Goal: Task Accomplishment & Management: Use online tool/utility

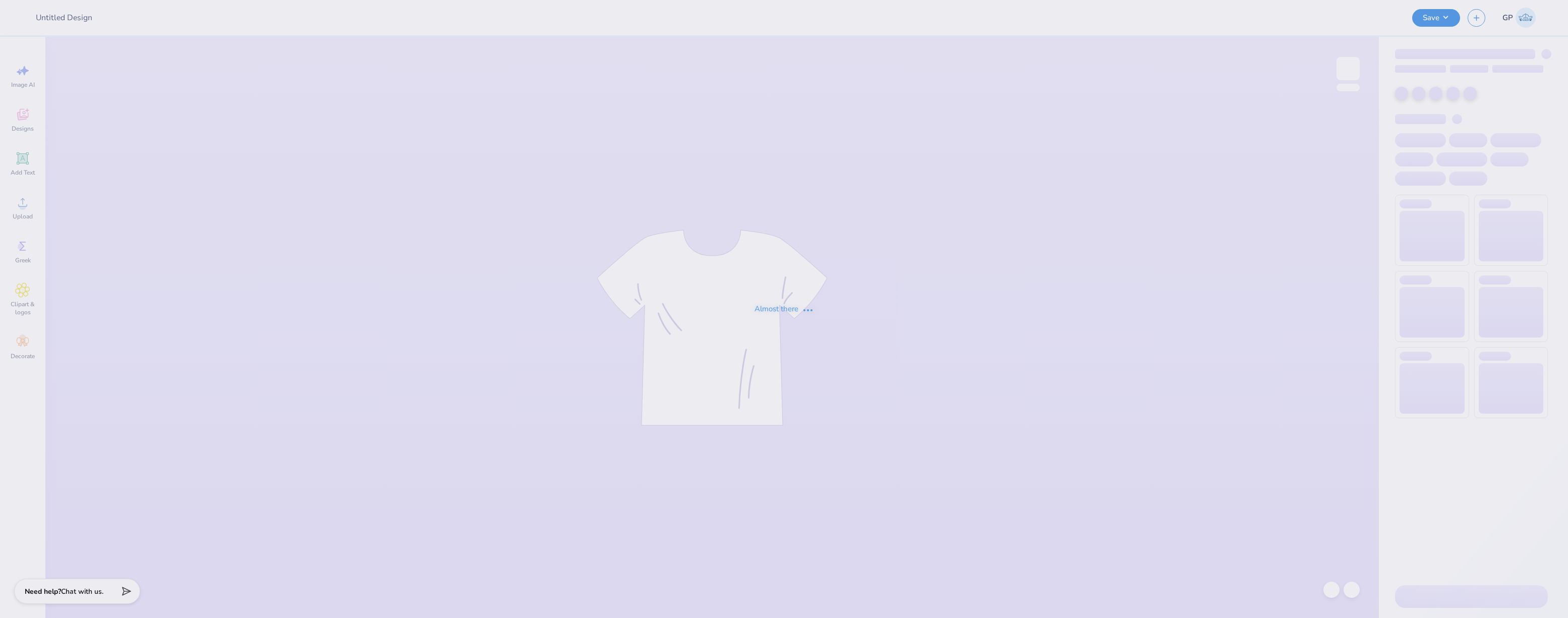
type input "SUNY Stony Brook : Saamia Hassan"
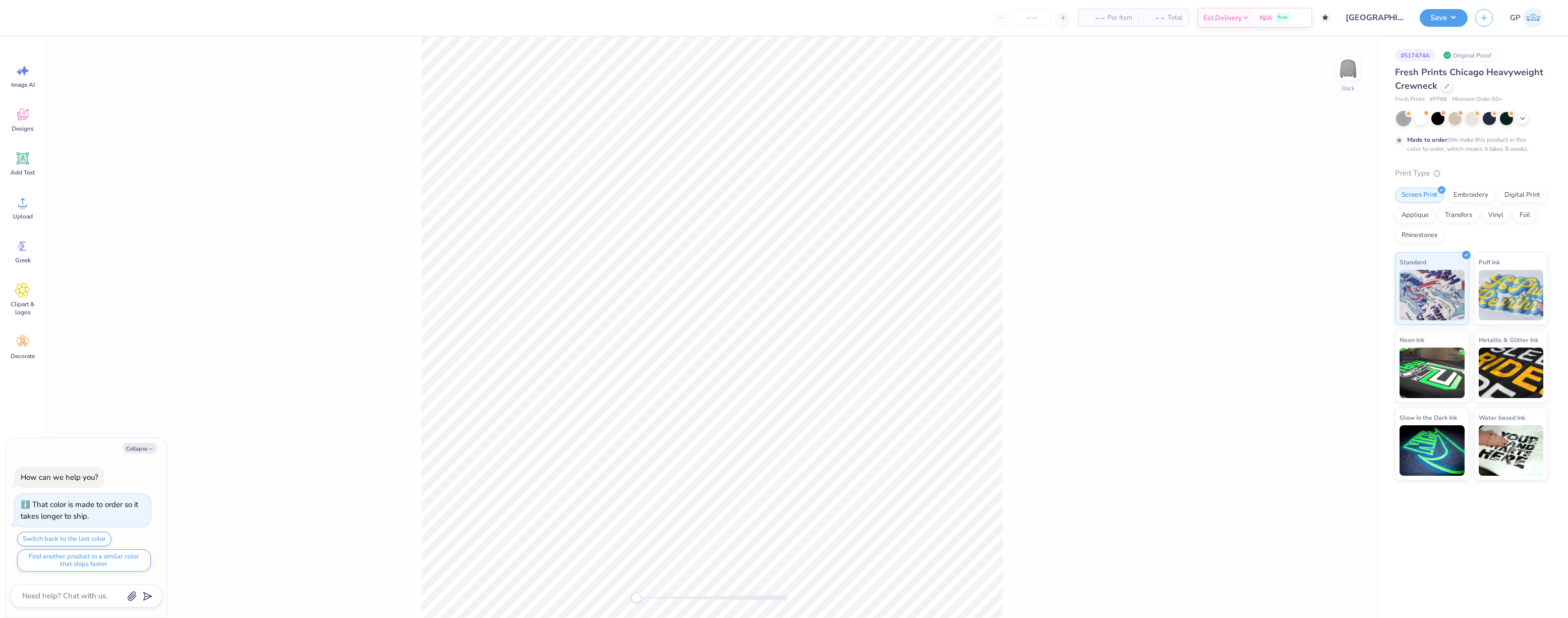
type textarea "x"
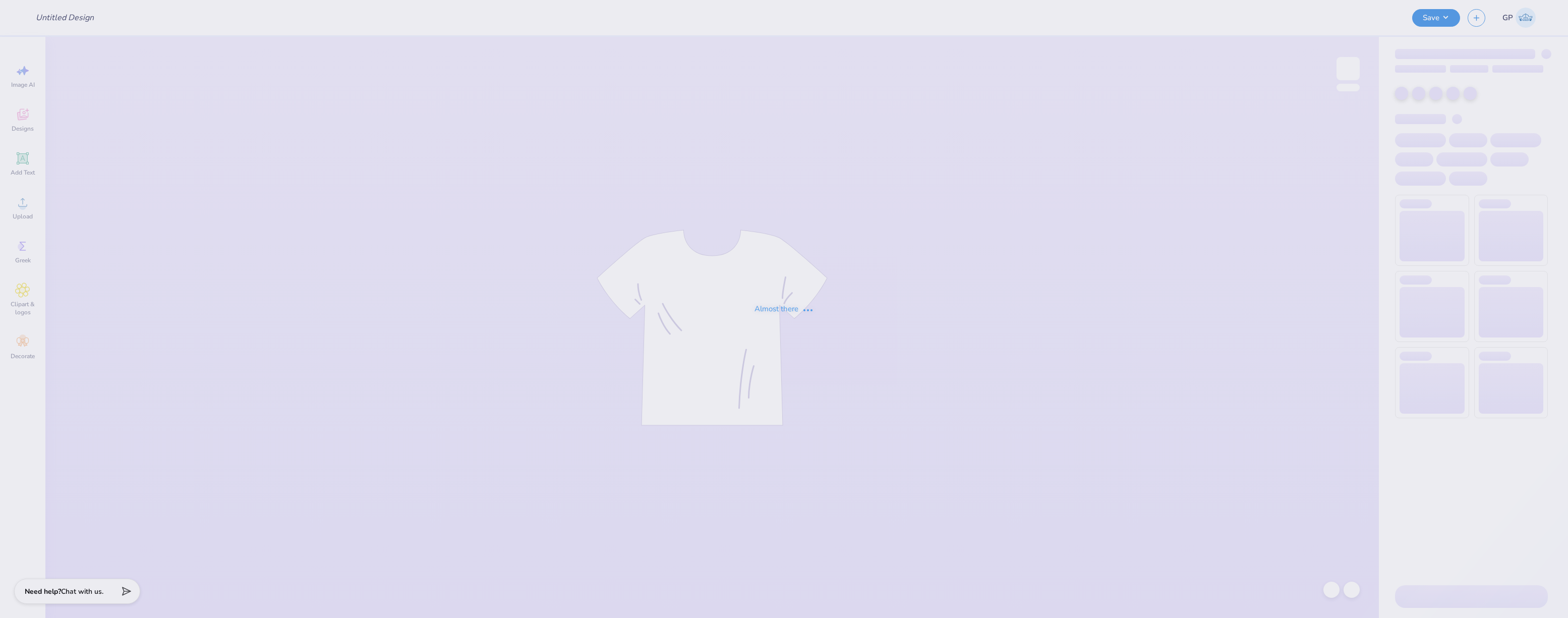
type input "Mockups for [PERSON_NAME]"
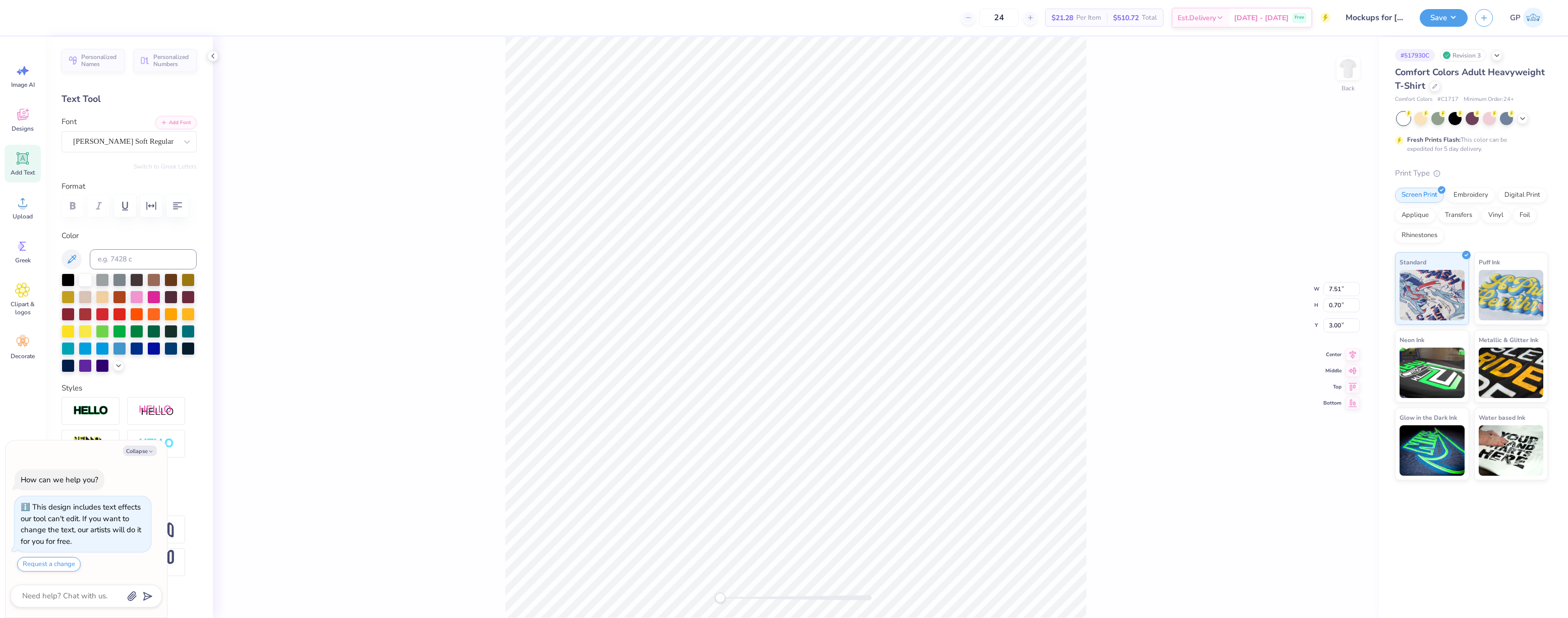
type textarea "x"
type input "9.78"
type input "4.66"
type input "4.32"
click at [22, 205] on circle at bounding box center [23, 206] width 7 height 7
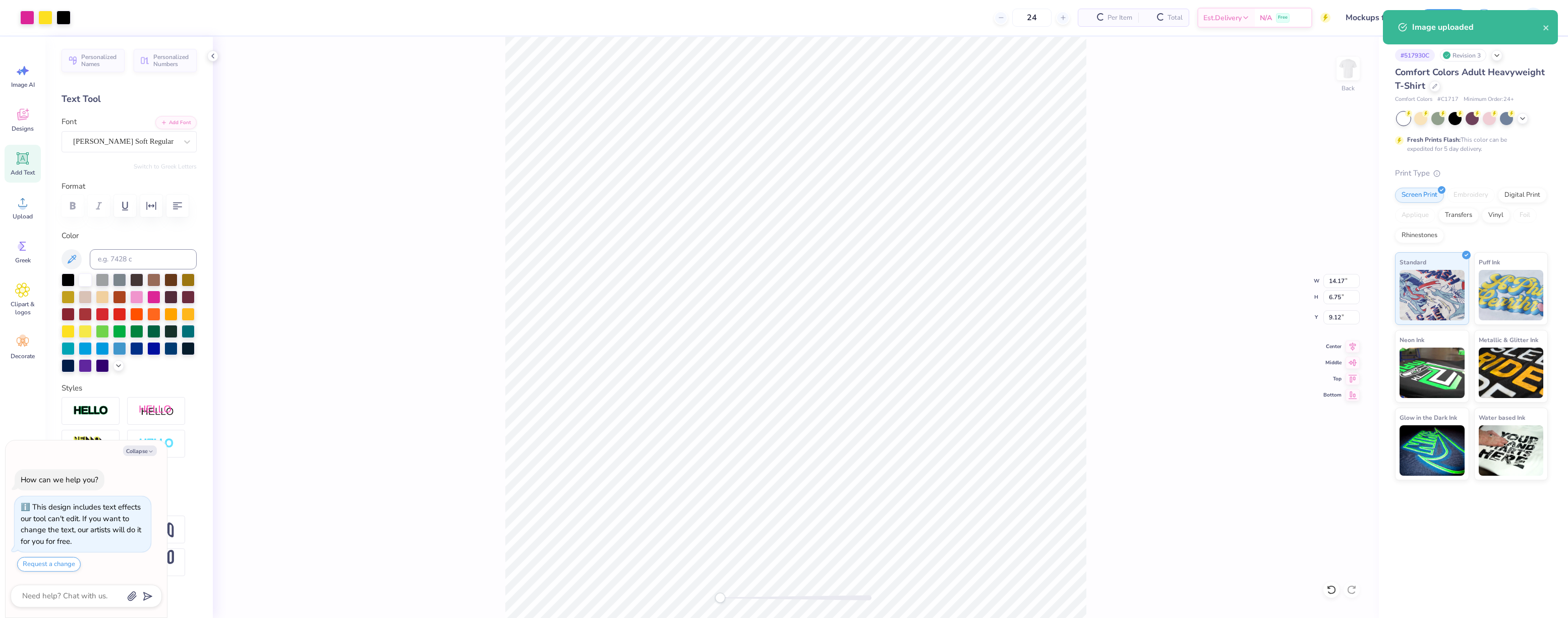
type textarea "x"
click at [1340, 280] on input "14.17" at bounding box center [1342, 281] width 37 height 14
type input "9.78"
type textarea "x"
type input "4.66"
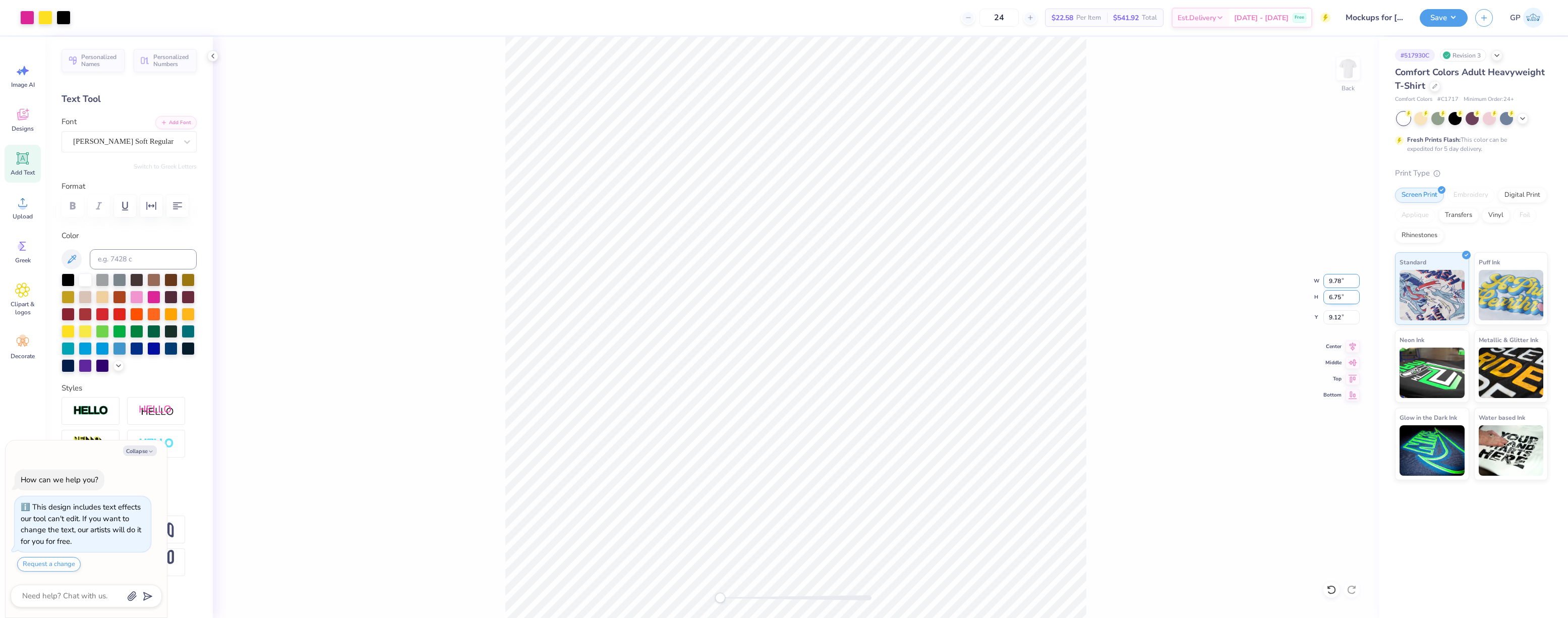
type input "10.17"
click at [1093, 253] on div "Back W 9.78 9.78 " H 4.66 4.66 " Y 10.17 10.17 " Center Middle Top Bottom" at bounding box center [796, 327] width 1166 height 581
click at [1425, 20] on button "Save" at bounding box center [1443, 16] width 48 height 18
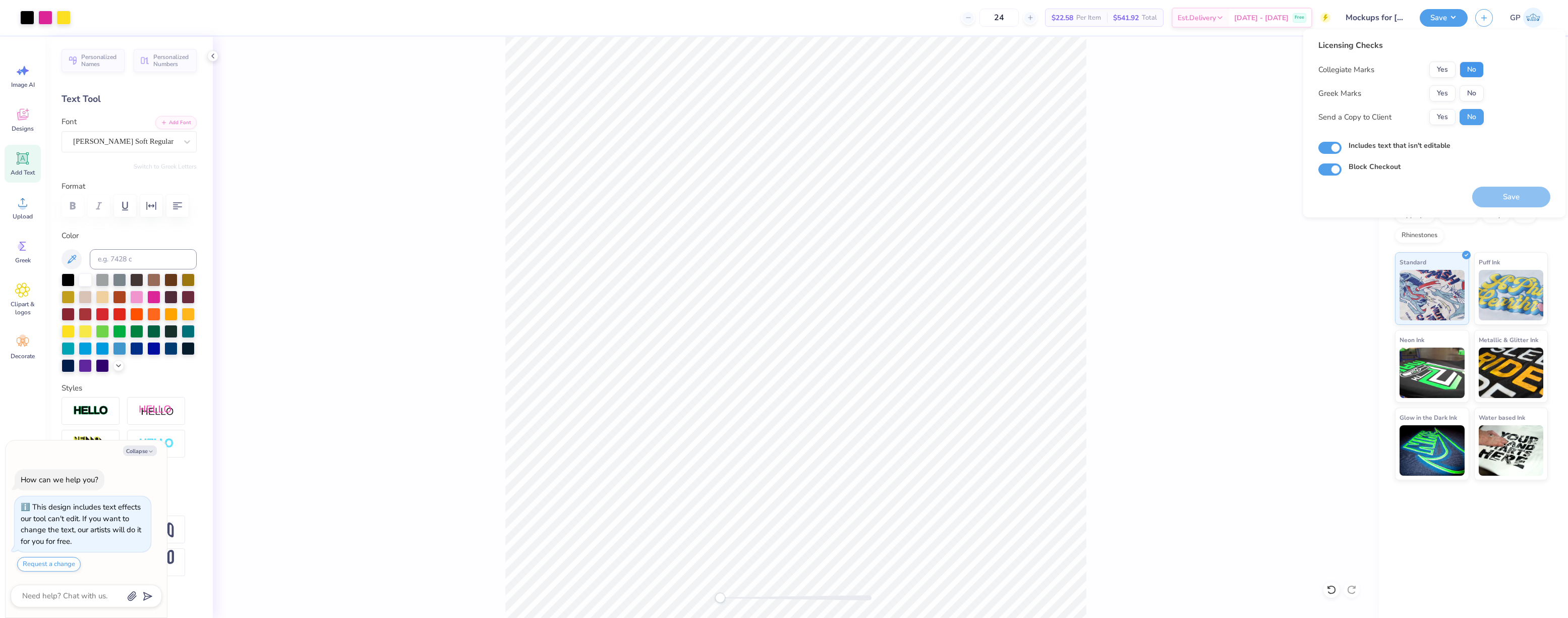
click at [1475, 75] on button "No" at bounding box center [1472, 69] width 24 height 16
click at [1472, 94] on button "No" at bounding box center [1472, 93] width 24 height 16
click at [1489, 189] on button "Save" at bounding box center [1511, 197] width 78 height 21
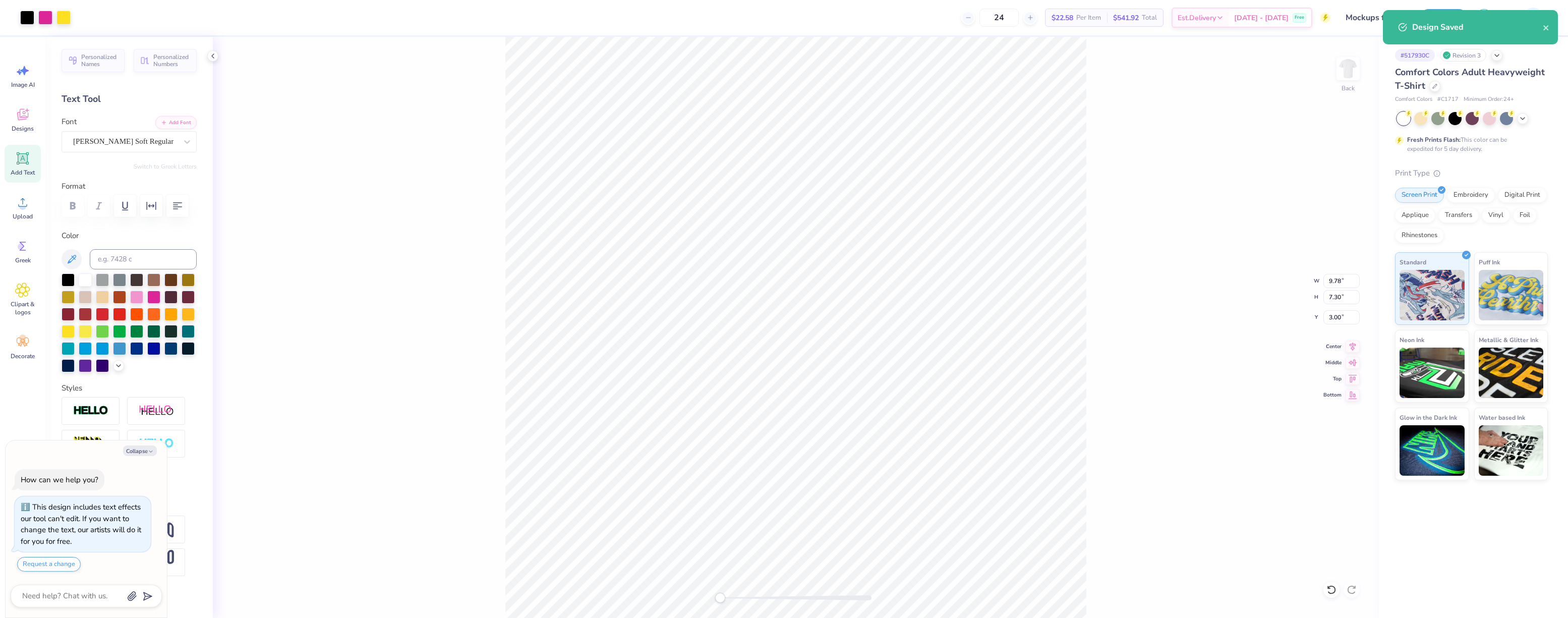
type textarea "x"
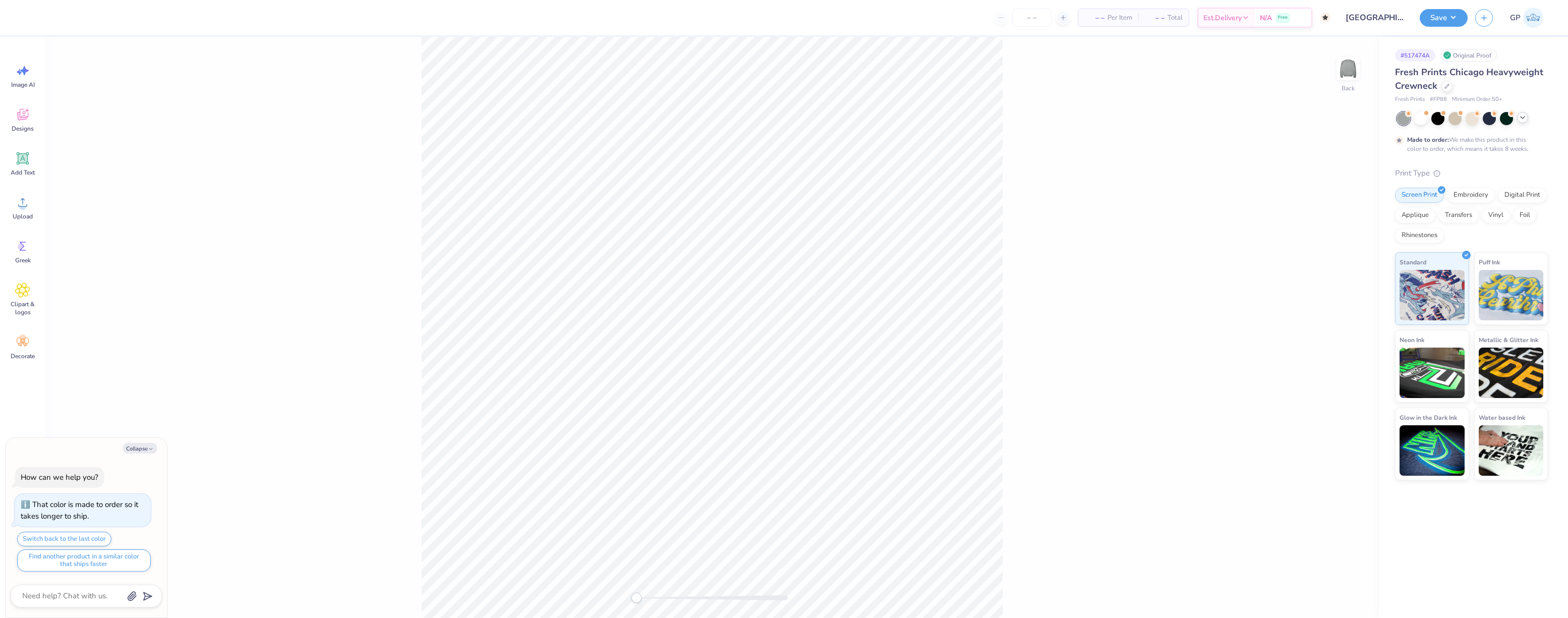
click at [1523, 118] on polyline at bounding box center [1522, 117] width 4 height 2
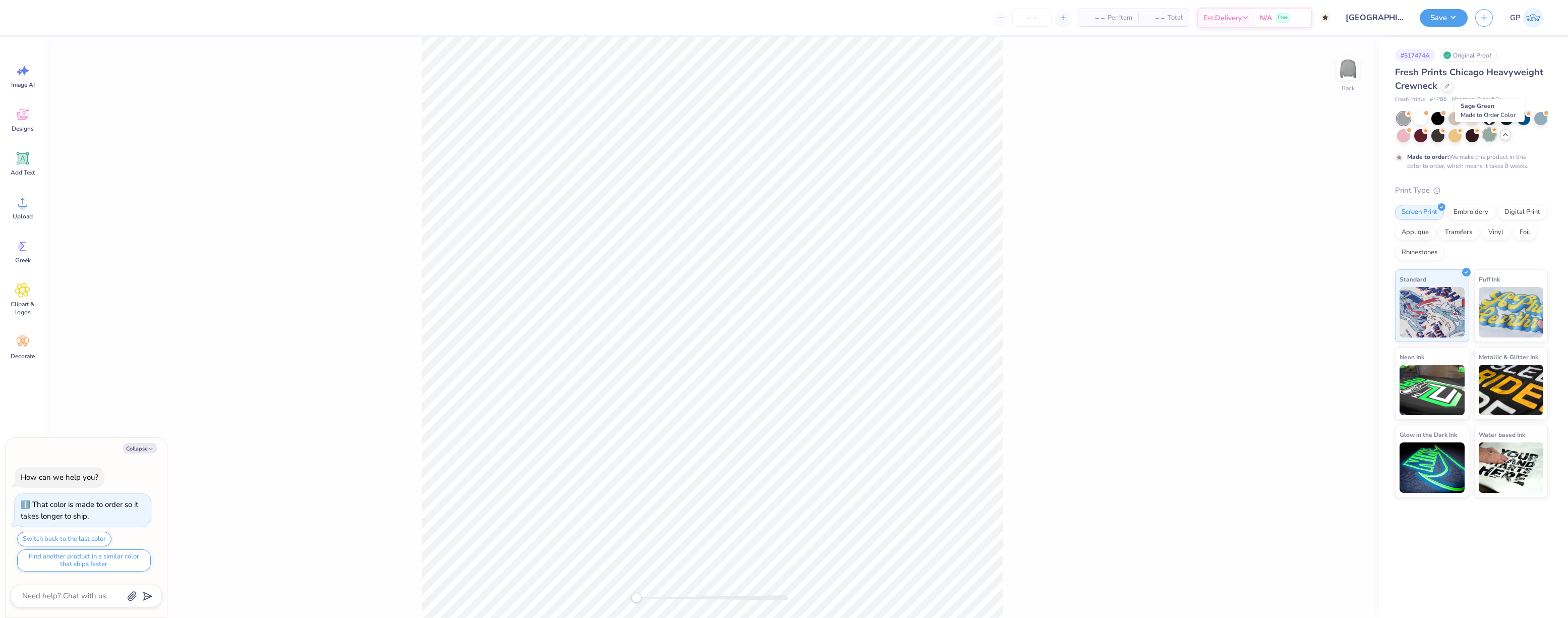
click at [1489, 135] on div at bounding box center [1489, 135] width 13 height 13
click at [1527, 122] on div at bounding box center [1524, 118] width 13 height 13
click at [26, 209] on icon at bounding box center [23, 202] width 15 height 15
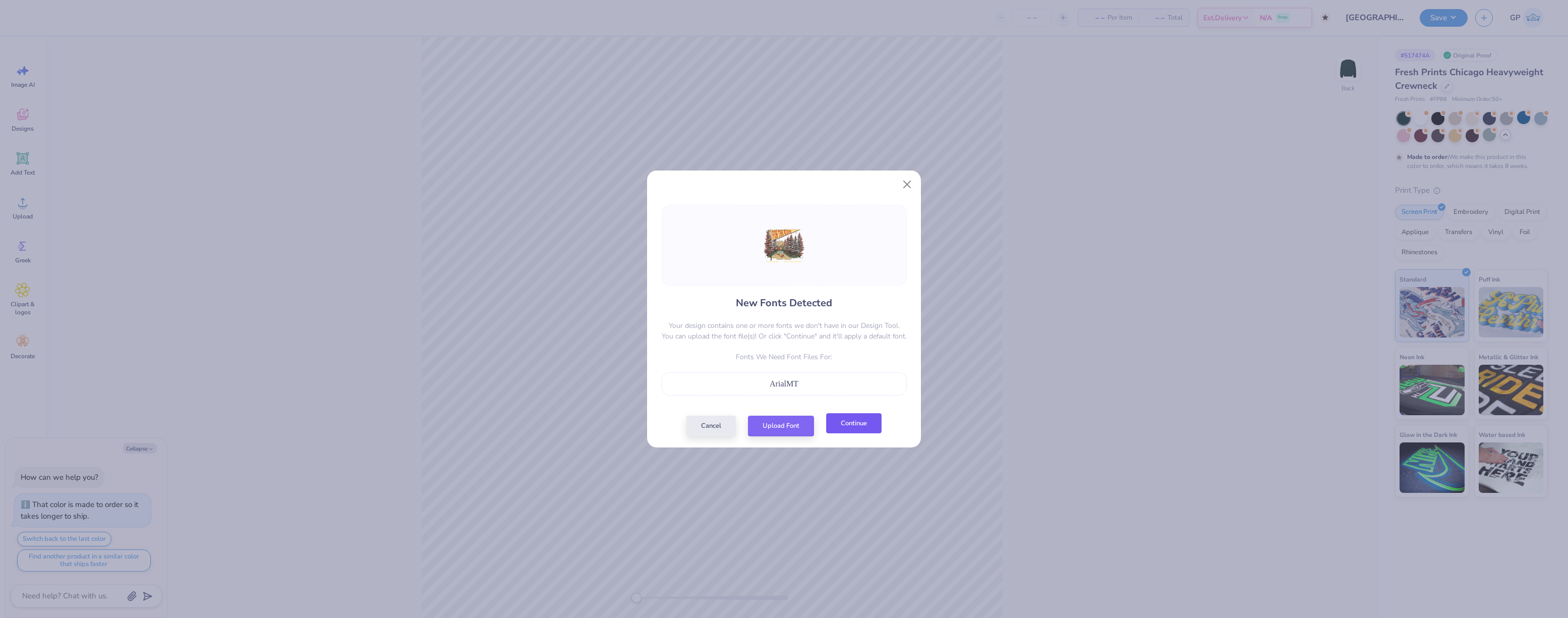
click at [866, 424] on button "Continue" at bounding box center [853, 424] width 55 height 21
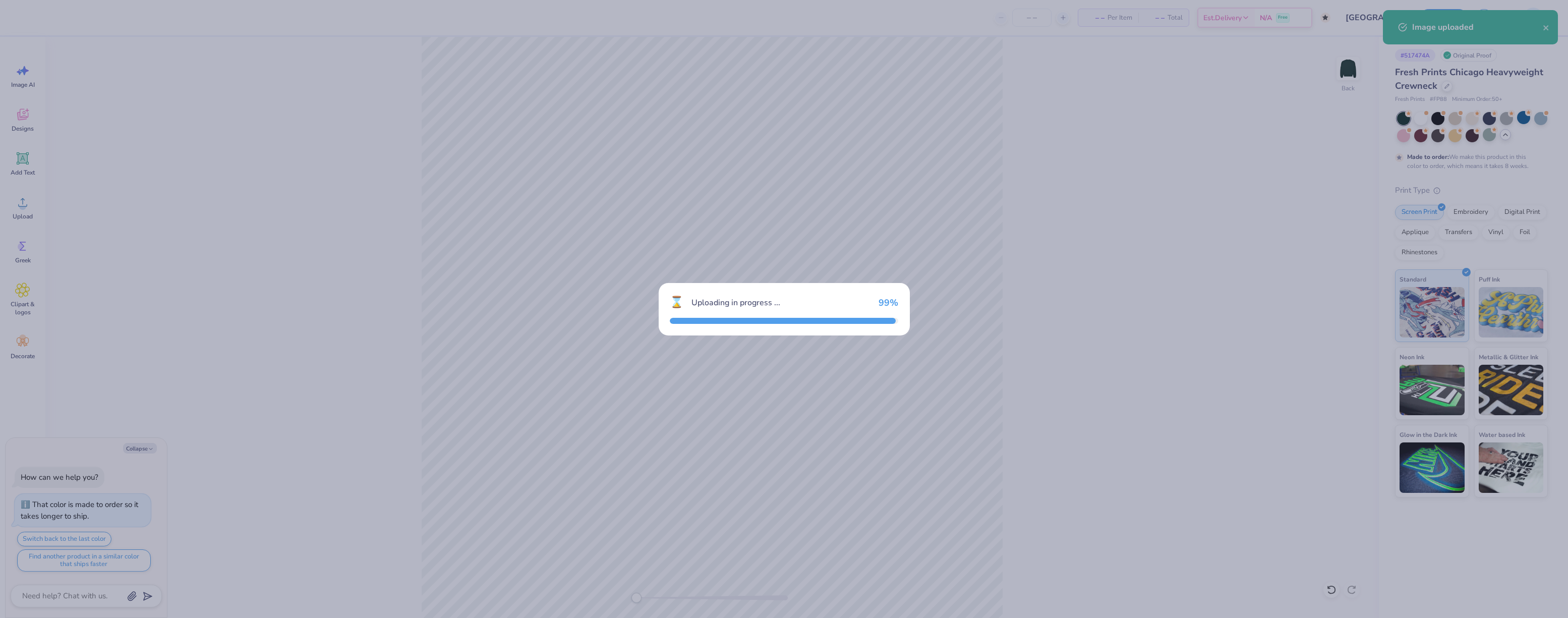
type textarea "x"
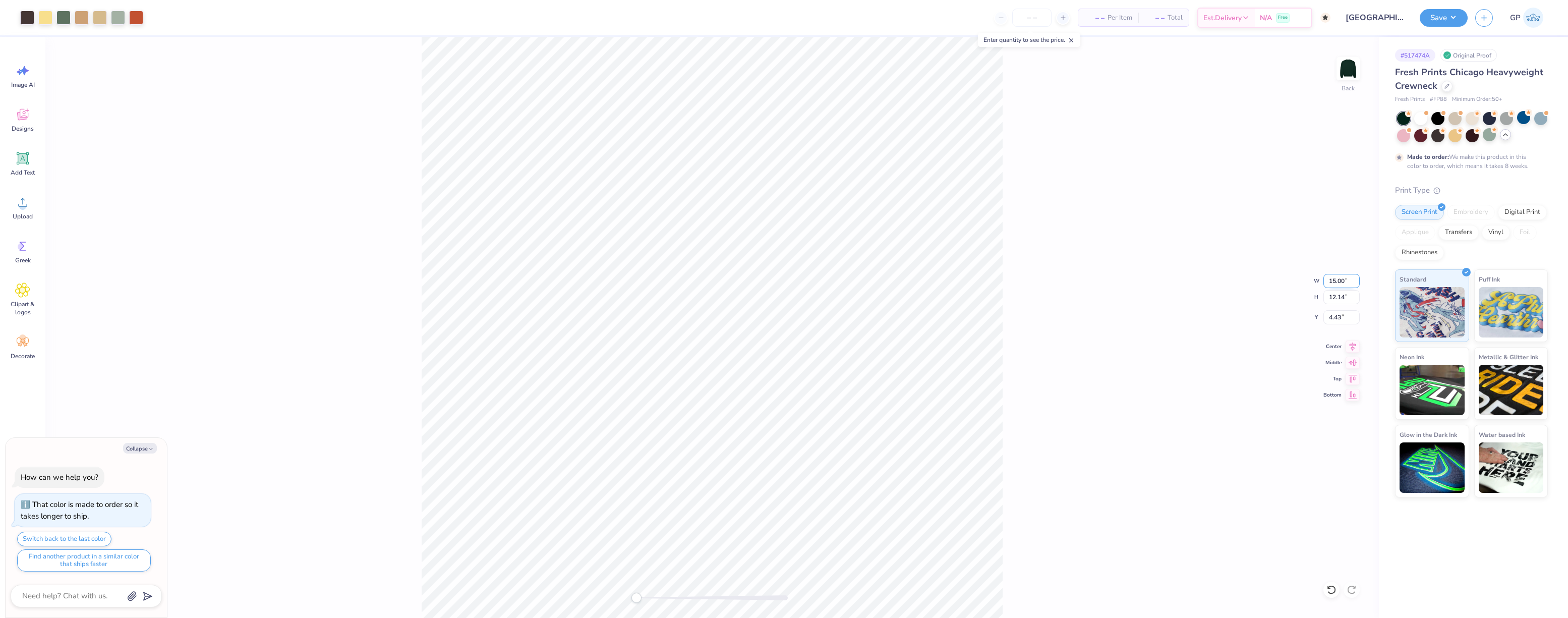
click at [1331, 281] on input "15.00" at bounding box center [1342, 281] width 37 height 14
type input "12.5"
type textarea "x"
type input "12.50"
type input "10.12"
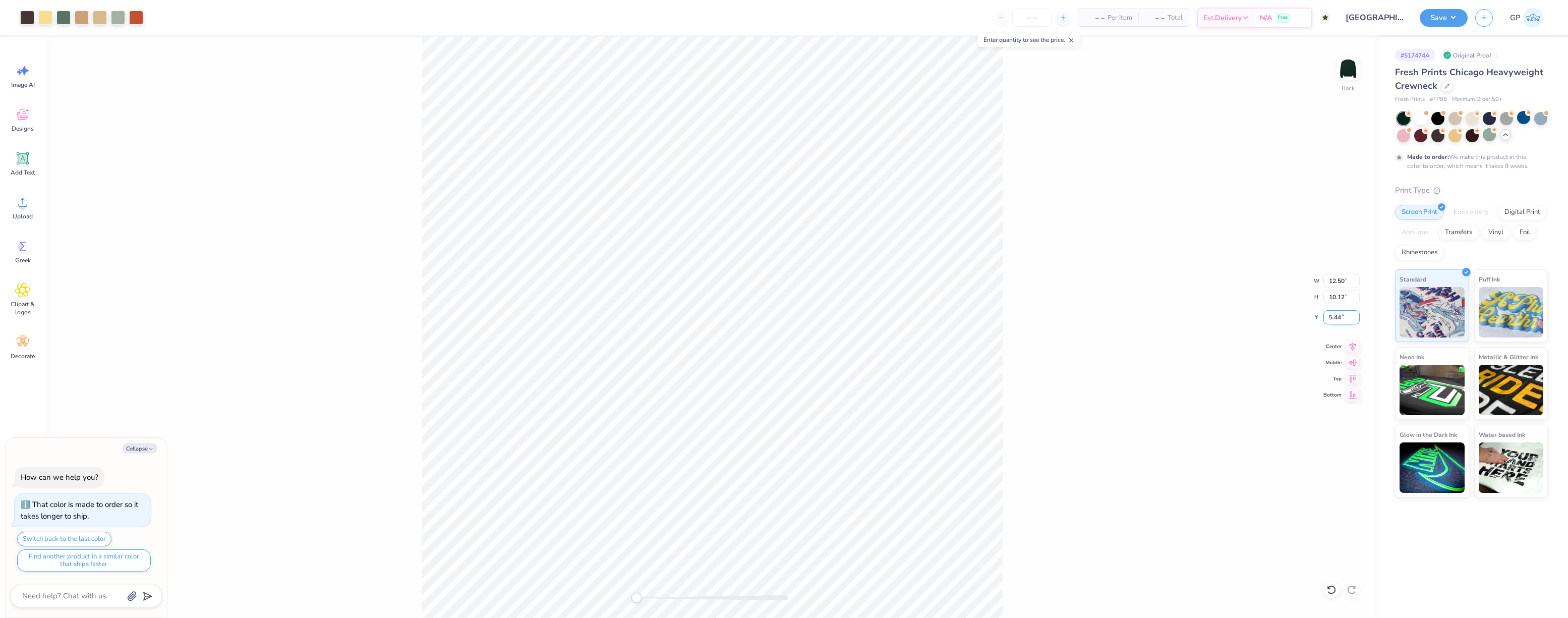
click at [1339, 315] on input "5.44" at bounding box center [1342, 317] width 37 height 14
type input "3"
click at [1434, 18] on button "Save" at bounding box center [1443, 16] width 48 height 18
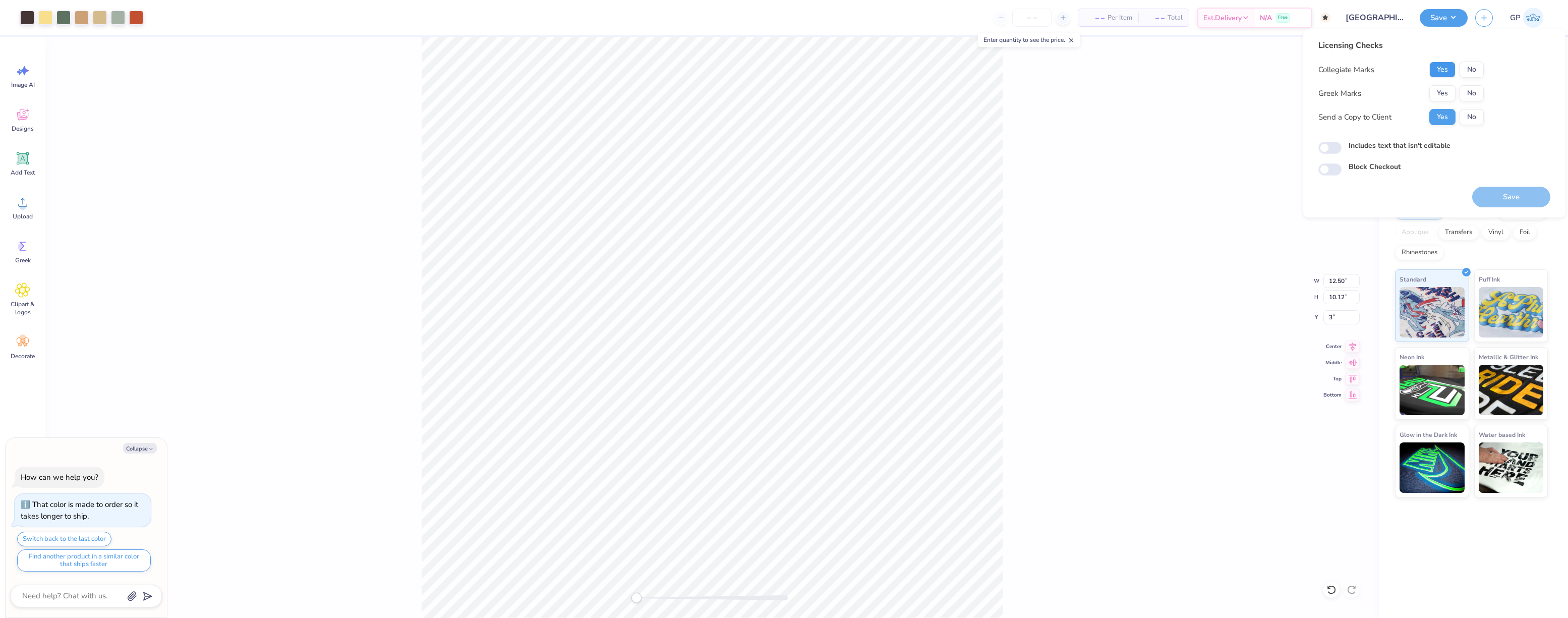
click at [1438, 70] on button "Yes" at bounding box center [1442, 69] width 26 height 16
click at [1476, 94] on button "No" at bounding box center [1472, 93] width 24 height 16
type textarea "x"
click at [1329, 150] on input "Includes text that isn't editable" at bounding box center [1330, 148] width 23 height 12
checkbox input "true"
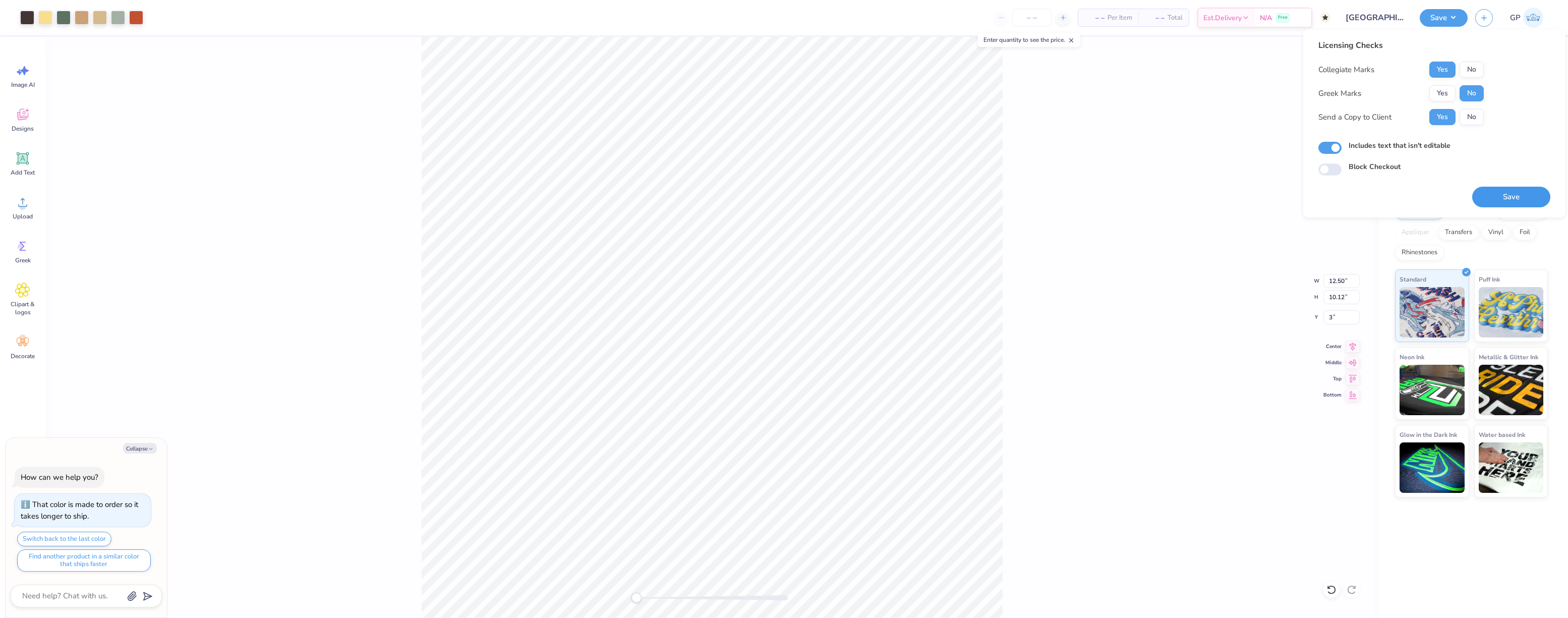
click at [1492, 203] on button "Save" at bounding box center [1511, 197] width 78 height 21
type textarea "x"
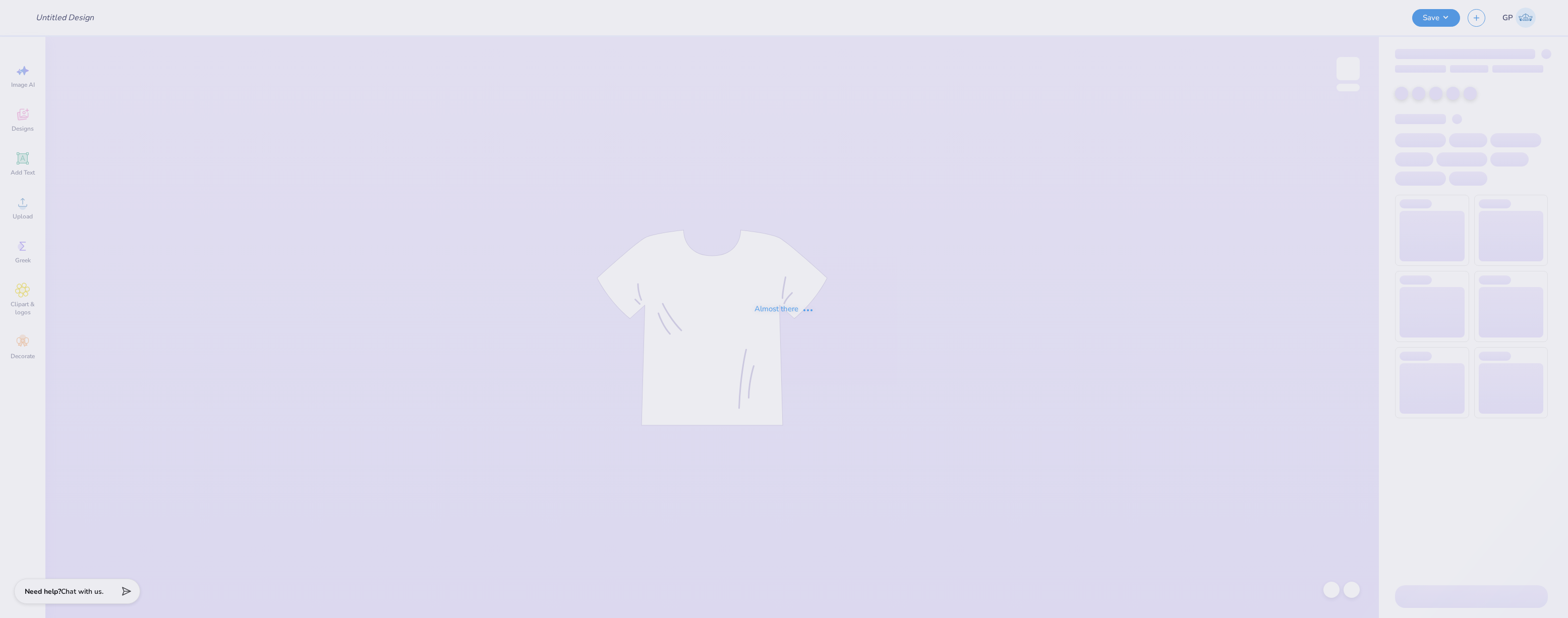
type input "Mockups for Zarna"
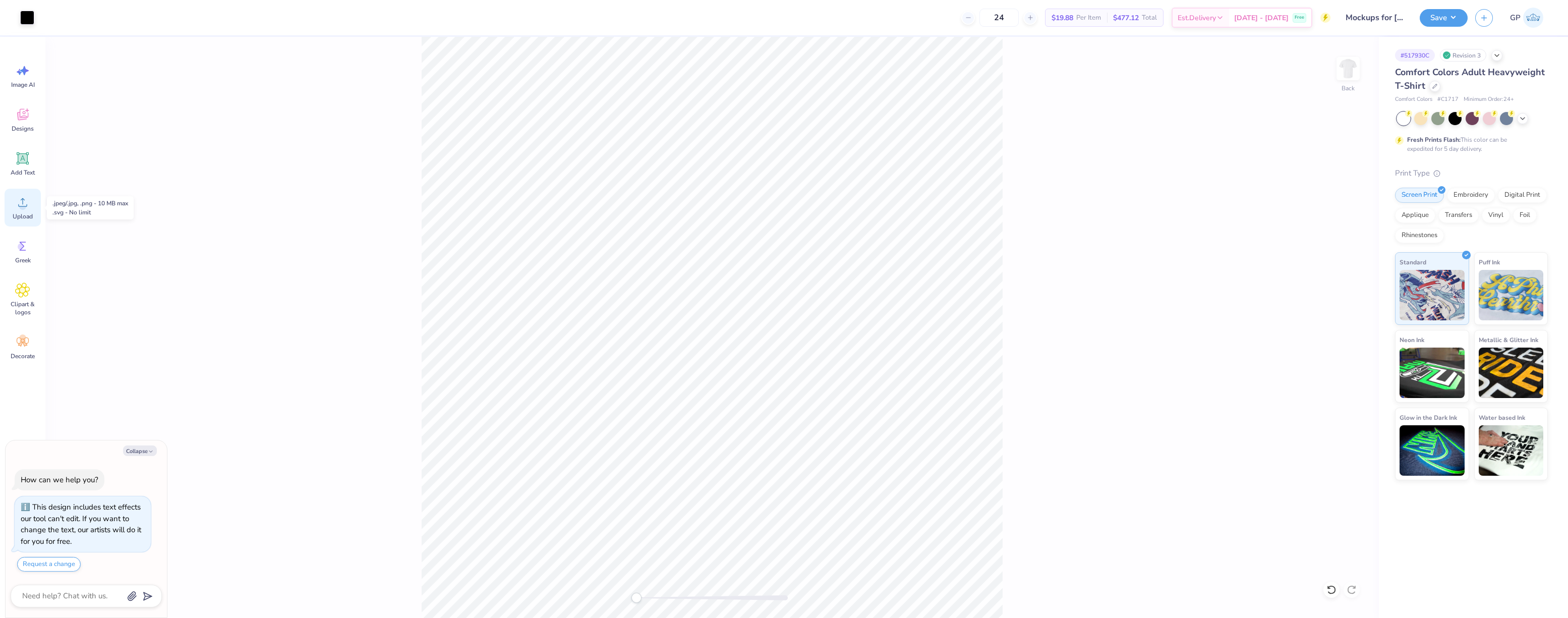
click at [26, 202] on icon at bounding box center [23, 202] width 15 height 15
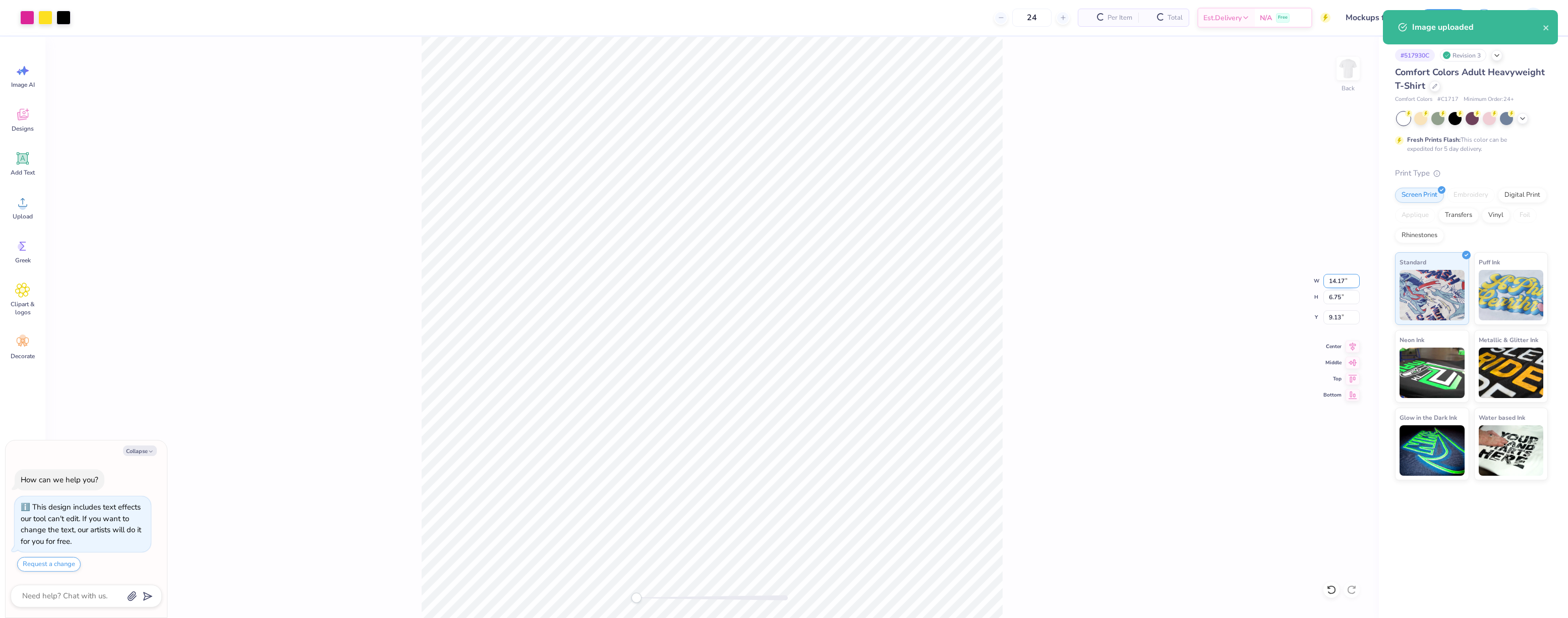
click at [1340, 282] on input "14.17" at bounding box center [1342, 281] width 37 height 14
type textarea "x"
type input "8"
type input "9.78"
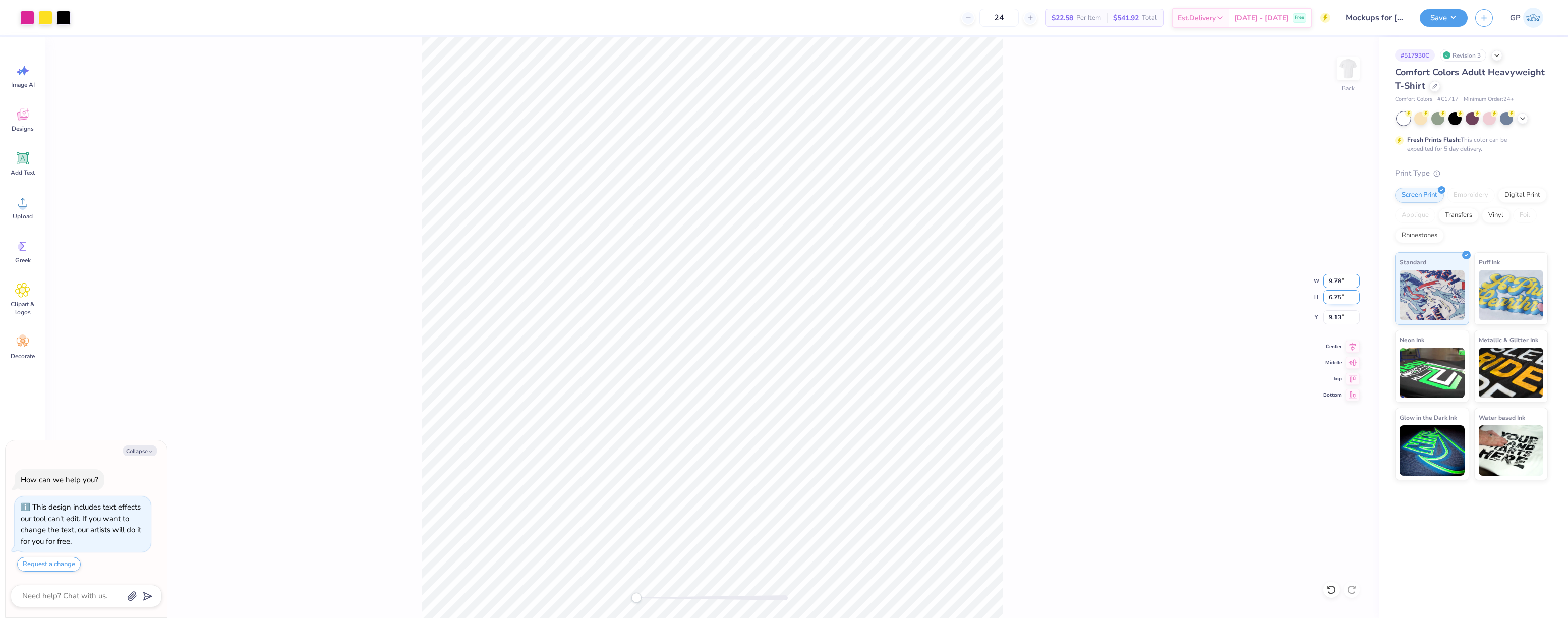
type textarea "x"
type input "4.66"
type input "10.17"
click at [1430, 17] on button "Save" at bounding box center [1443, 16] width 48 height 18
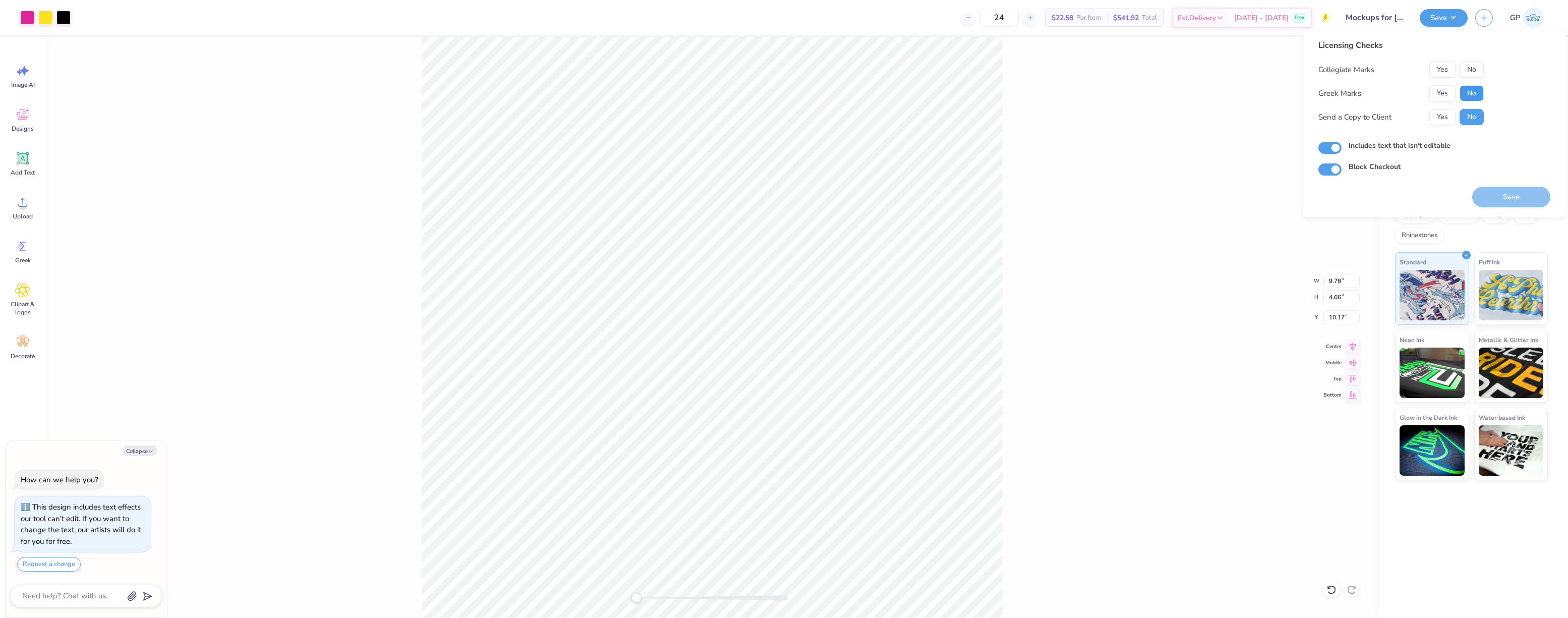
click at [1469, 93] on button "No" at bounding box center [1472, 93] width 24 height 16
click at [1472, 68] on button "No" at bounding box center [1472, 69] width 24 height 16
click at [1499, 193] on button "Save" at bounding box center [1511, 197] width 78 height 21
type textarea "x"
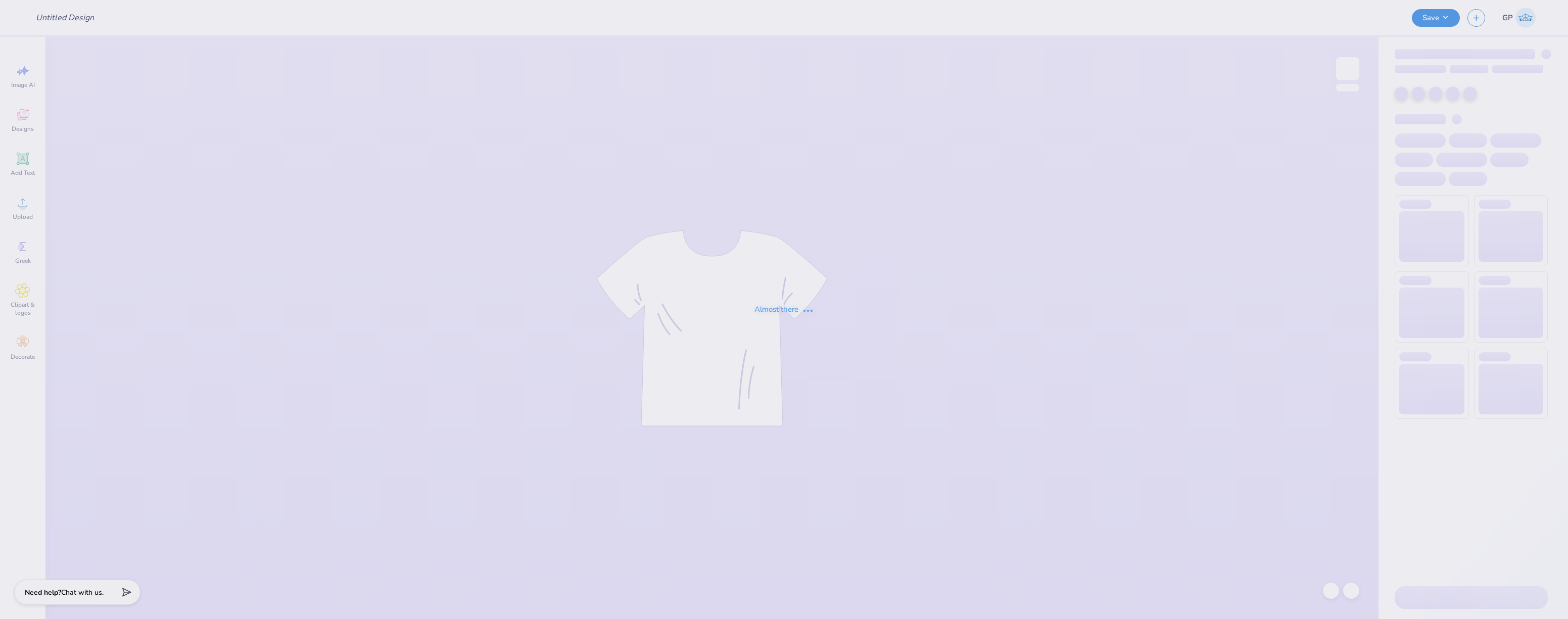
type input "KKG Parent's formal '25"
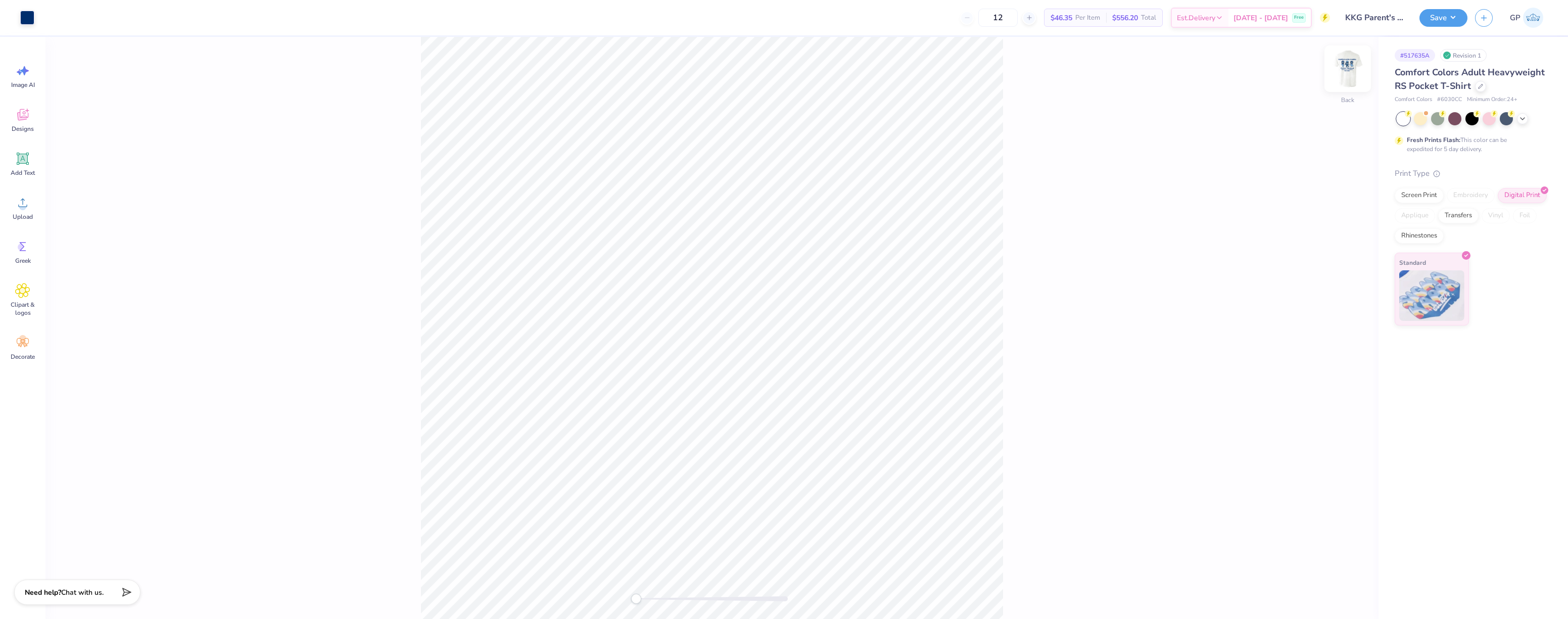
click at [1346, 68] on img at bounding box center [1348, 69] width 40 height 40
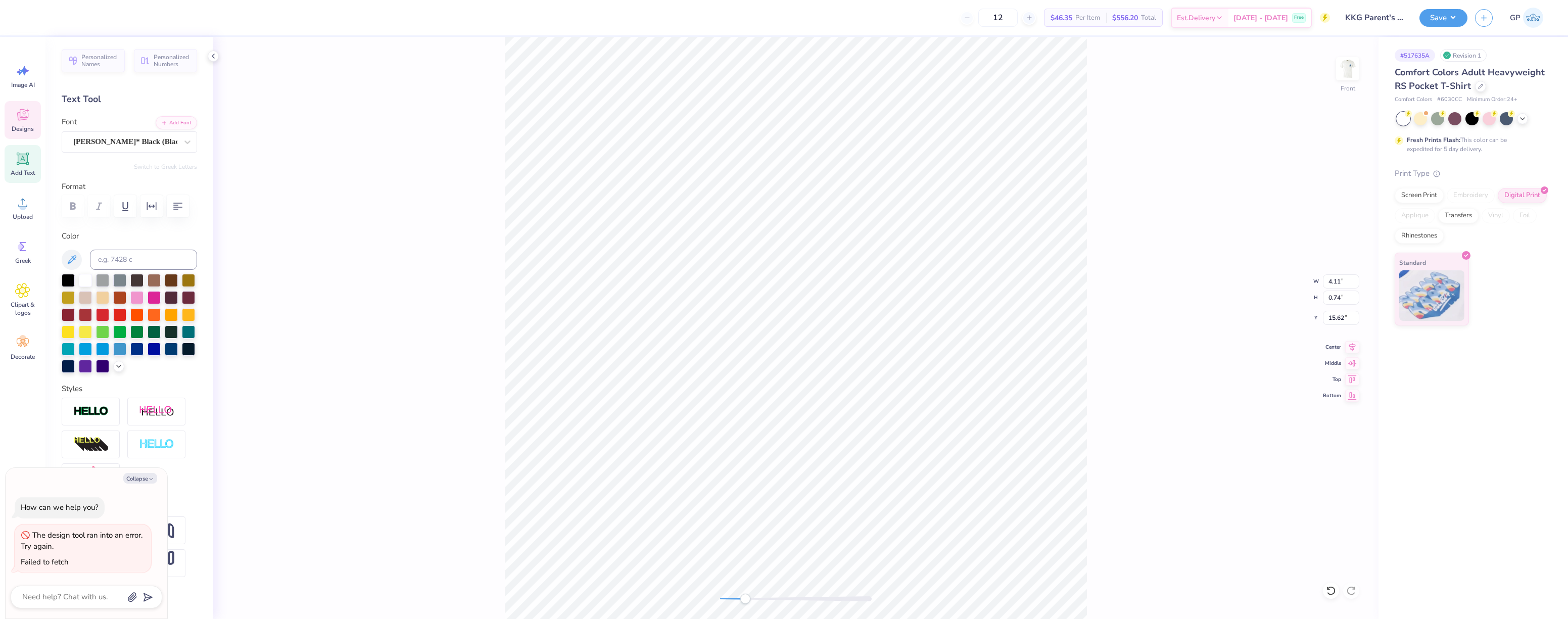
click at [745, 592] on div "Front W 4.11 4.11 " H 0.74 0.74 " Y 15.62 15.62 " Center Middle Top Bottom" at bounding box center [796, 327] width 1165 height 582
click at [80, 19] on div at bounding box center [82, 16] width 14 height 14
type textarea "x"
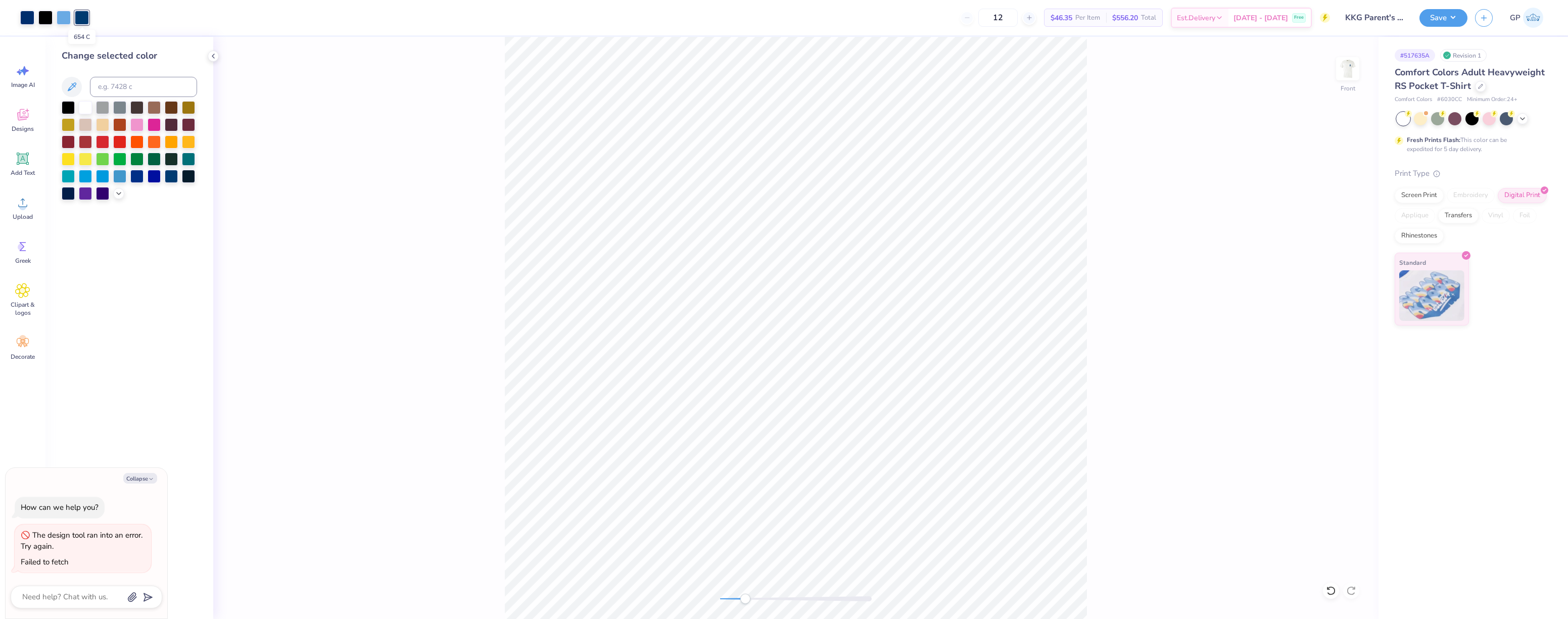
click at [80, 19] on div at bounding box center [82, 17] width 14 height 14
click at [128, 86] on input at bounding box center [143, 87] width 107 height 20
type input "294"
type textarea "x"
click at [251, 113] on div "Front" at bounding box center [796, 327] width 1165 height 582
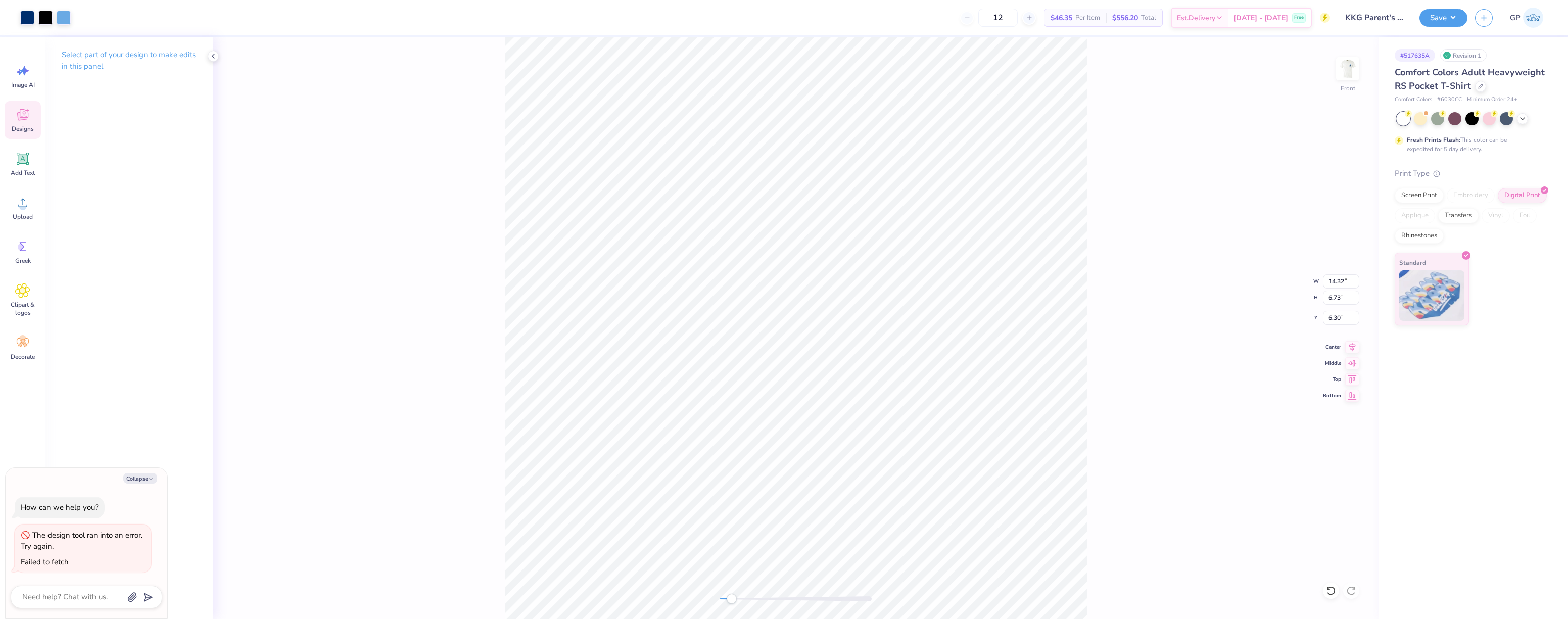
drag, startPoint x: 742, startPoint y: 599, endPoint x: 729, endPoint y: 599, distance: 13.0
click at [729, 600] on div "Accessibility label" at bounding box center [731, 599] width 10 height 10
click at [24, 202] on icon at bounding box center [23, 202] width 15 height 15
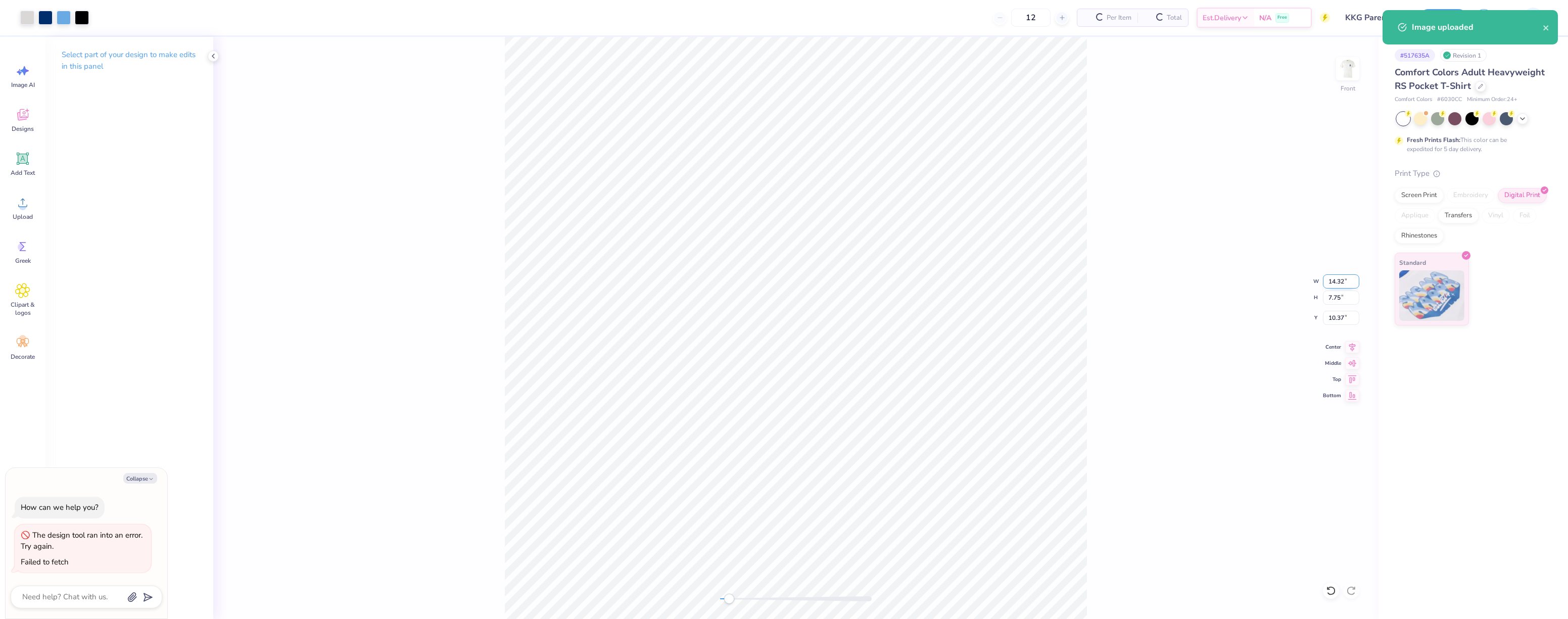
type textarea "x"
click at [1334, 283] on input "14.32" at bounding box center [1341, 281] width 37 height 14
type input "10"
type textarea "x"
type input "10.00"
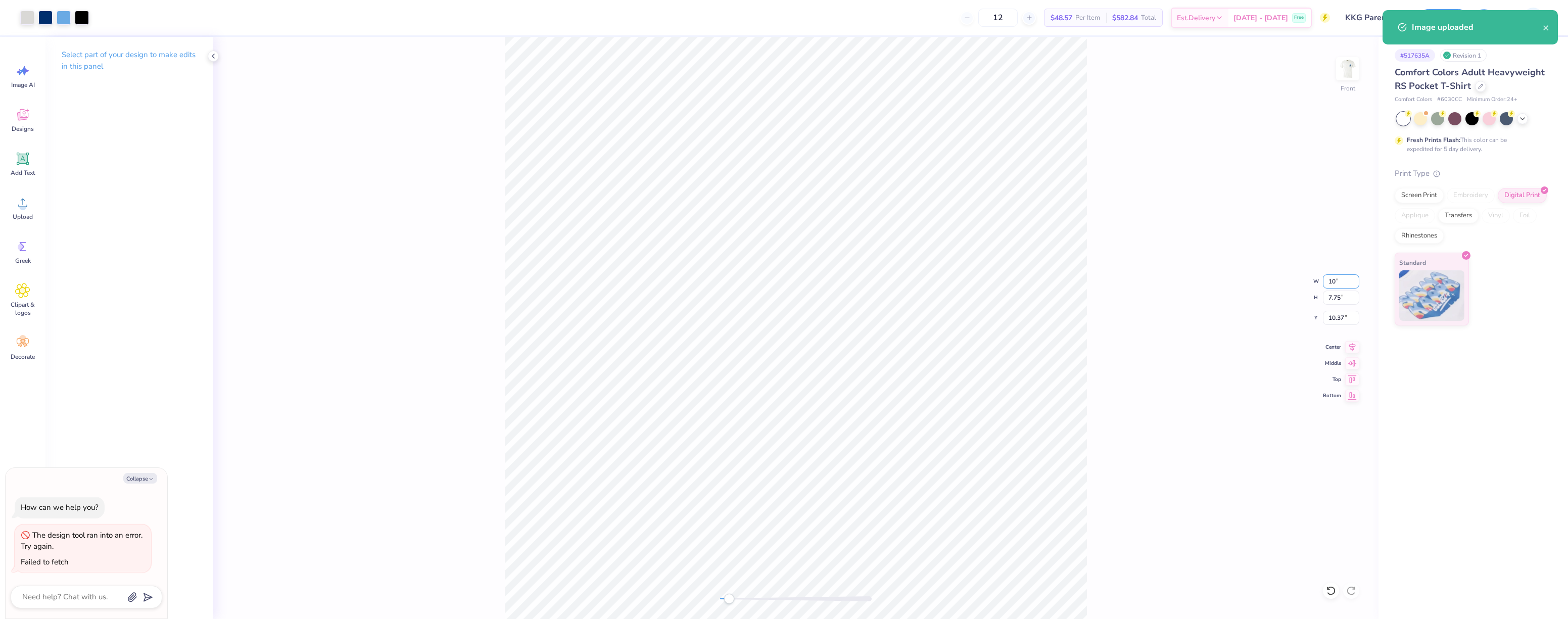
type input "5.41"
type input "11.54"
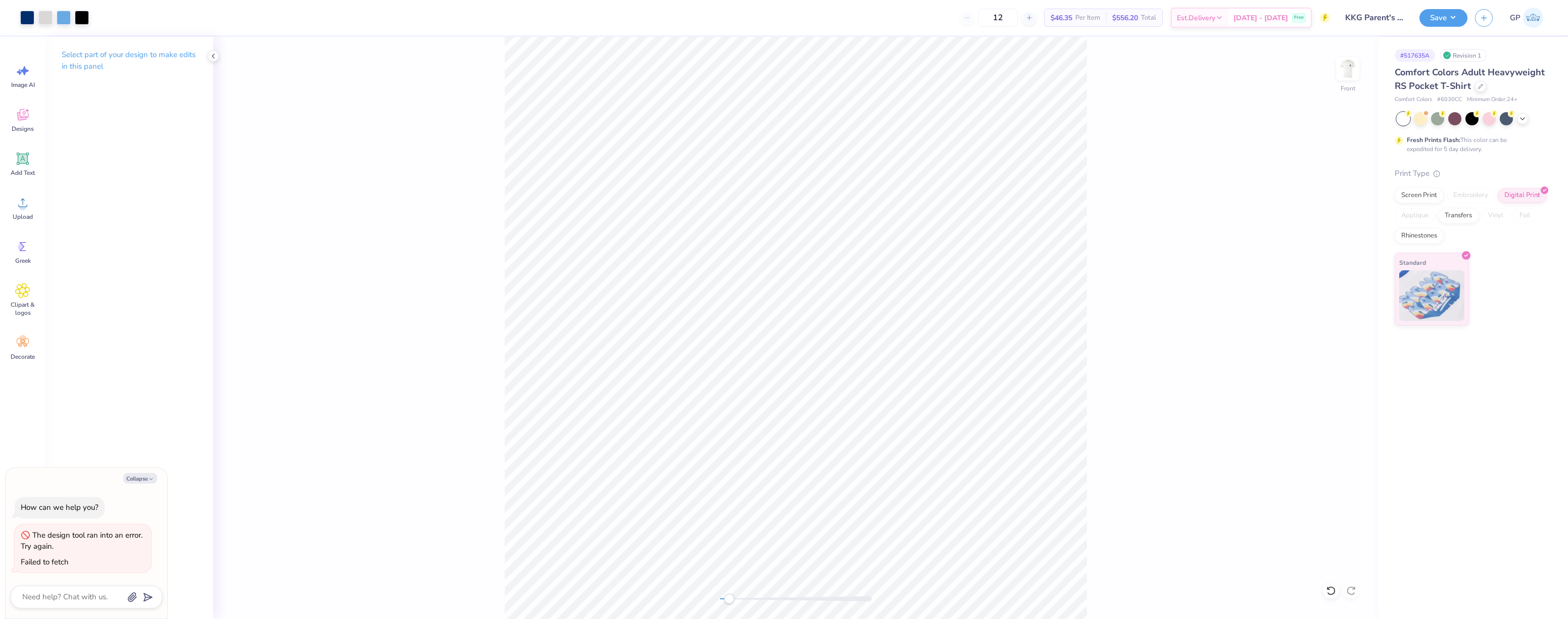
type textarea "x"
click at [1335, 280] on input "14.32" at bounding box center [1341, 281] width 37 height 14
type input "12.5"
type textarea "x"
type input "12.50"
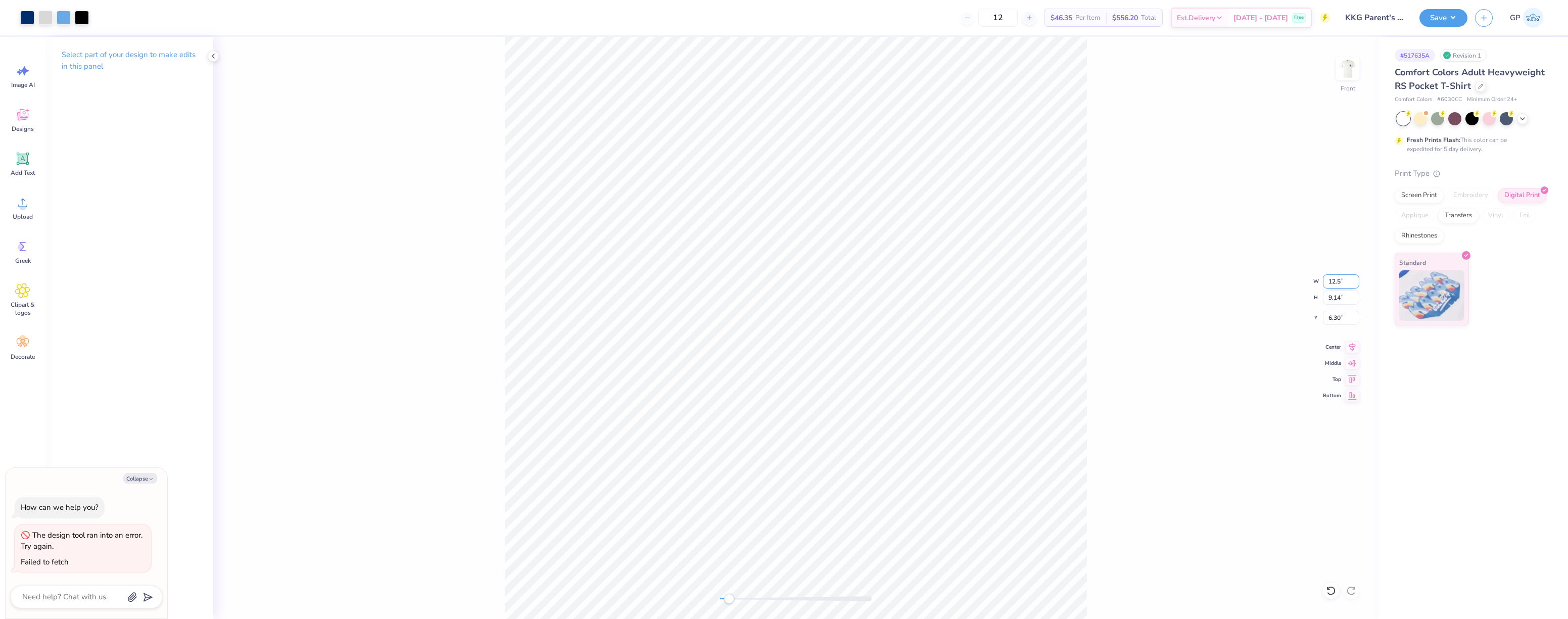
type input "7.98"
click at [1345, 315] on input "6.88" at bounding box center [1341, 318] width 37 height 14
type input "3"
type textarea "x"
type input "3.00"
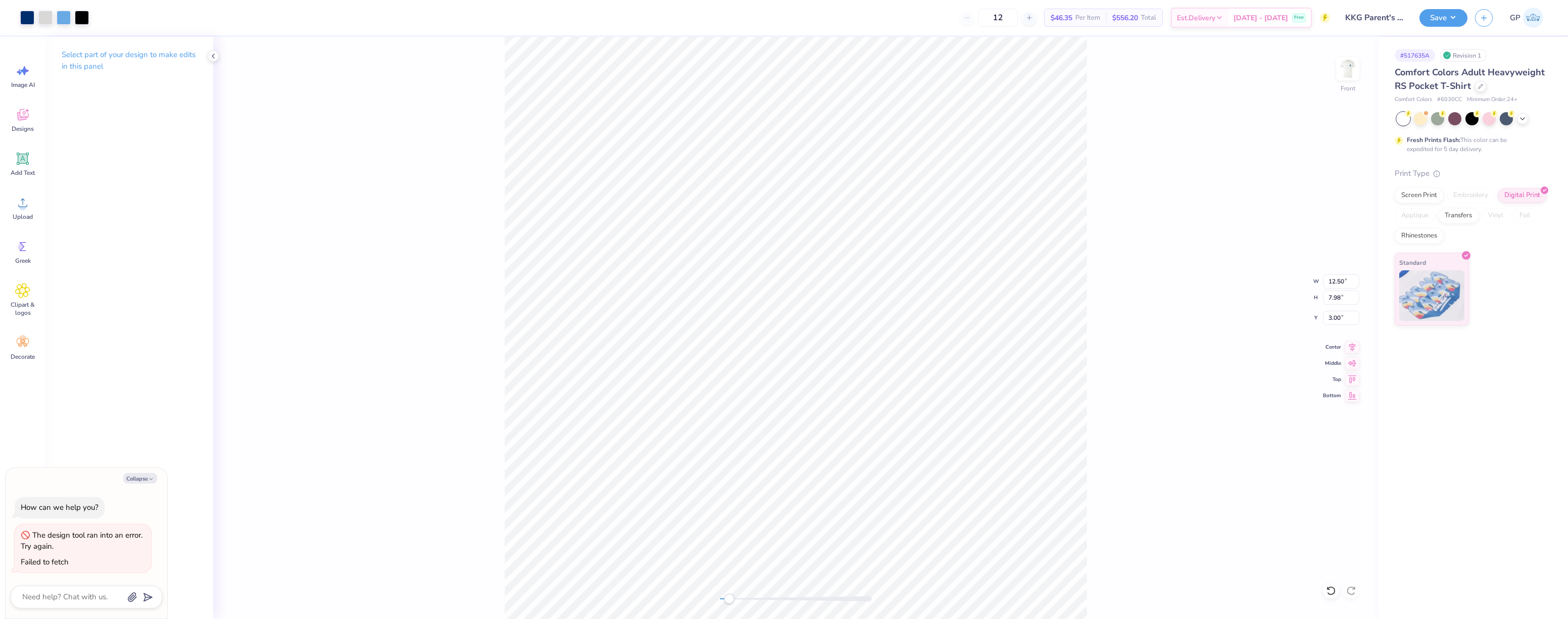
click at [1092, 360] on div "Front W 12.50 12.50 " H 7.98 7.98 " Y 3.00 3.00 " Center Middle Top Bottom" at bounding box center [796, 327] width 1165 height 582
click at [1348, 76] on img at bounding box center [1348, 69] width 40 height 40
click at [28, 206] on icon at bounding box center [23, 202] width 15 height 15
type textarea "x"
type input "1.82"
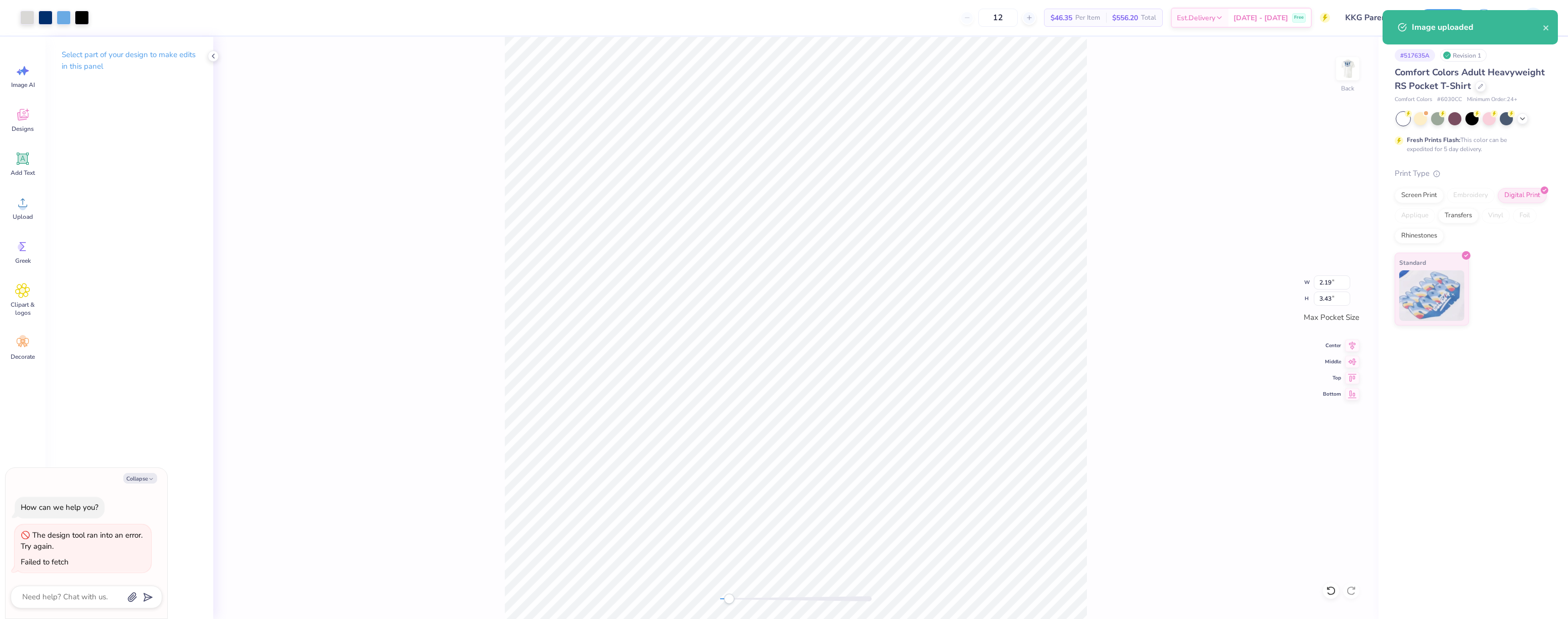
type input "2.86"
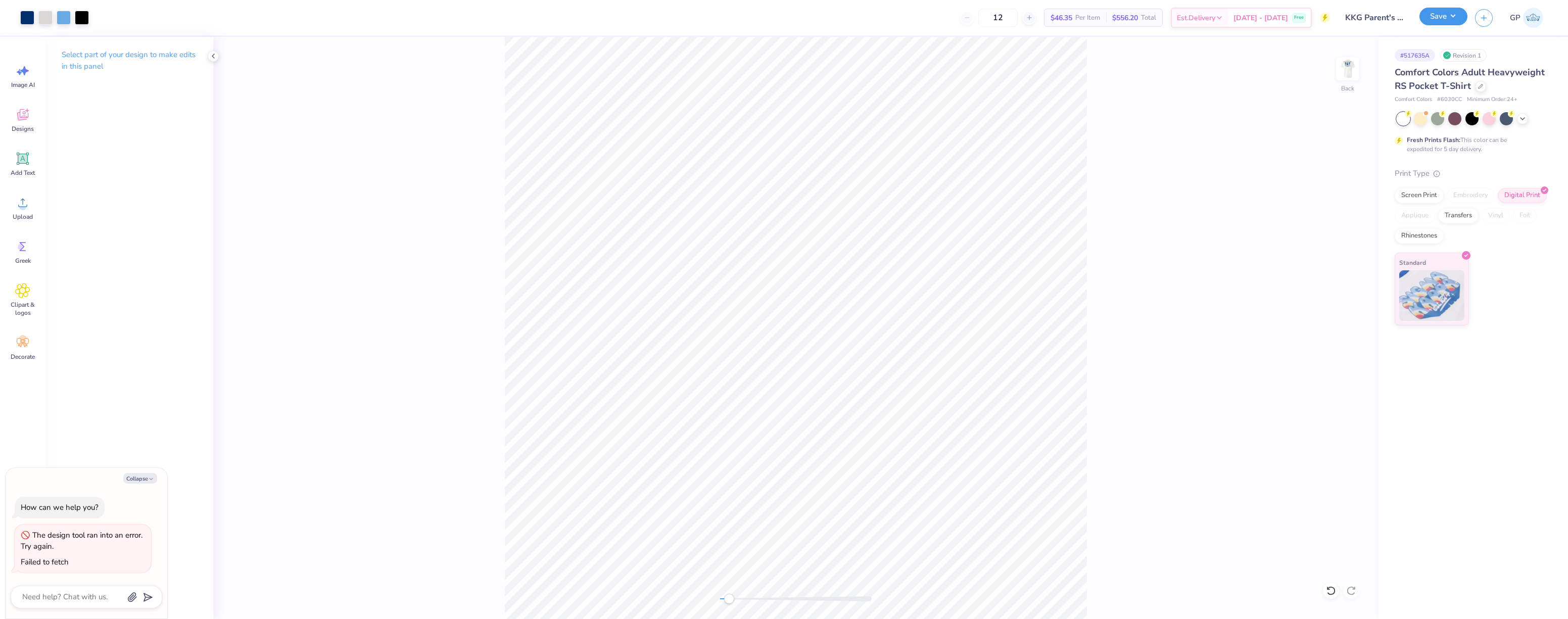
click at [1438, 19] on button "Save" at bounding box center [1443, 16] width 48 height 18
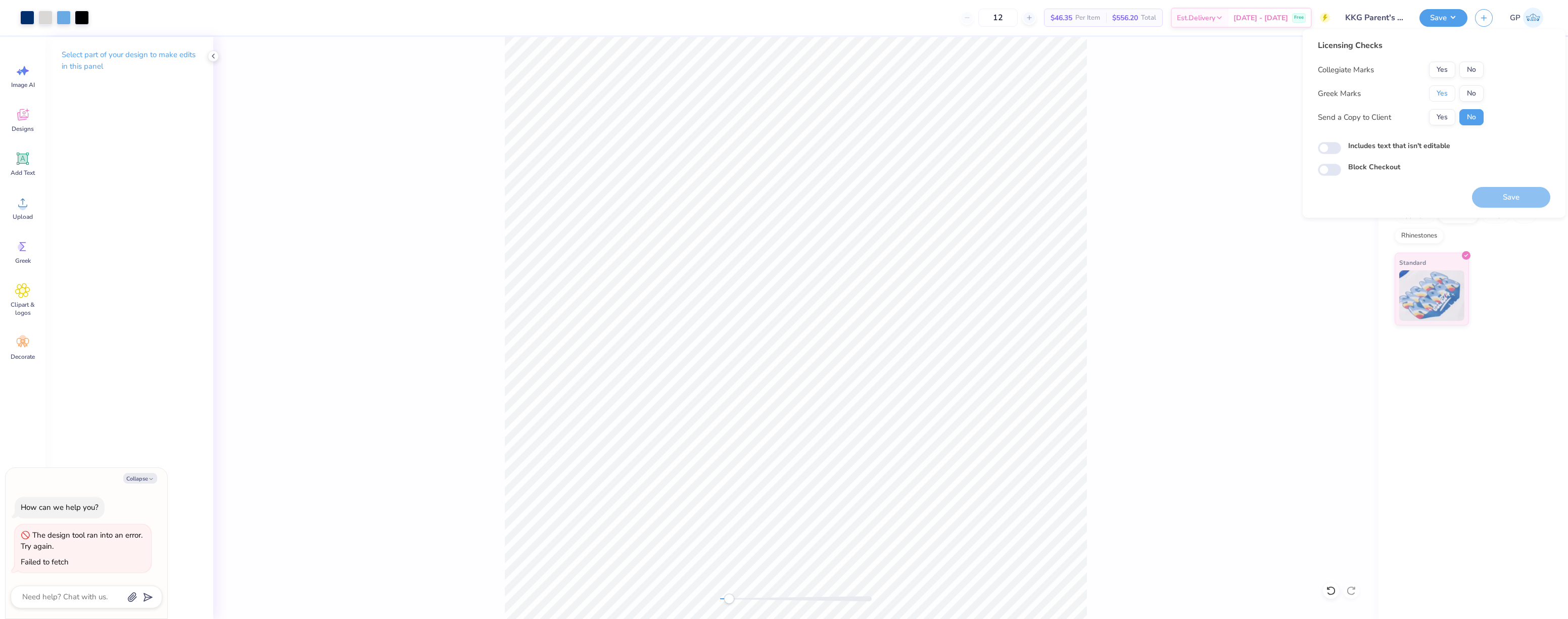
drag, startPoint x: 1443, startPoint y: 91, endPoint x: 1458, endPoint y: 79, distance: 19.2
click at [1443, 90] on button "Yes" at bounding box center [1442, 93] width 26 height 16
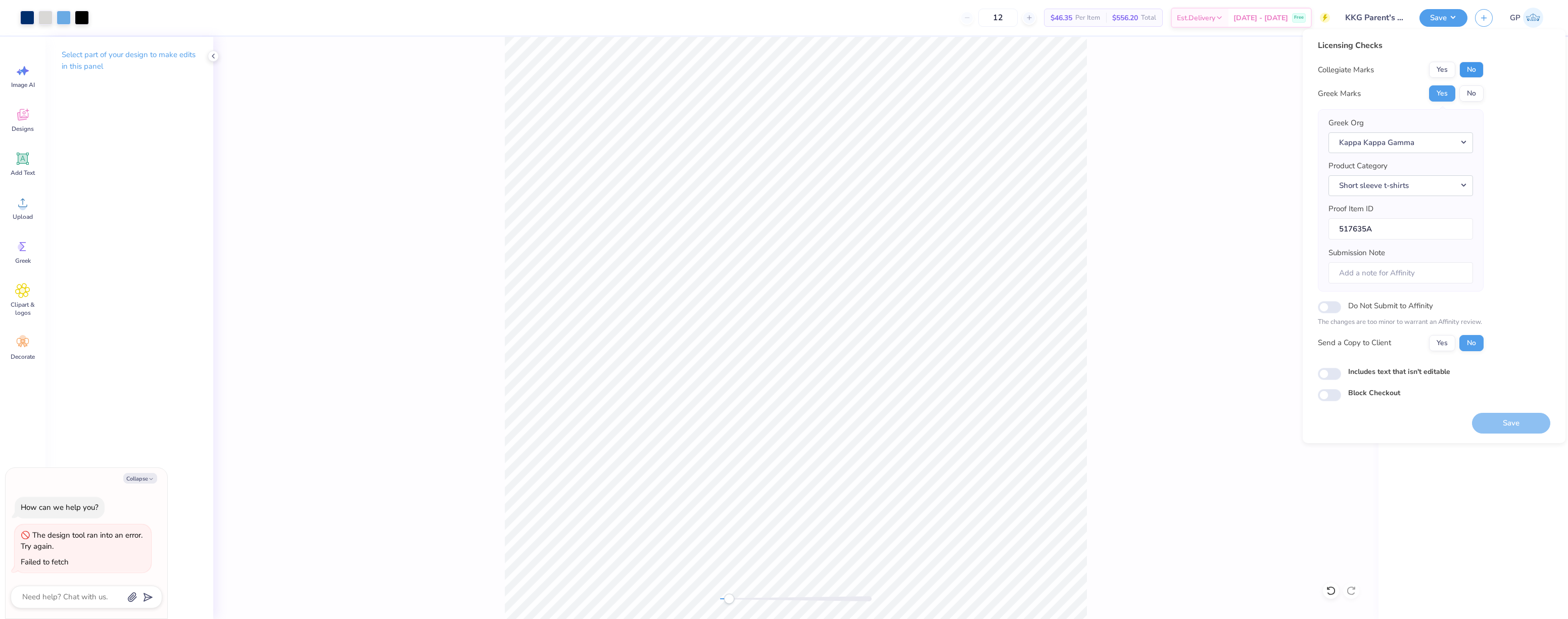
drag, startPoint x: 1458, startPoint y: 79, endPoint x: 1472, endPoint y: 64, distance: 20.5
click at [1472, 64] on button "No" at bounding box center [1472, 70] width 24 height 16
click at [1492, 418] on button "Save" at bounding box center [1511, 423] width 78 height 21
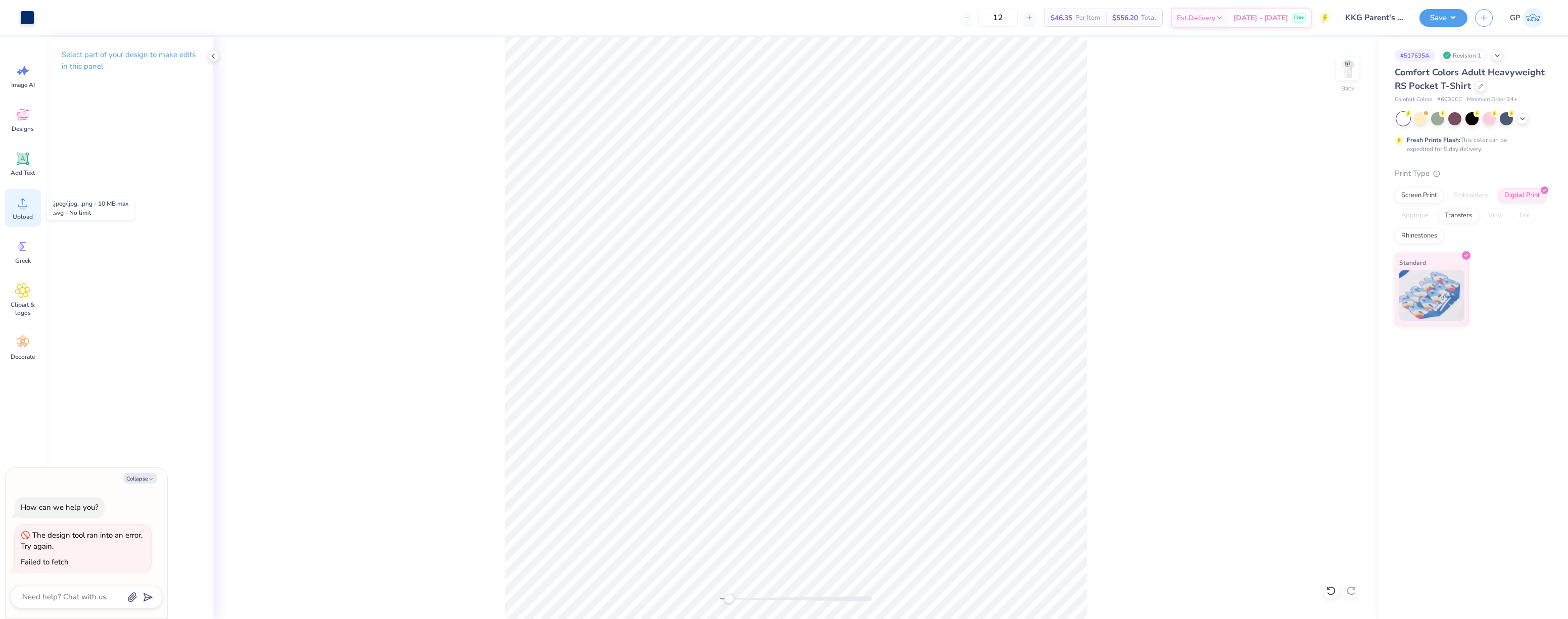
click at [24, 202] on icon at bounding box center [23, 202] width 15 height 15
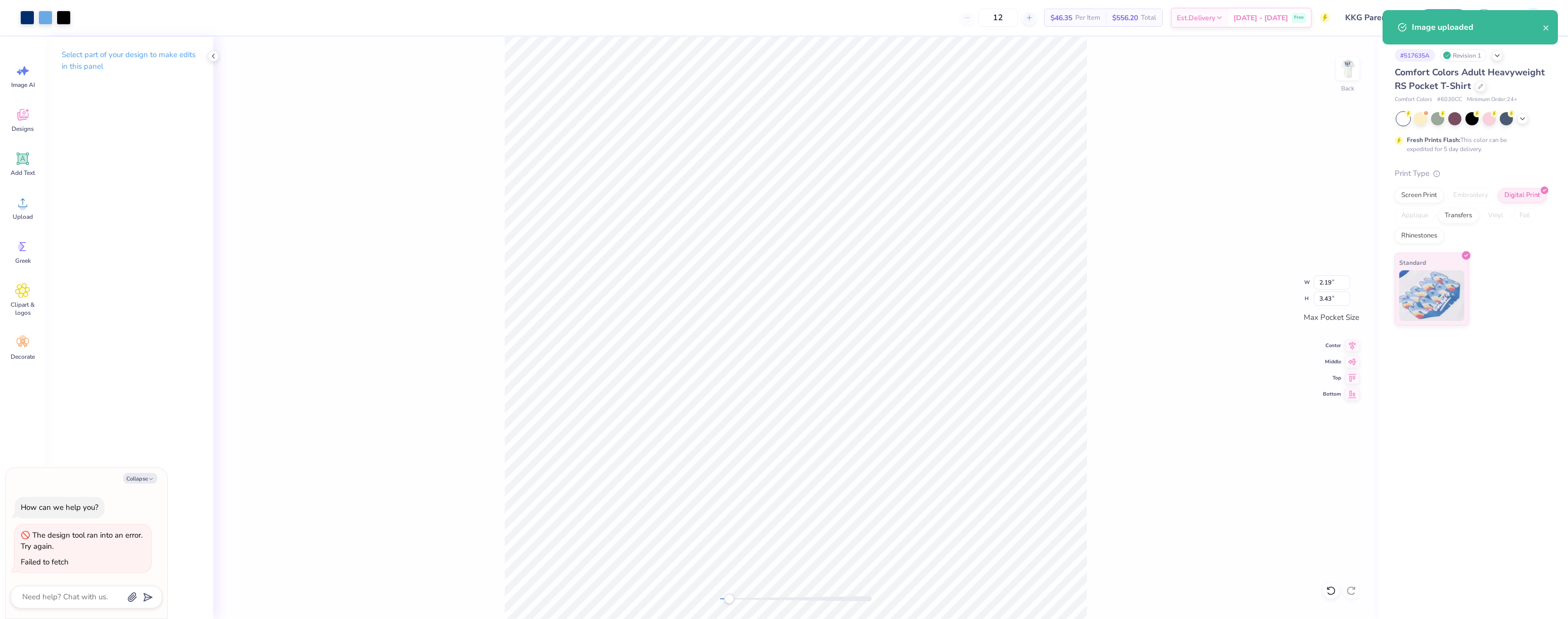
type textarea "x"
type input "1.78"
type input "2.79"
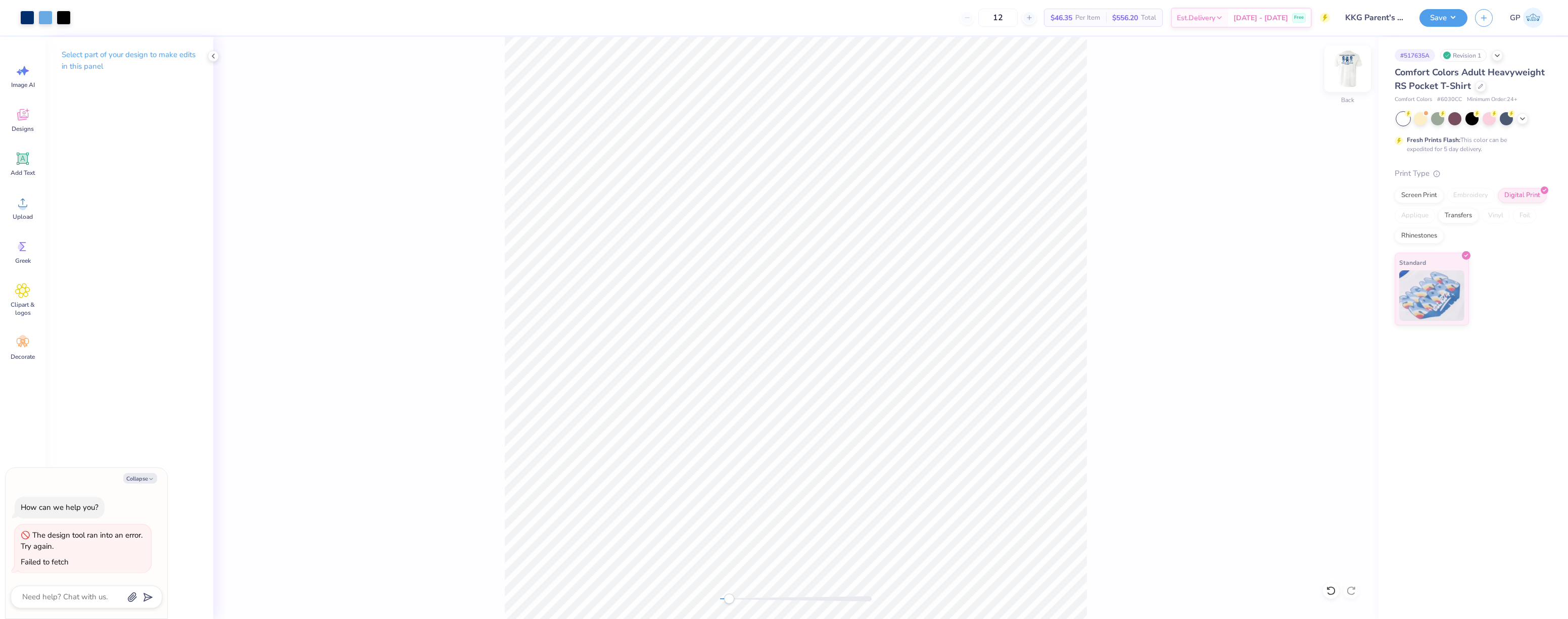
click at [1347, 70] on img at bounding box center [1348, 69] width 40 height 40
drag, startPoint x: 473, startPoint y: 229, endPoint x: 503, endPoint y: 226, distance: 30.1
click at [474, 229] on div "Front" at bounding box center [796, 327] width 1165 height 582
click at [24, 202] on icon at bounding box center [23, 202] width 15 height 15
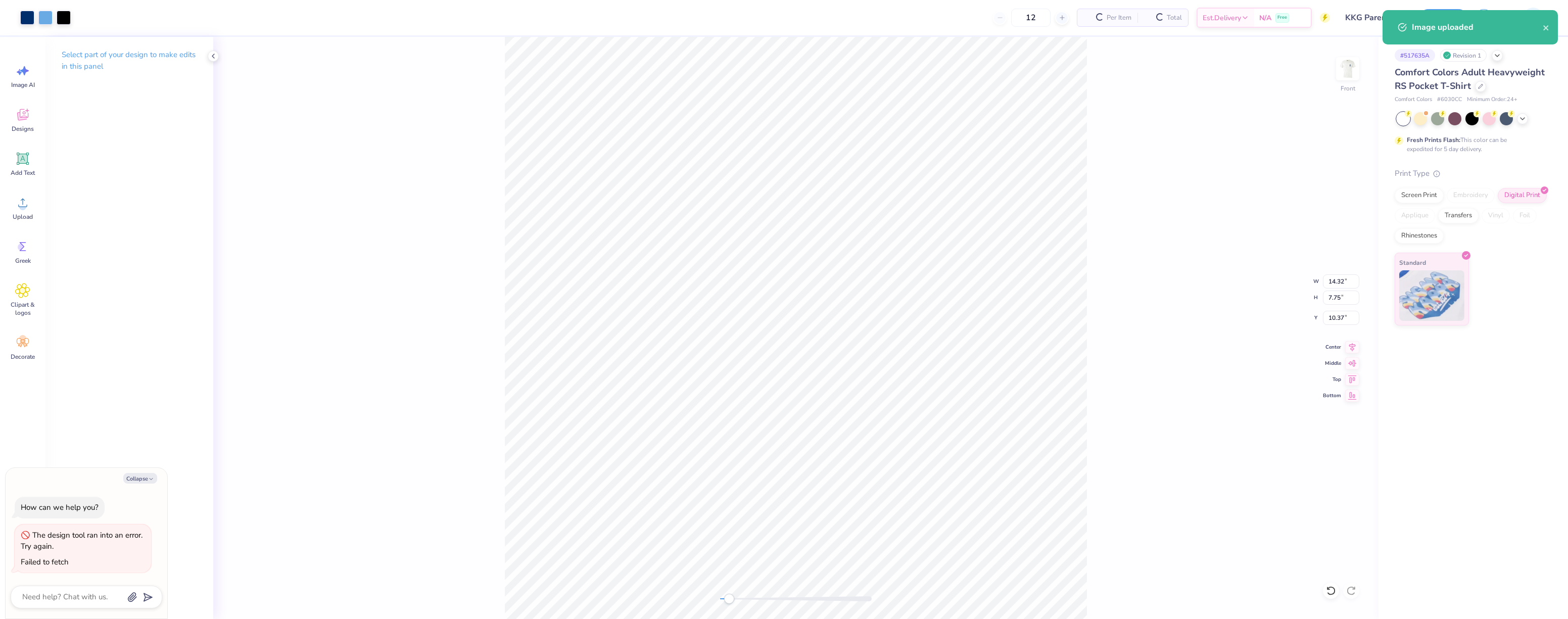
type textarea "x"
click at [1337, 282] on input "14.32" at bounding box center [1341, 281] width 37 height 14
type input "10"
type textarea "x"
type input "10.00"
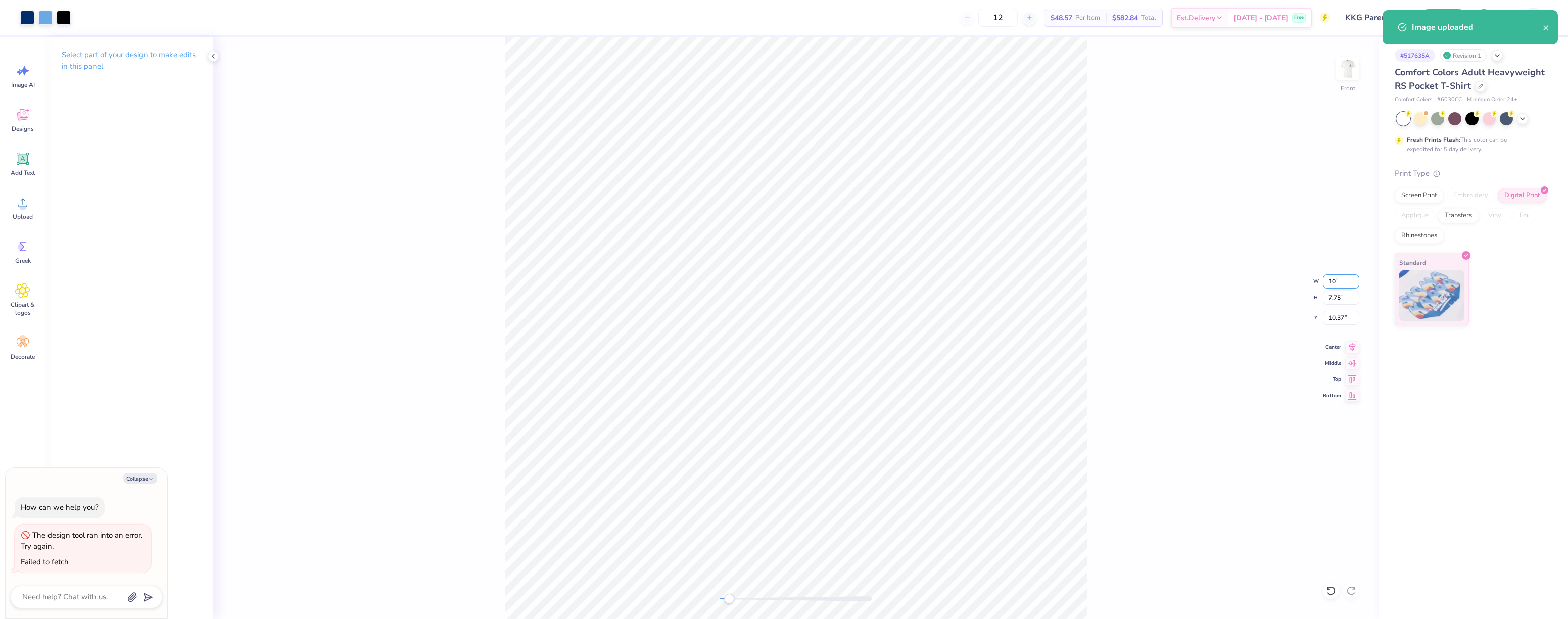
type input "5.41"
type input "11.54"
type textarea "x"
click at [1339, 282] on input "10.00" at bounding box center [1341, 281] width 37 height 14
type input "9"
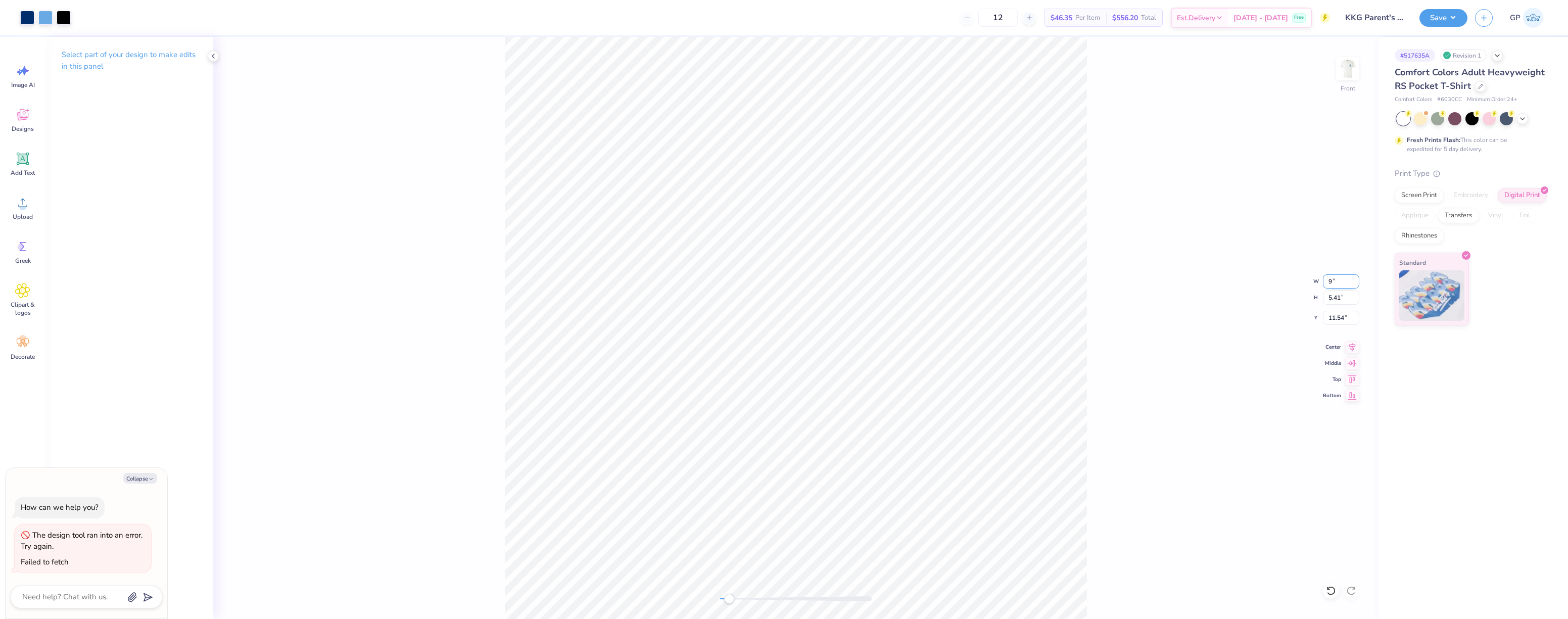
type textarea "x"
type input "9.00"
type input "4.87"
type input "4.02"
click at [1429, 19] on button "Save" at bounding box center [1443, 16] width 48 height 18
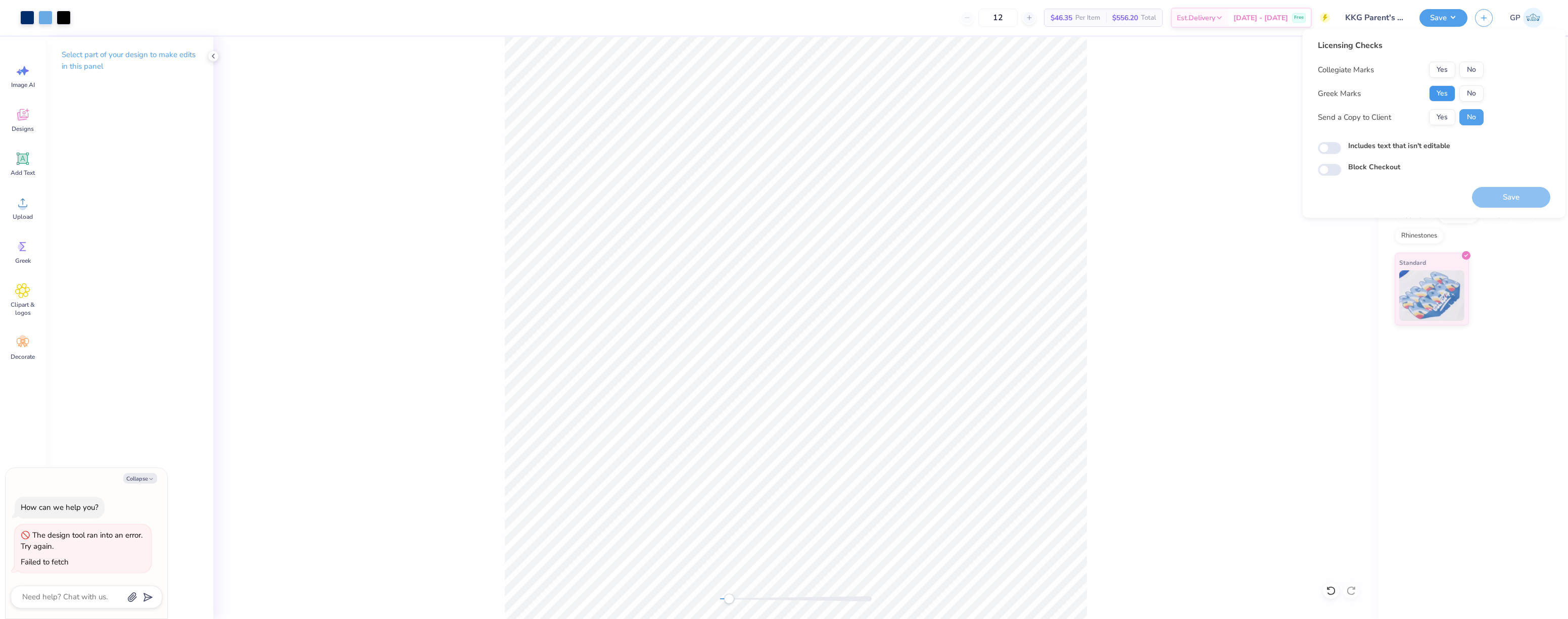
click at [1444, 98] on button "Yes" at bounding box center [1442, 93] width 26 height 16
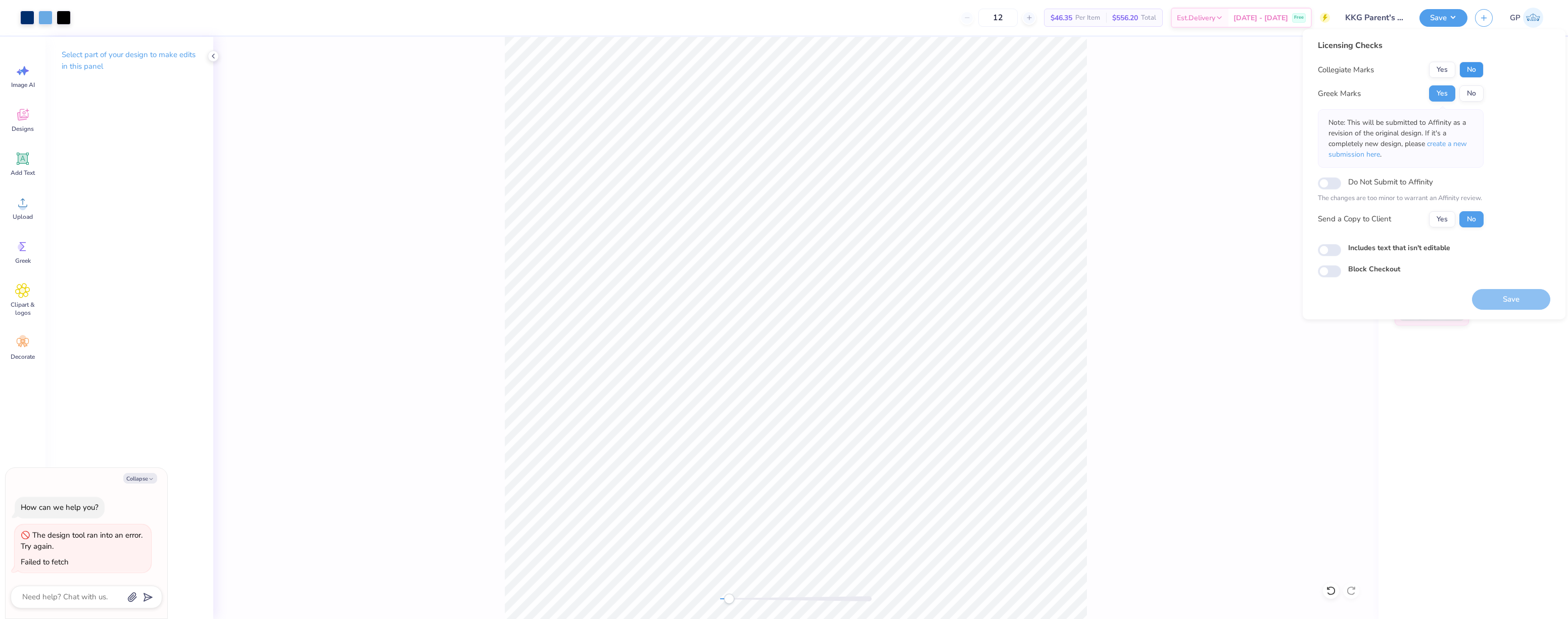
click at [1467, 68] on button "No" at bounding box center [1472, 70] width 24 height 16
type textarea "x"
click at [1333, 250] on input "Includes text that isn't editable" at bounding box center [1330, 250] width 23 height 12
checkbox input "true"
type textarea "x"
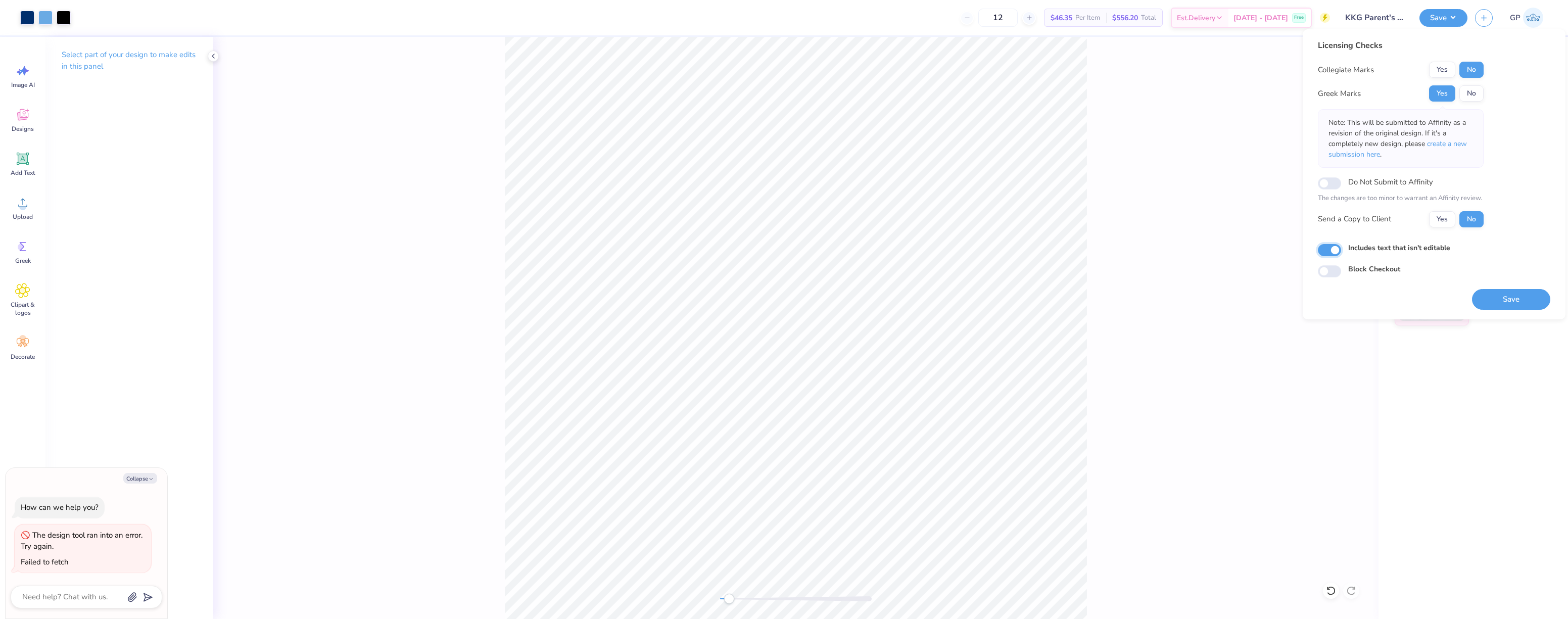
click at [1332, 249] on input "Includes text that isn't editable" at bounding box center [1330, 250] width 23 height 12
checkbox input "false"
click at [1492, 298] on button "Save" at bounding box center [1511, 299] width 78 height 21
type textarea "x"
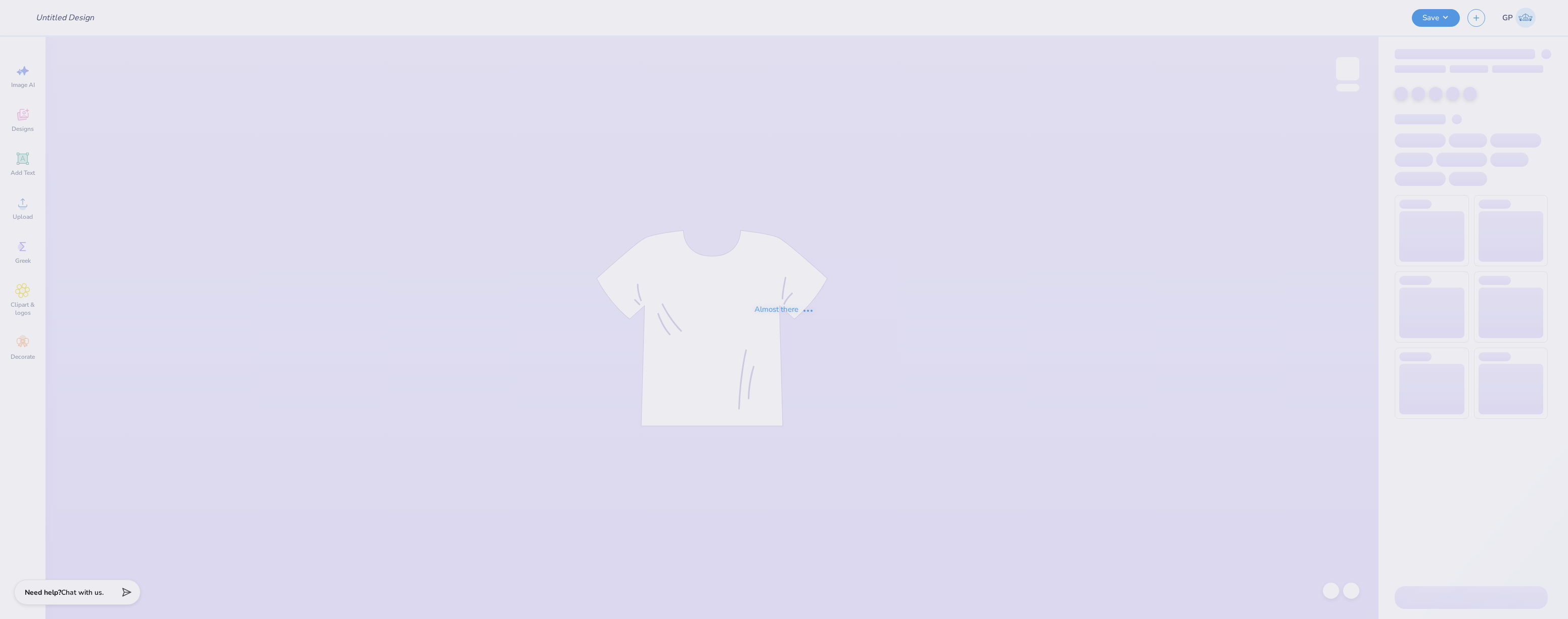
type input "[PERSON_NAME] : [US_STATE][GEOGRAPHIC_DATA]"
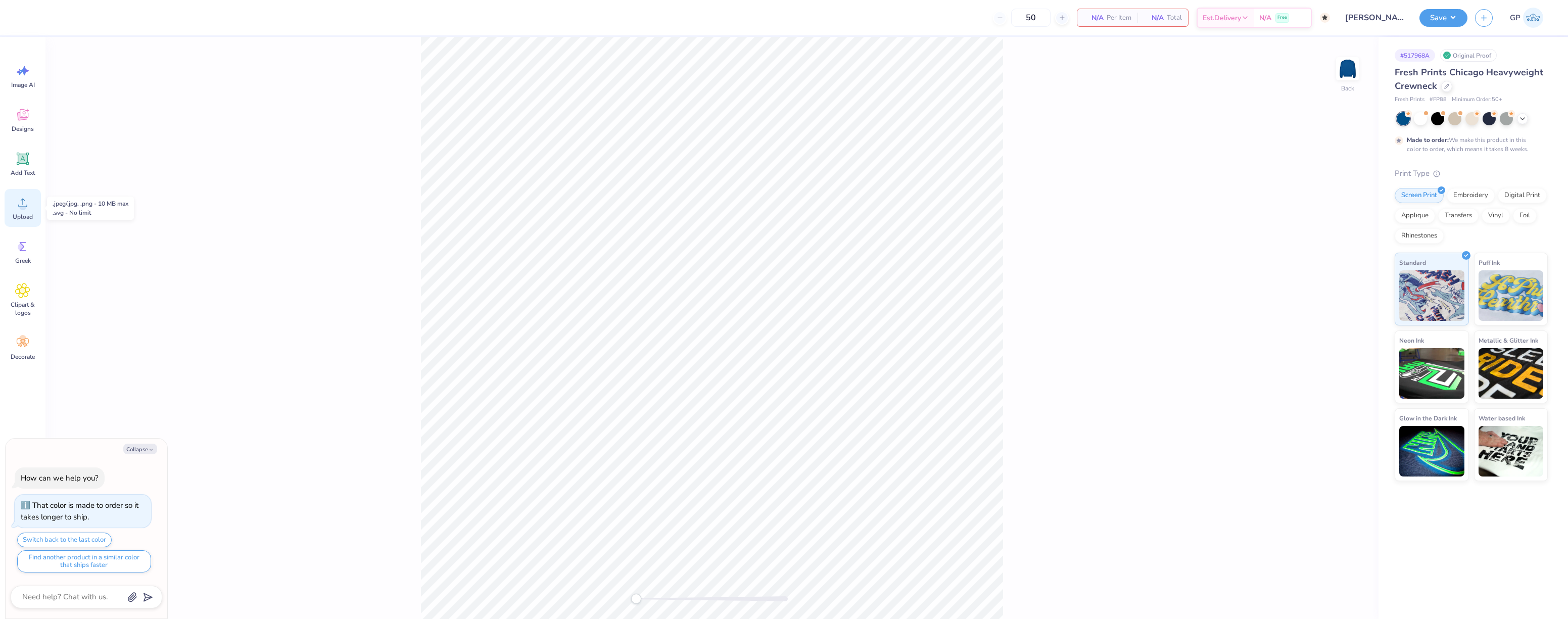
click at [22, 196] on icon at bounding box center [23, 202] width 15 height 15
click at [24, 122] on icon at bounding box center [23, 115] width 15 height 15
type textarea "x"
click at [116, 60] on input "text" at bounding box center [134, 57] width 129 height 10
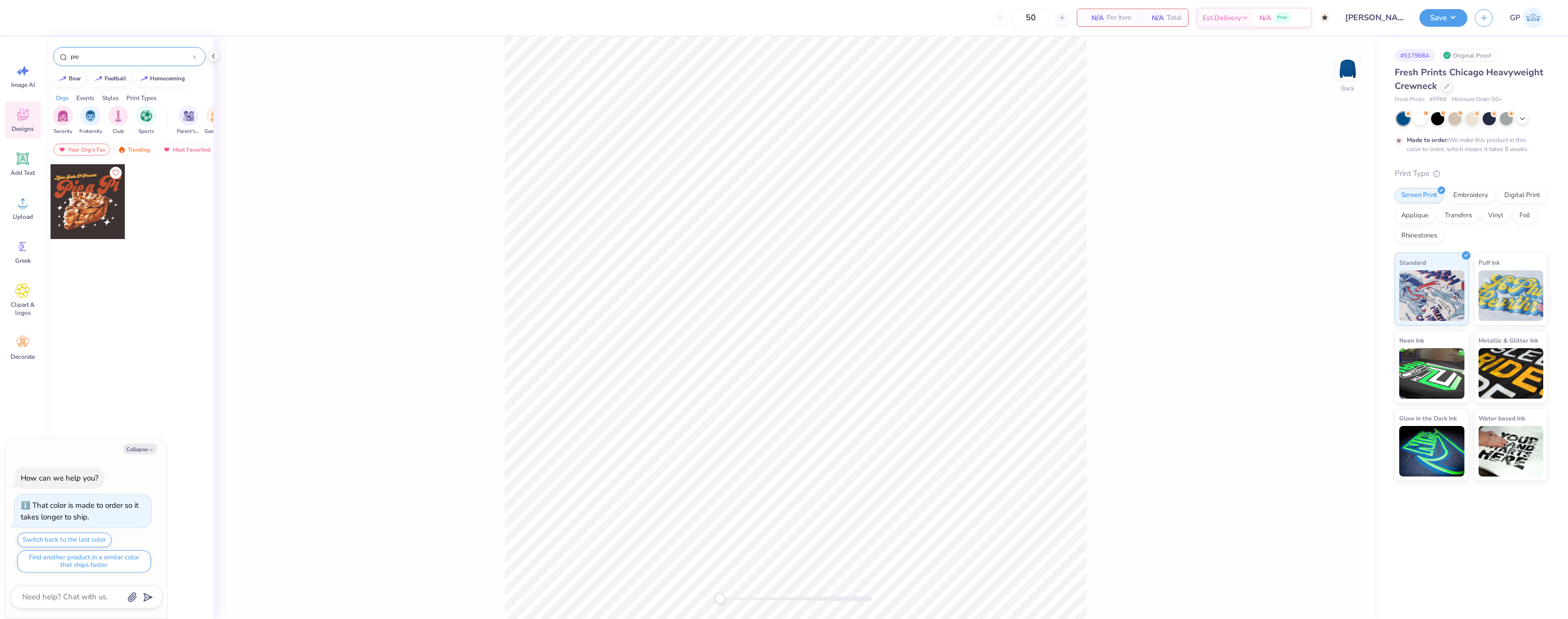
type input "pie"
click at [82, 196] on div at bounding box center [88, 201] width 75 height 75
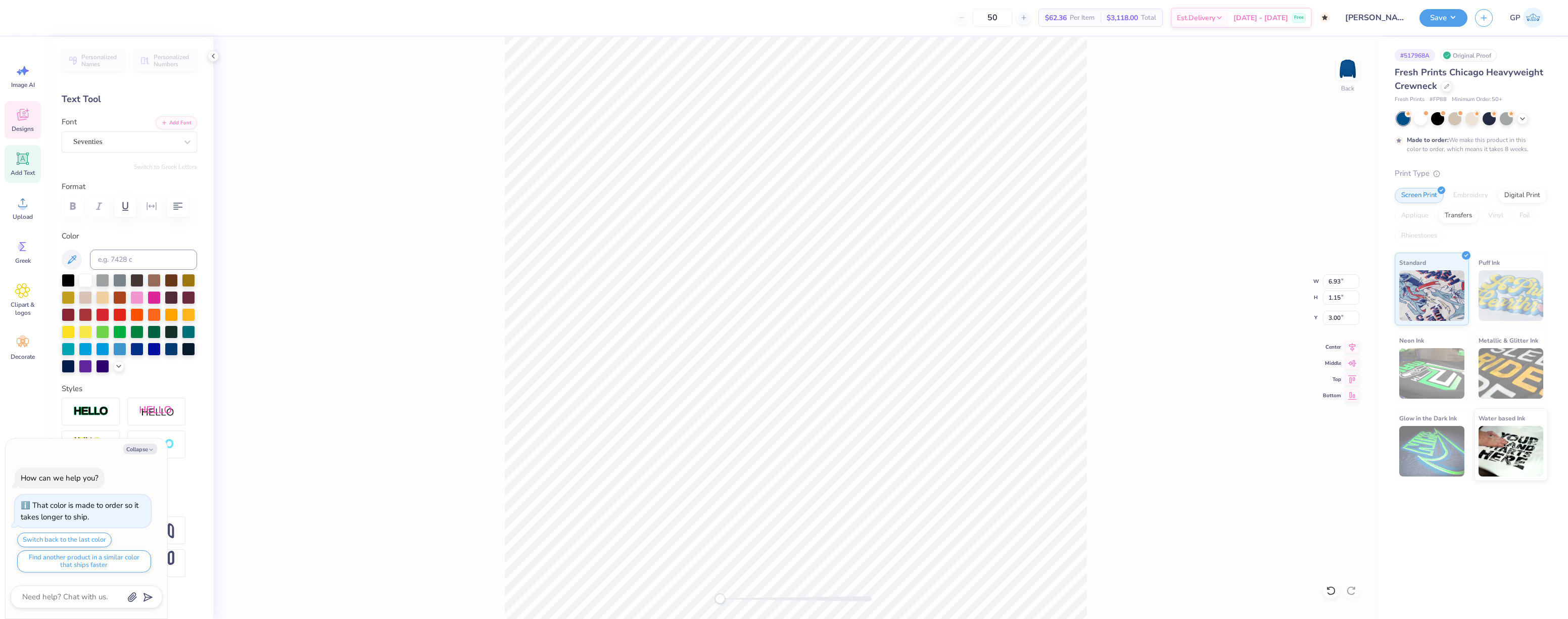
scroll to position [9, 6]
type textarea "x"
type textarea "Alpha Delta Pi Present"
type textarea "x"
type textarea "Alpha Delta Pi Presen"
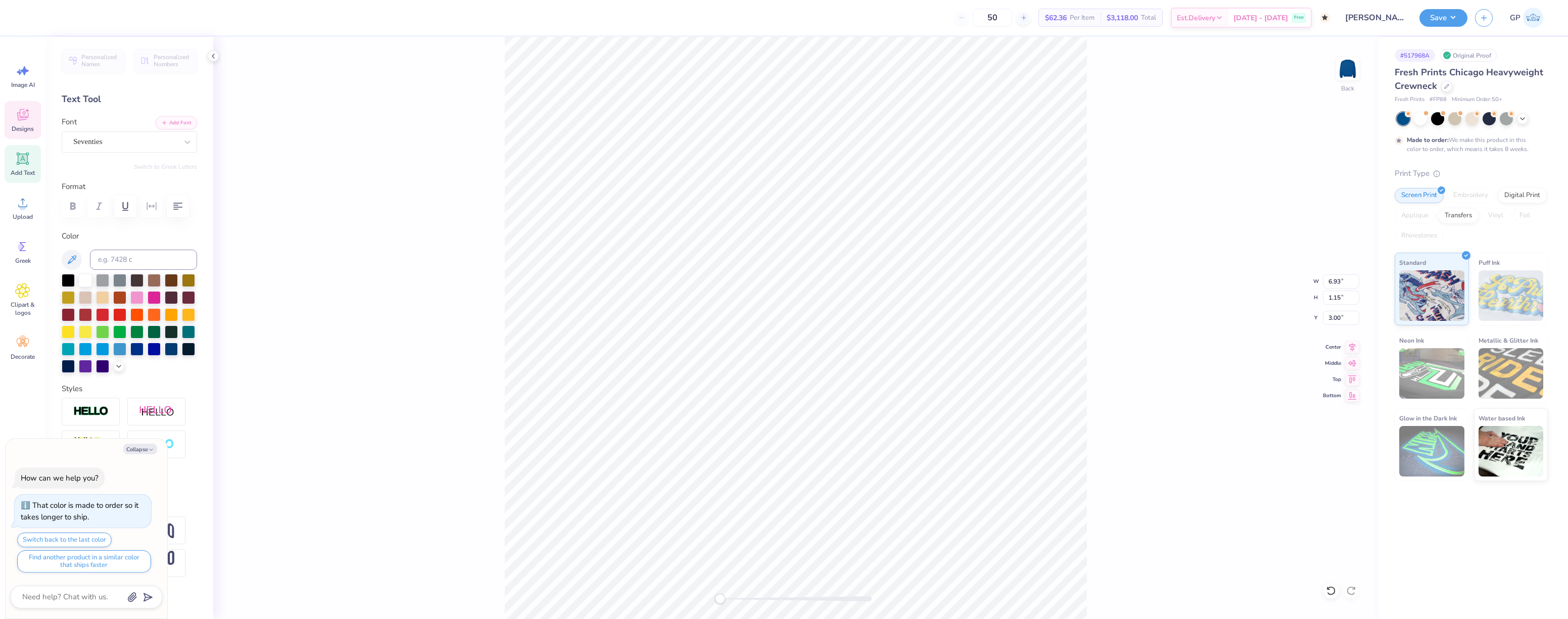
type textarea "x"
type textarea "Alpha Delta Pi Prese"
type textarea "x"
type textarea "Alpha Delta Pi Pres"
type textarea "x"
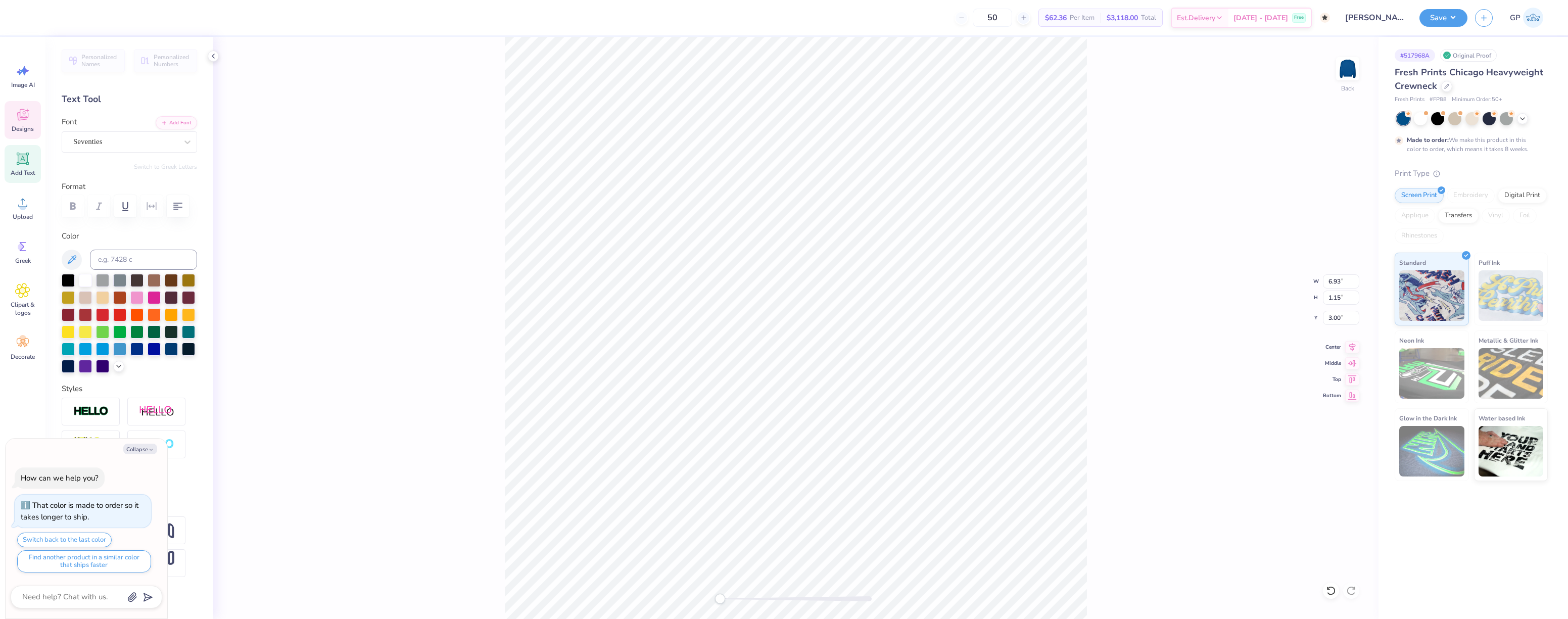
type textarea "Alpha Delta Pi Pre"
type textarea "x"
type textarea "Alpha Delta Pi Pr"
type textarea "x"
type textarea "Alpha Delta Pi P"
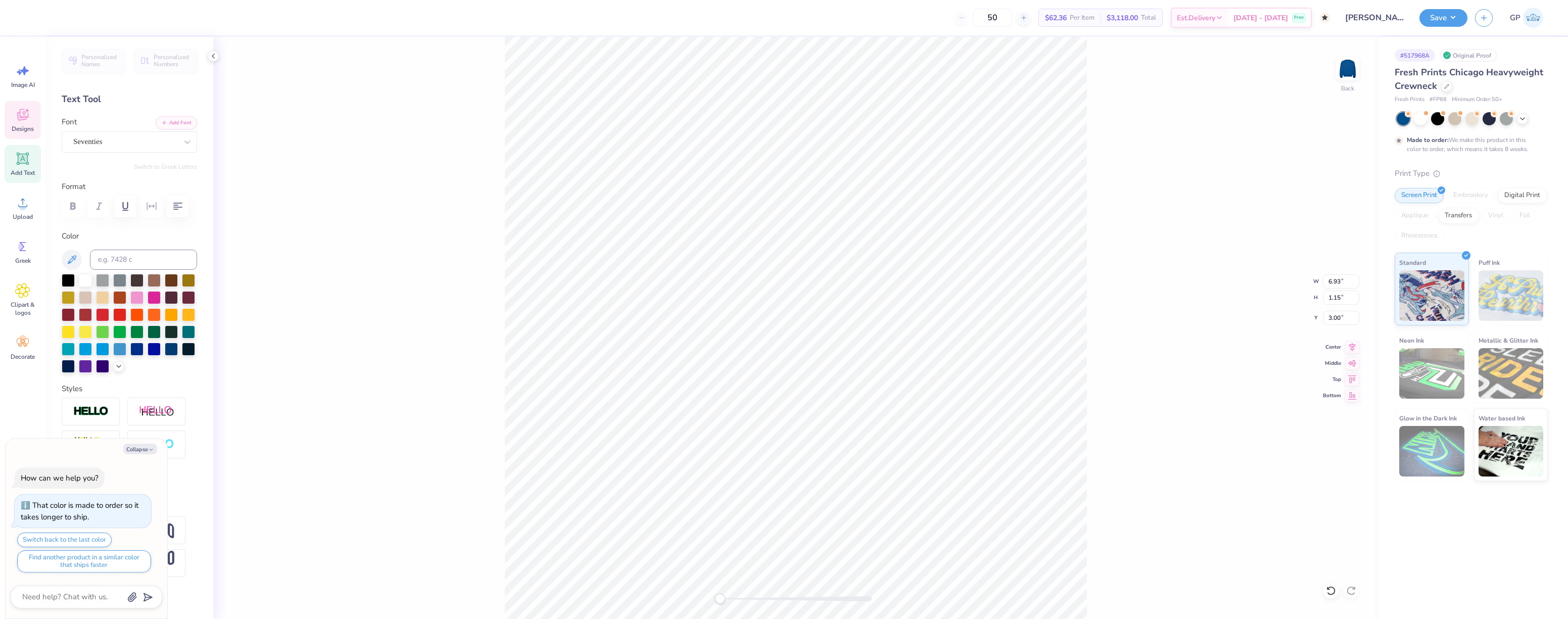
type textarea "x"
type textarea "Alpha Delta Pi"
type textarea "x"
type textarea "Alpha Delta Pi"
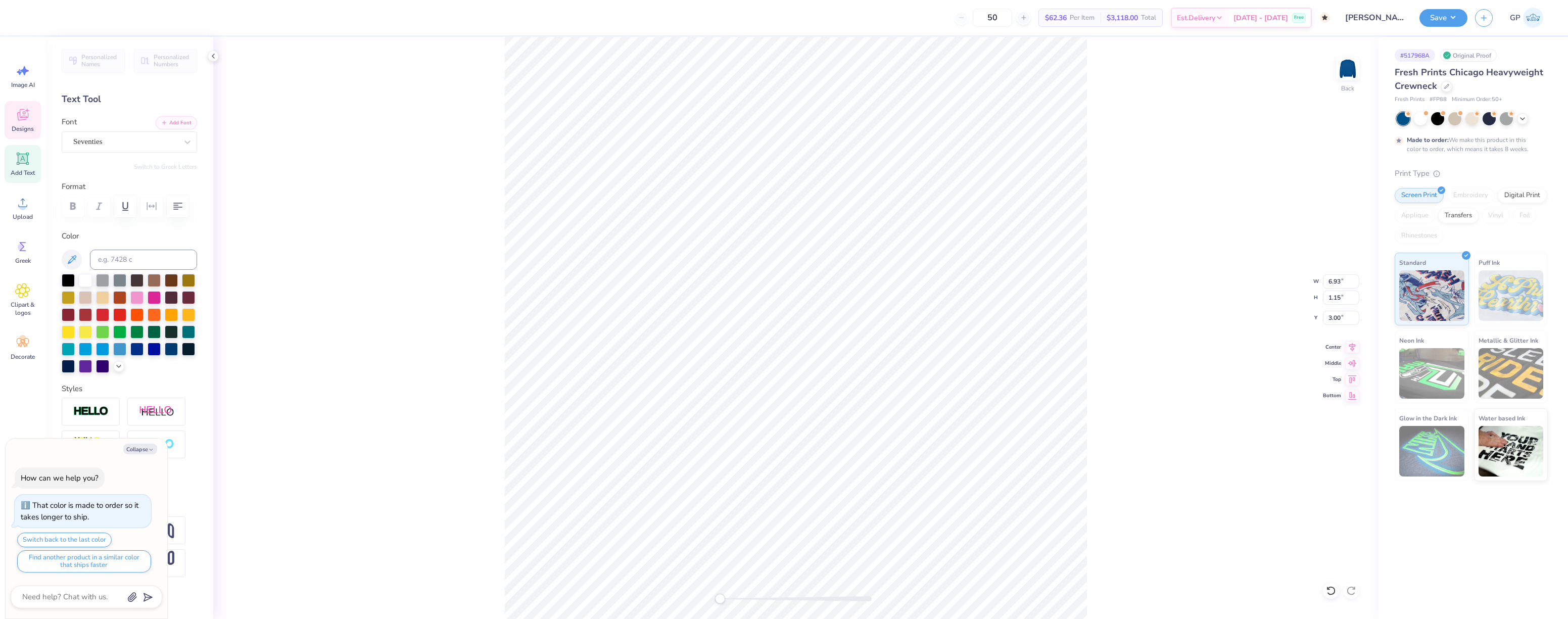
type textarea "x"
type textarea "Alpha Delta Pie"
type textarea "x"
type textarea "Alpha Delta Pies"
type textarea "x"
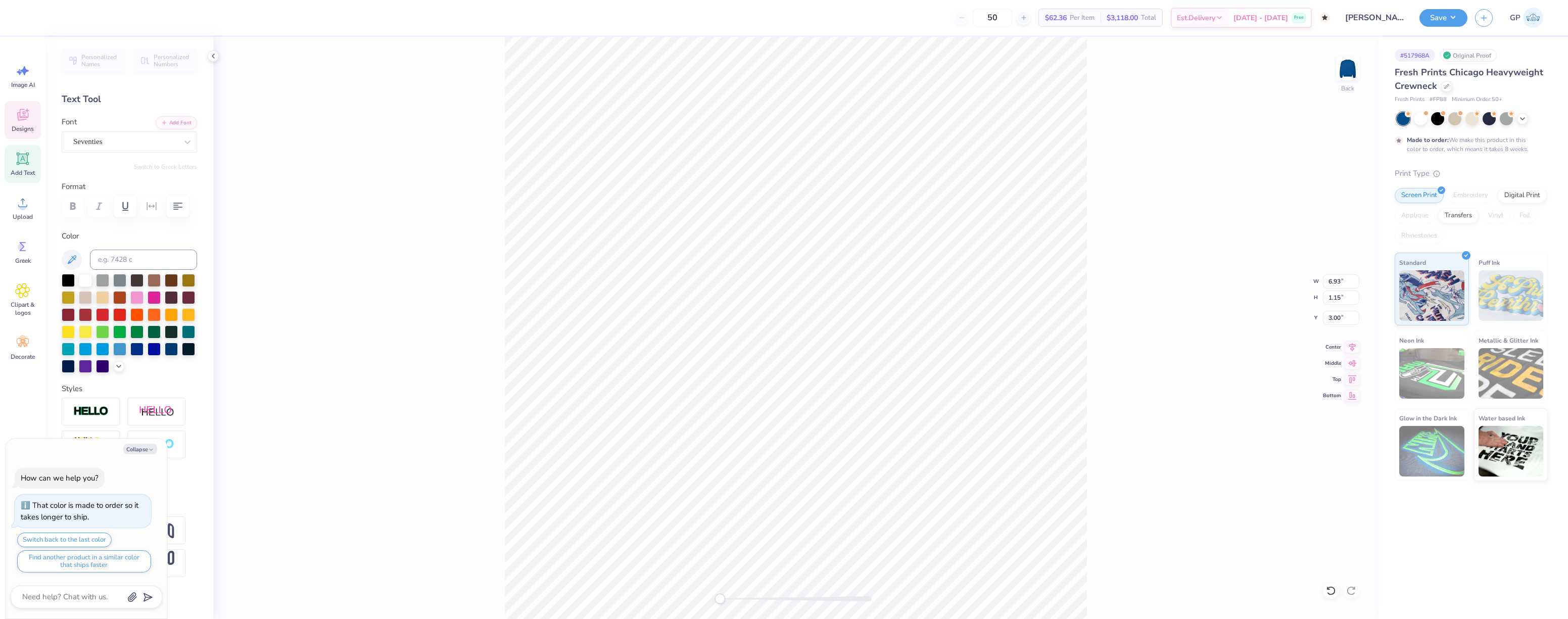
type input "13.22"
type input "2.27"
type input "2.98"
type textarea "x"
type input "6.93"
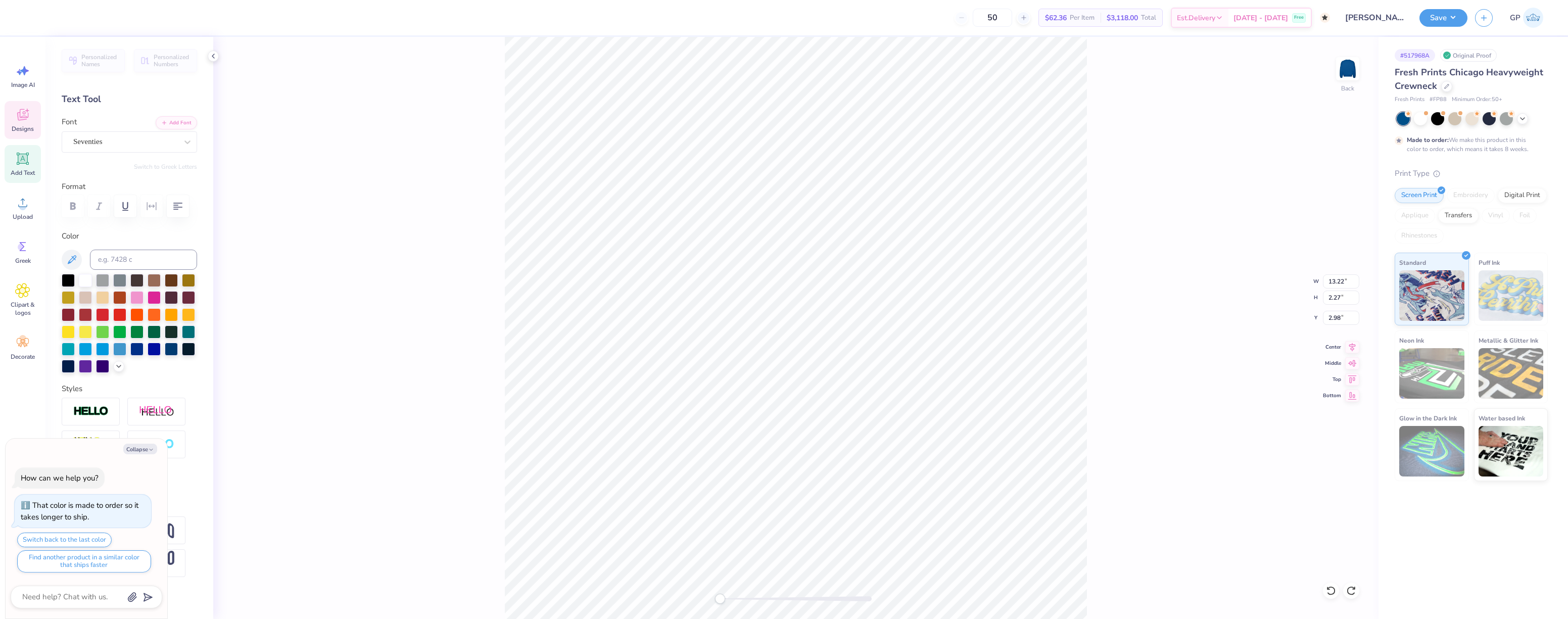
type input "1.19"
type textarea "x"
type textarea "Alpha Delta"
type textarea "x"
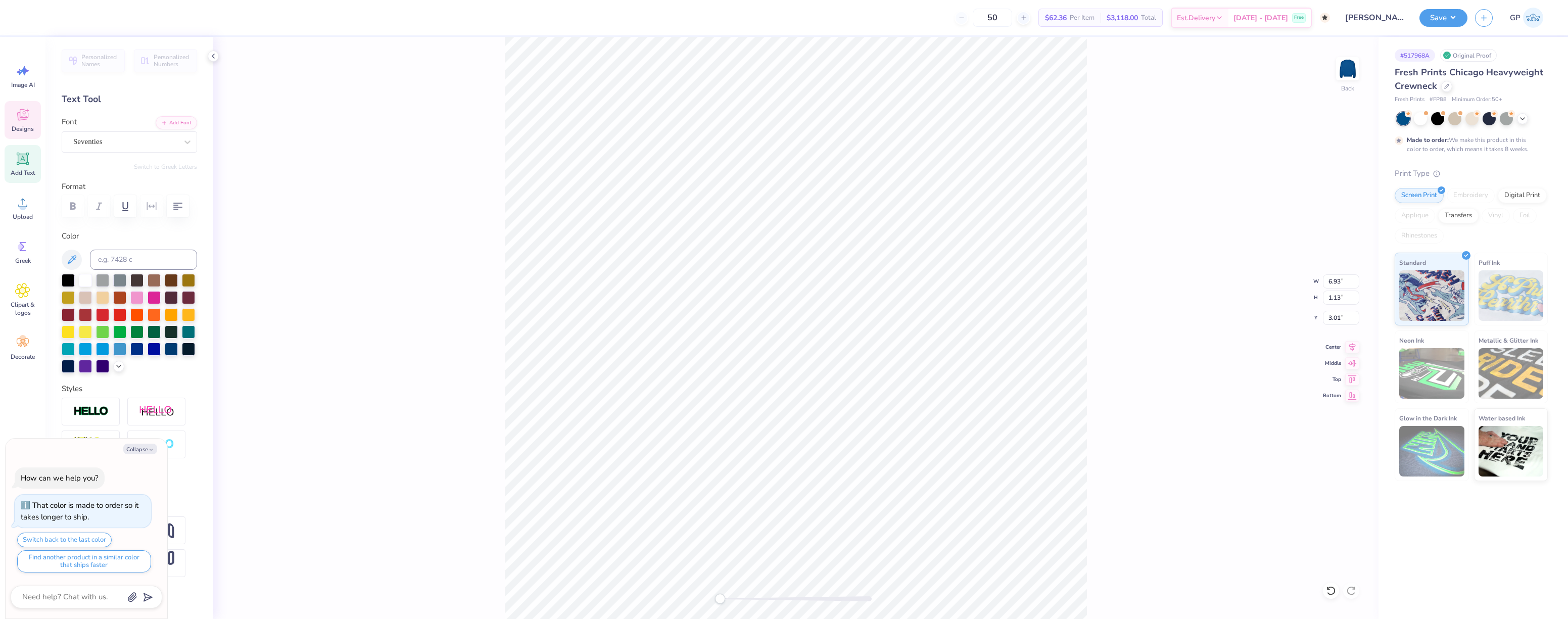
type input "1.19"
type input "2.98"
type textarea "x"
type input "1.15"
type input "3.00"
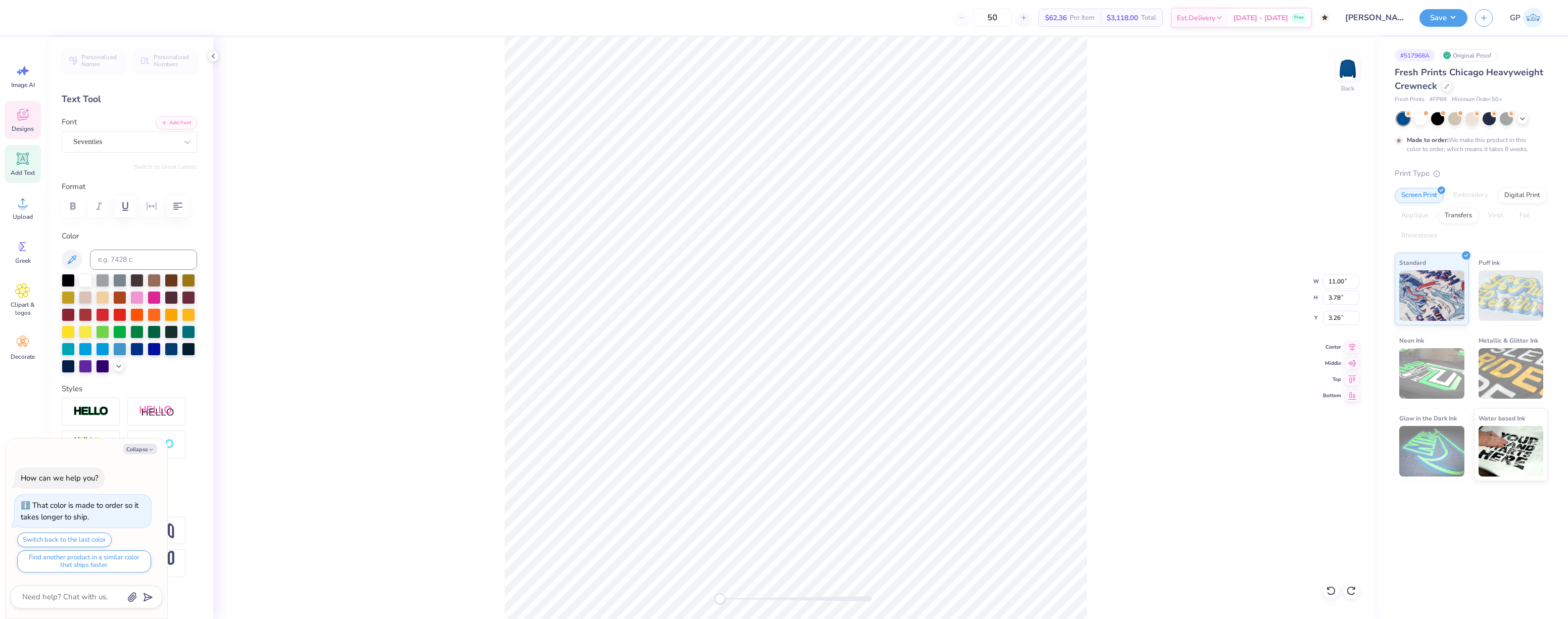
scroll to position [9, 1]
type textarea "x"
type textarea "A"
type textarea "x"
type textarea "Al"
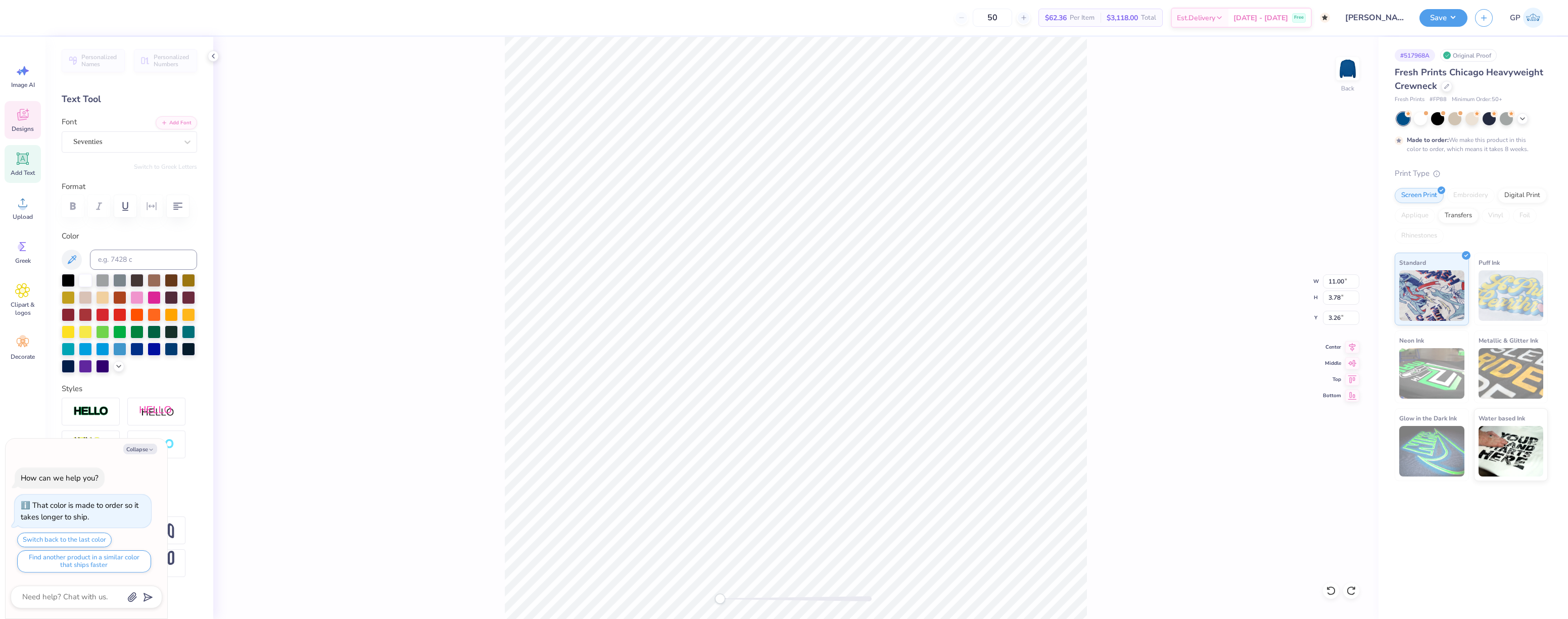
type textarea "x"
type textarea "Alp"
type textarea "x"
type textarea "Alpha"
type textarea "x"
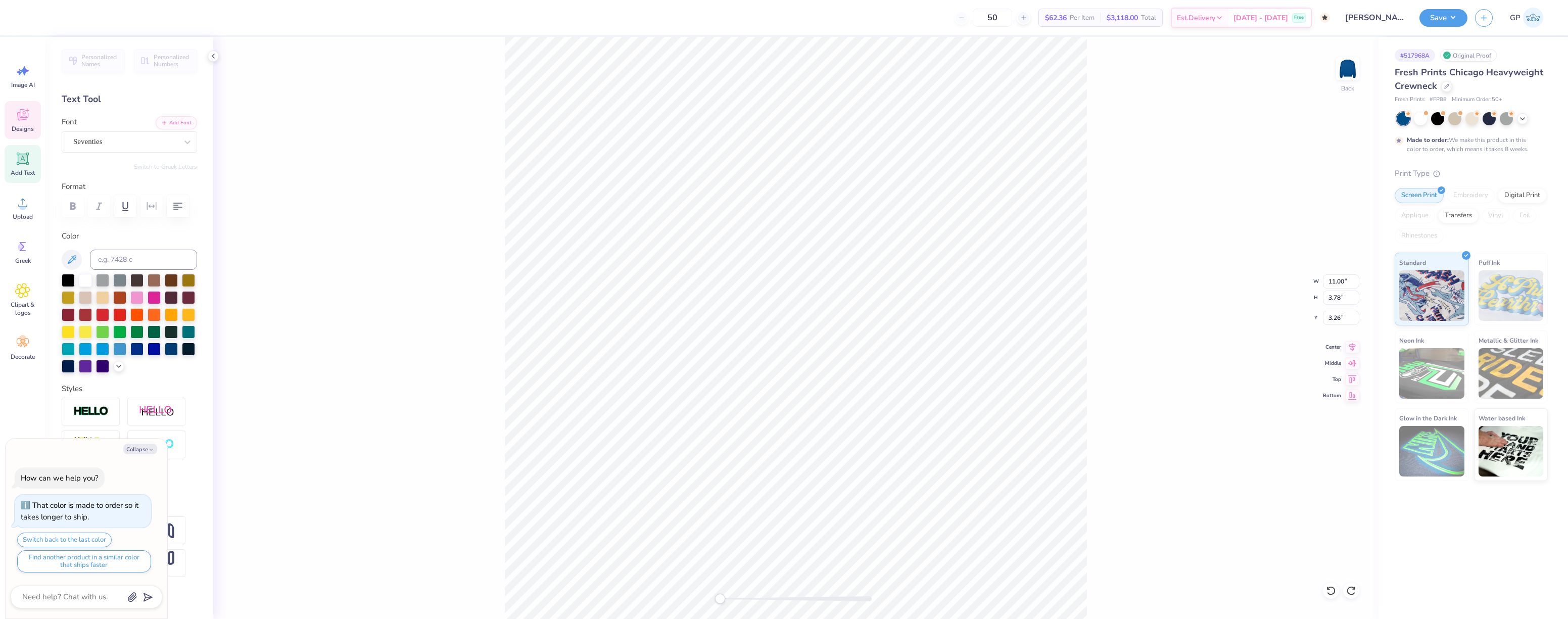
type textarea "Alpha"
type textarea "x"
type textarea "Alpha D"
type textarea "x"
type textarea "Alpha De"
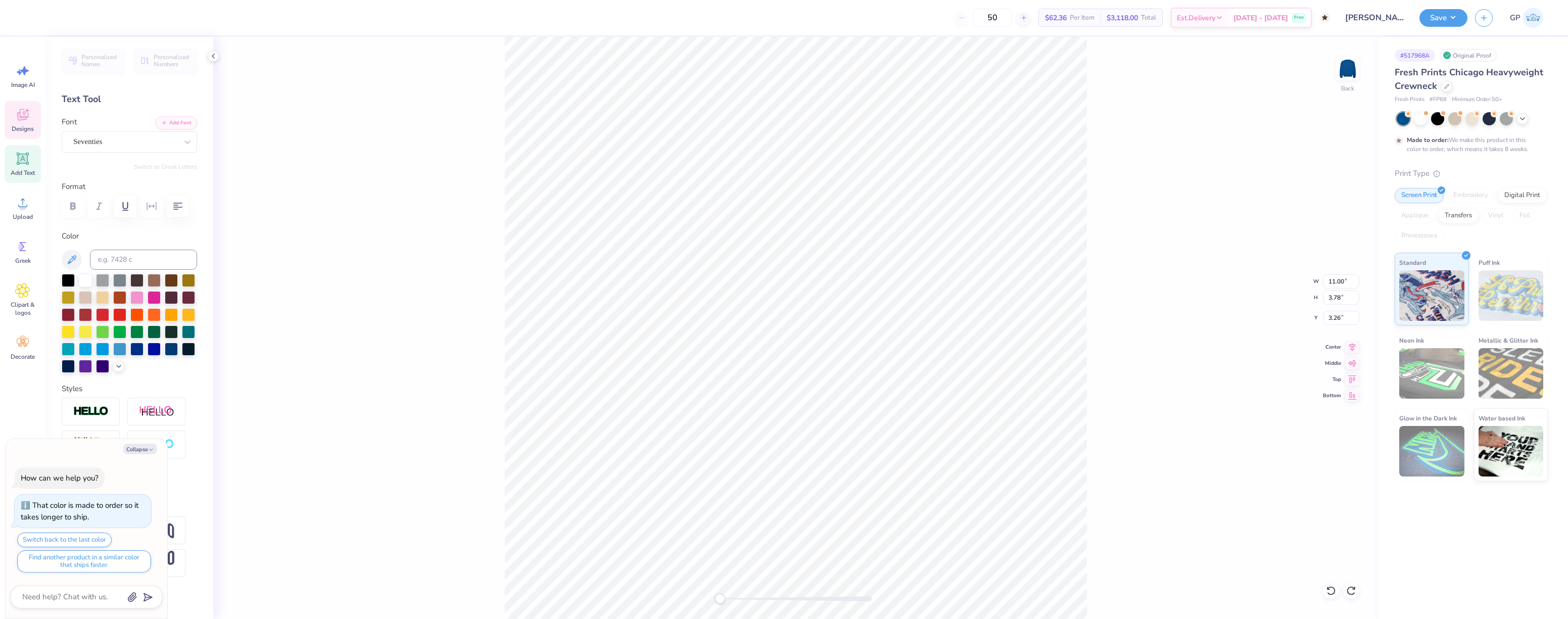
type textarea "x"
type textarea "Alpha Delt"
type textarea "x"
type textarea "Alpha Delta"
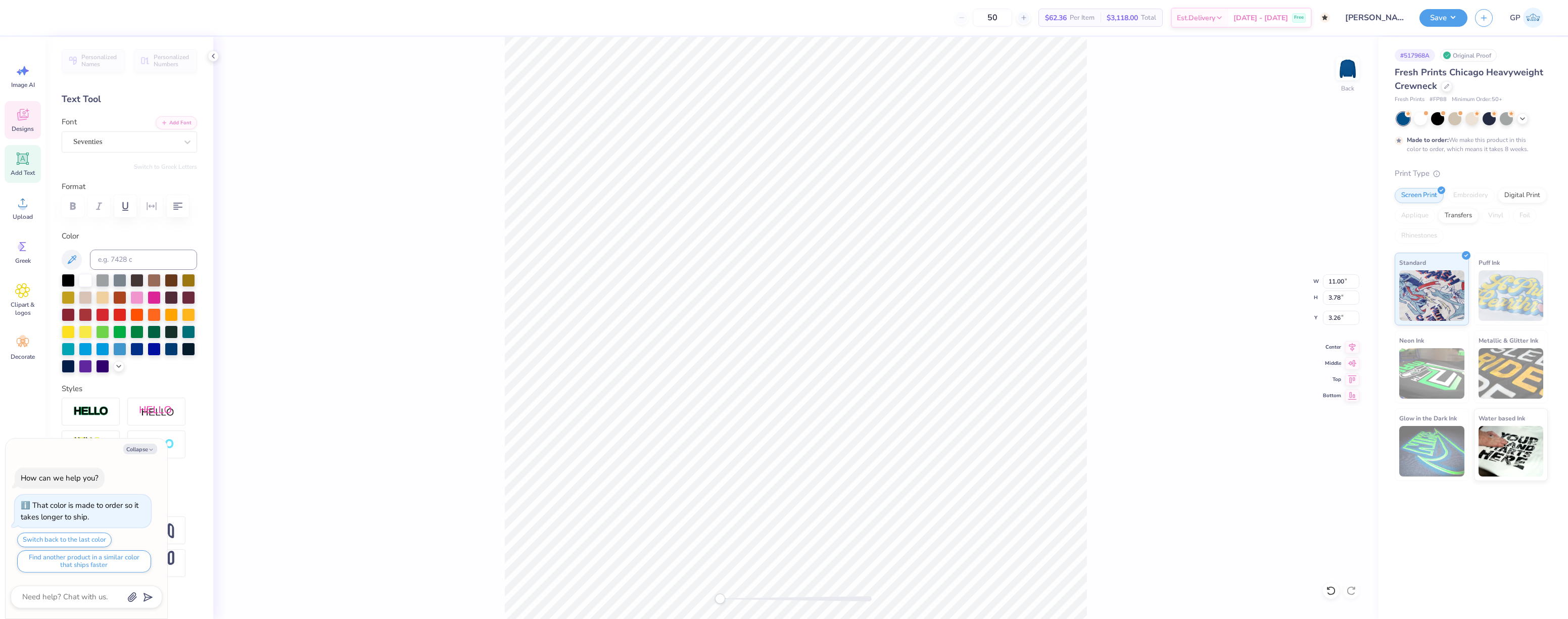
type textarea "x"
type input "6.93"
type input "1.15"
type input "3.00"
click at [25, 162] on icon at bounding box center [23, 159] width 10 height 10
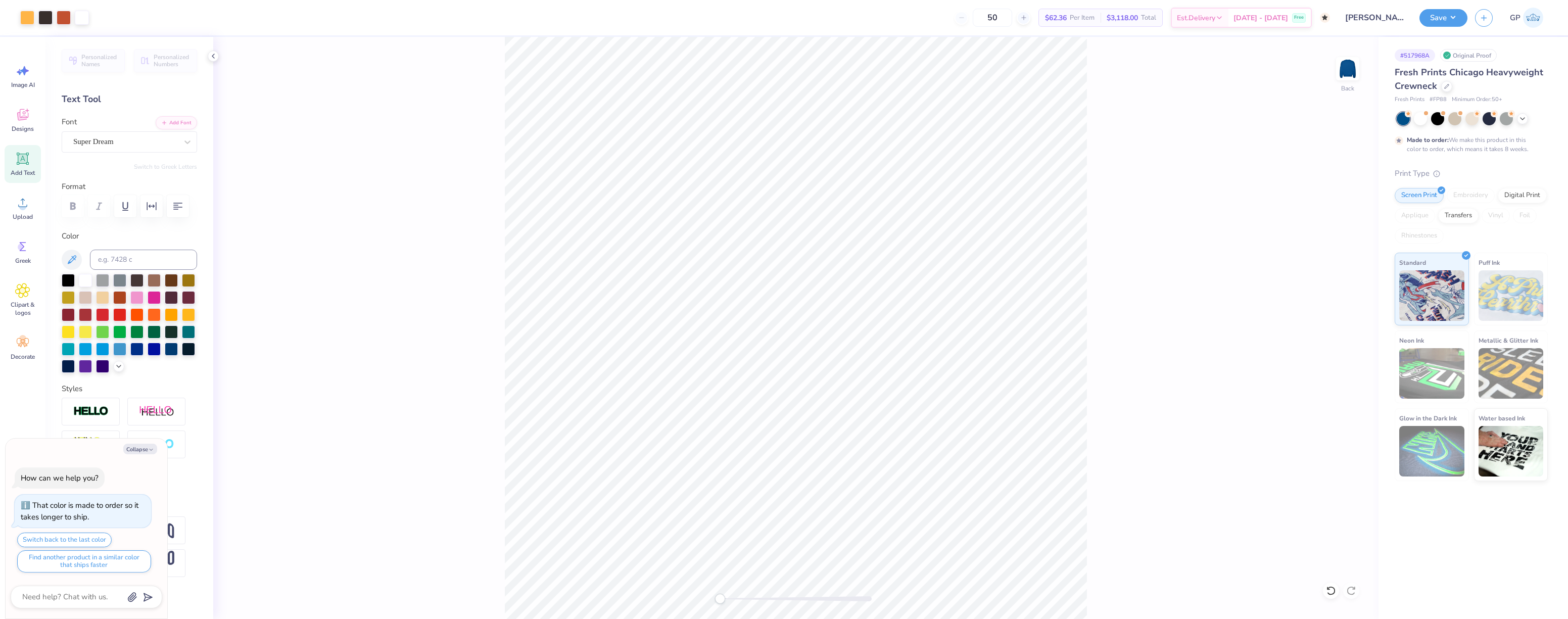
type textarea "x"
click at [130, 251] on input at bounding box center [143, 259] width 107 height 20
type input "1365"
type textarea "x"
drag, startPoint x: 396, startPoint y: 256, endPoint x: 408, endPoint y: 253, distance: 12.4
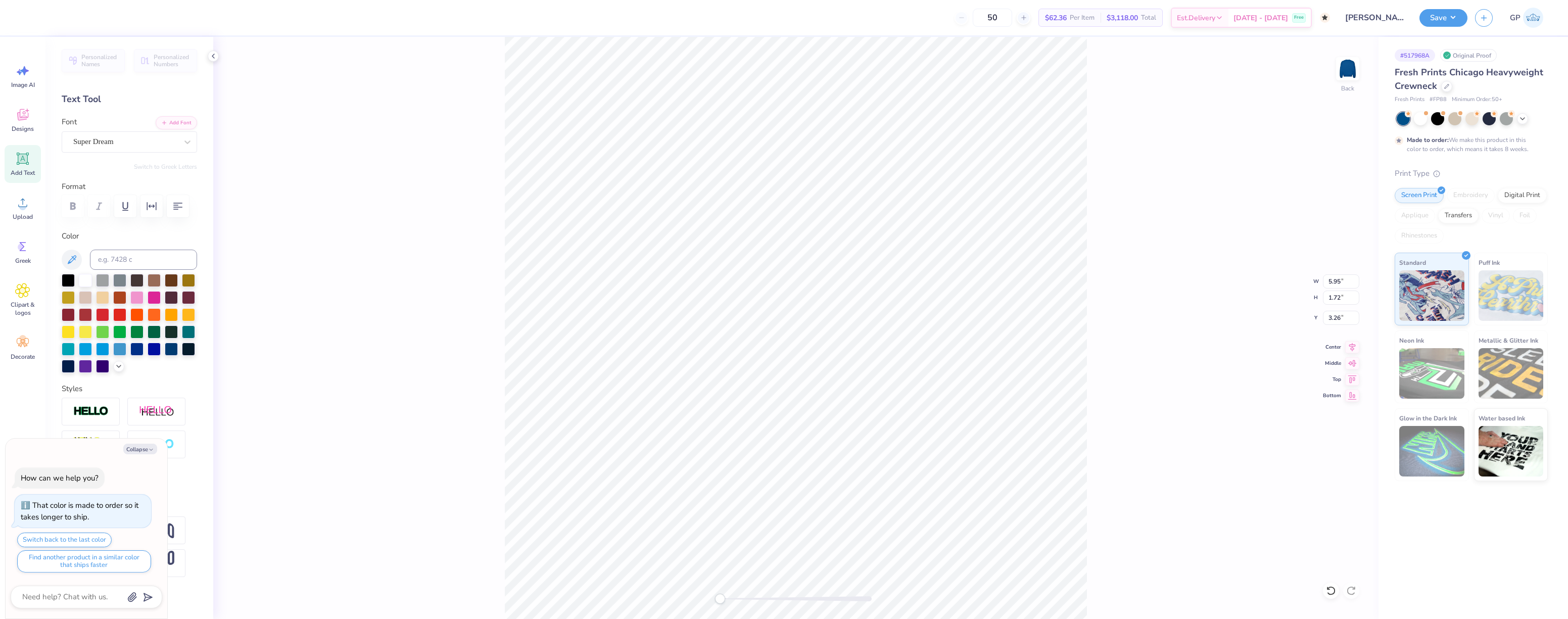
click at [396, 254] on div "Back W 5.95 5.95 " H 1.72 1.72 " Y 3.26 3.26 " Center Middle Top Bottom" at bounding box center [796, 327] width 1165 height 582
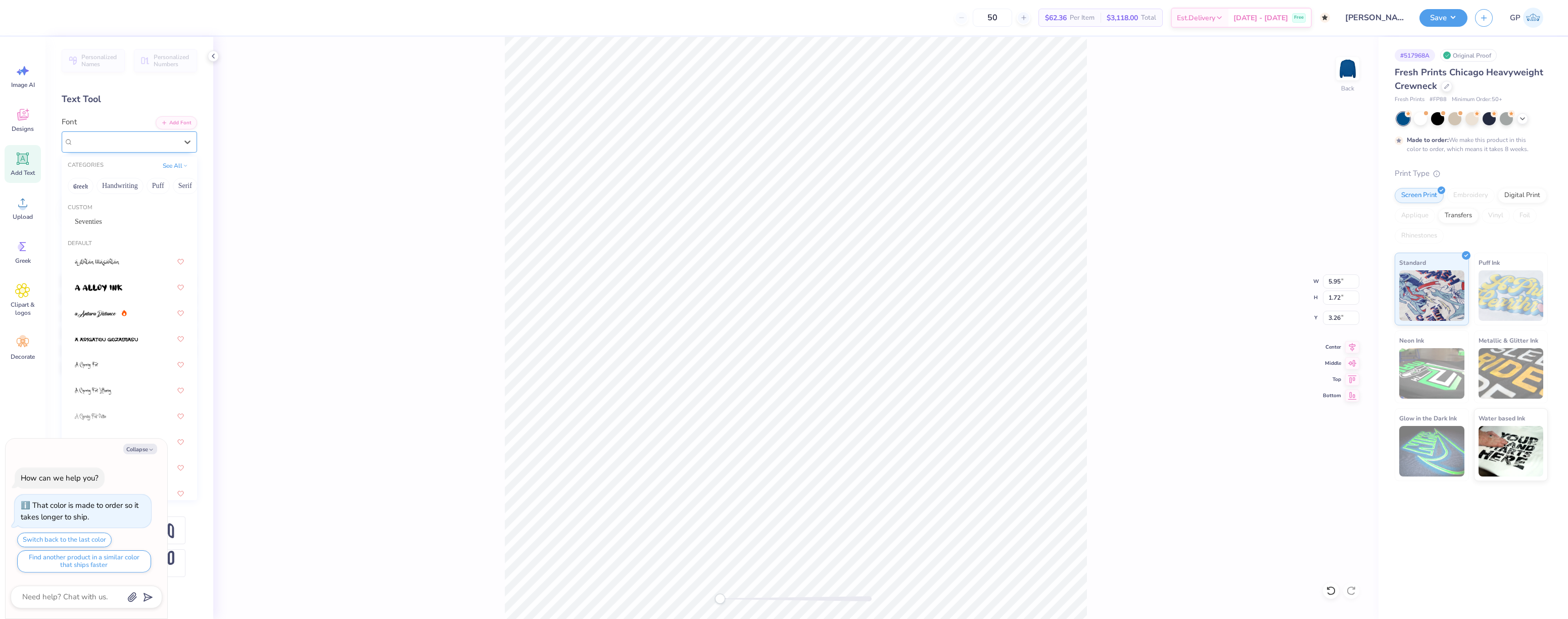
click at [152, 140] on div "Super Dream" at bounding box center [125, 142] width 106 height 16
click at [123, 219] on div "Seventies" at bounding box center [129, 221] width 109 height 10
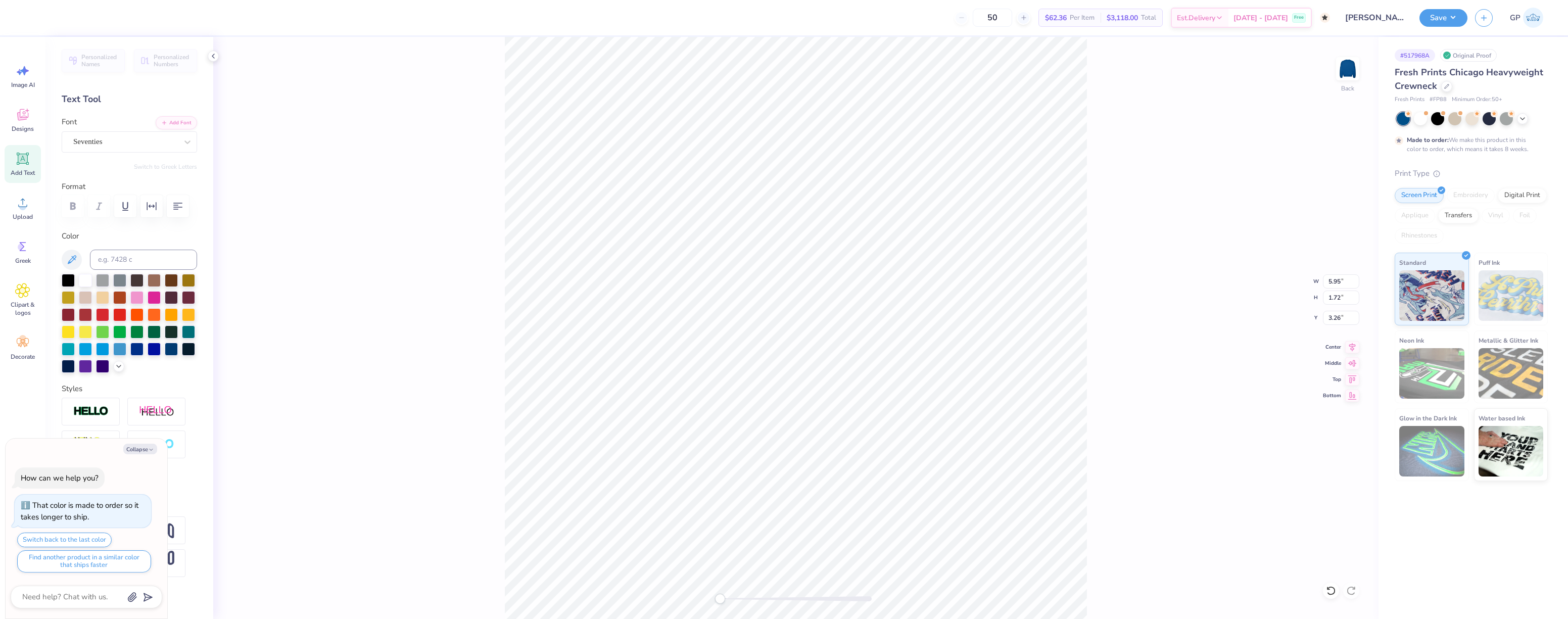
scroll to position [9, 1]
type textarea "x"
type textarea "ATEXT"
type textarea "x"
type textarea "AlTEXT"
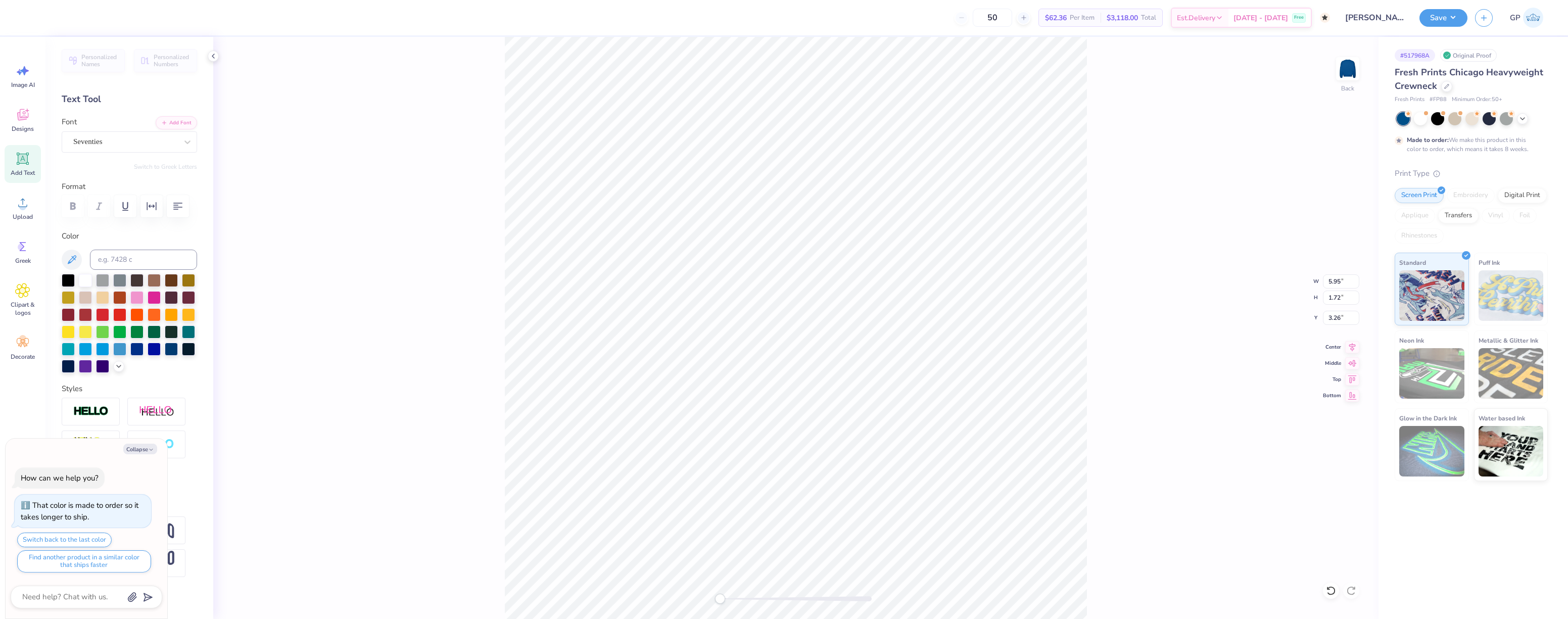
type textarea "x"
type textarea "AlpTEXT"
type textarea "x"
type textarea "A"
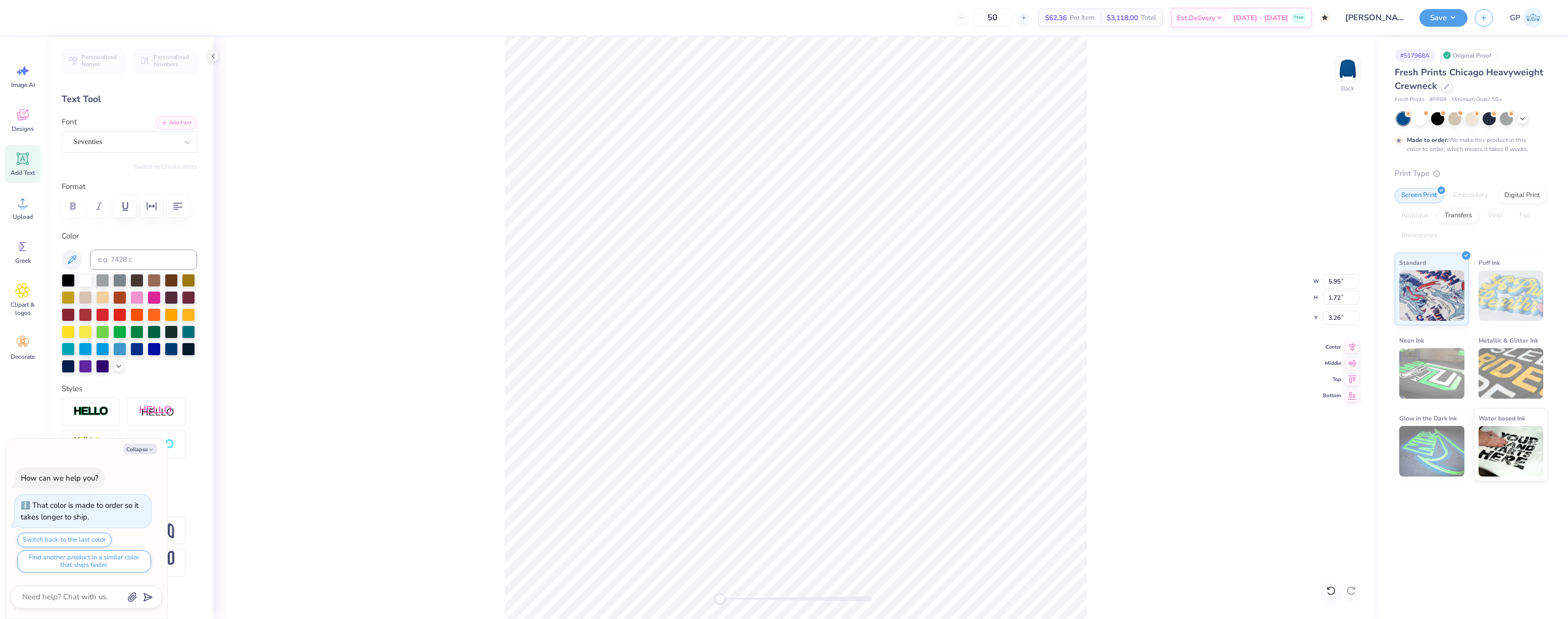
type textarea "x"
type textarea "Al"
type textarea "x"
type textarea "Alp"
type textarea "x"
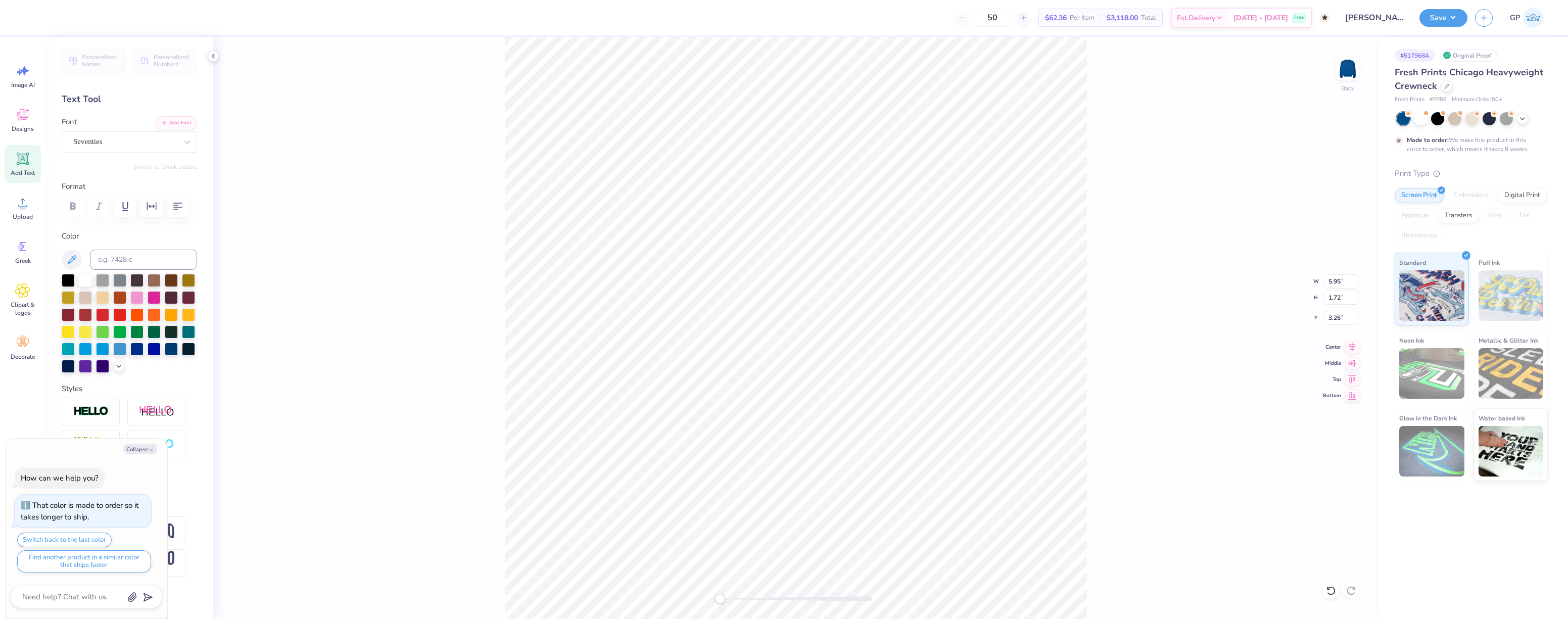
type textarea "Alph"
type textarea "x"
type textarea "Alpha"
type textarea "x"
type textarea "Alpha"
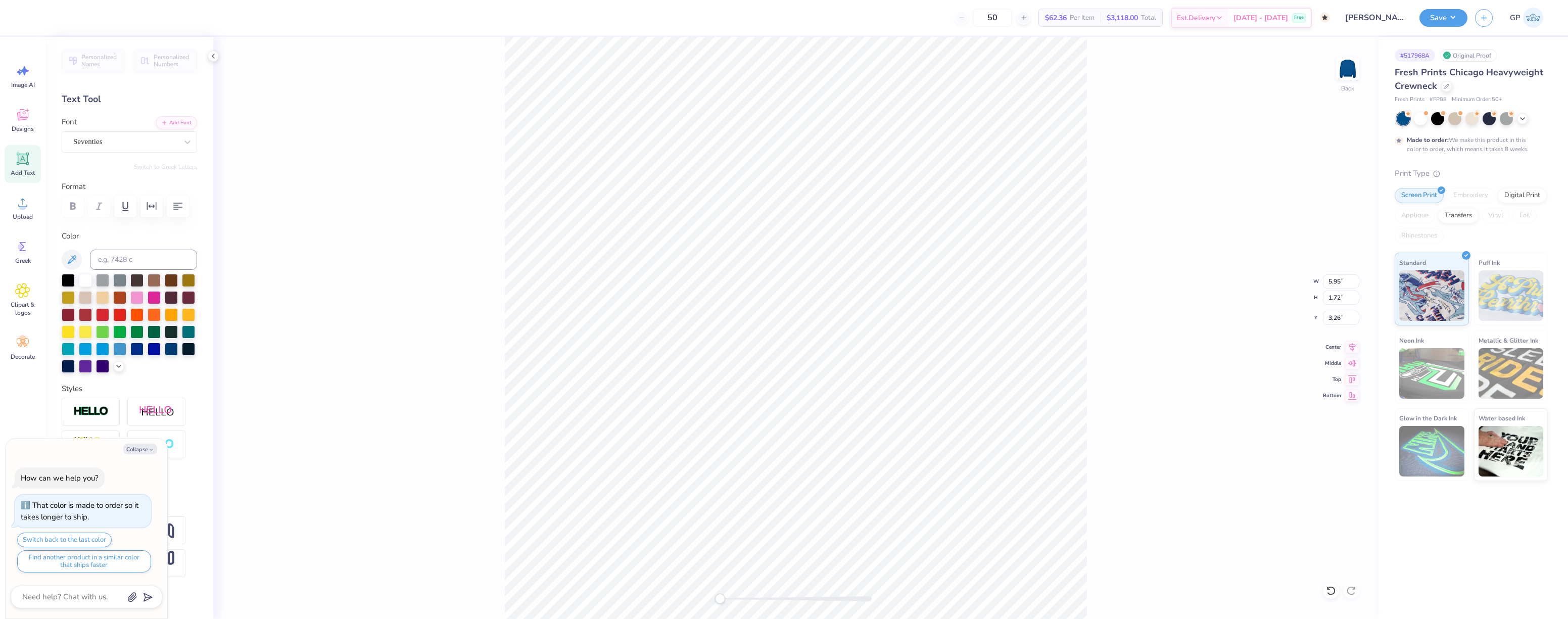
type textarea "x"
type textarea "Alpha D"
type textarea "x"
type textarea "Alpha De"
type textarea "x"
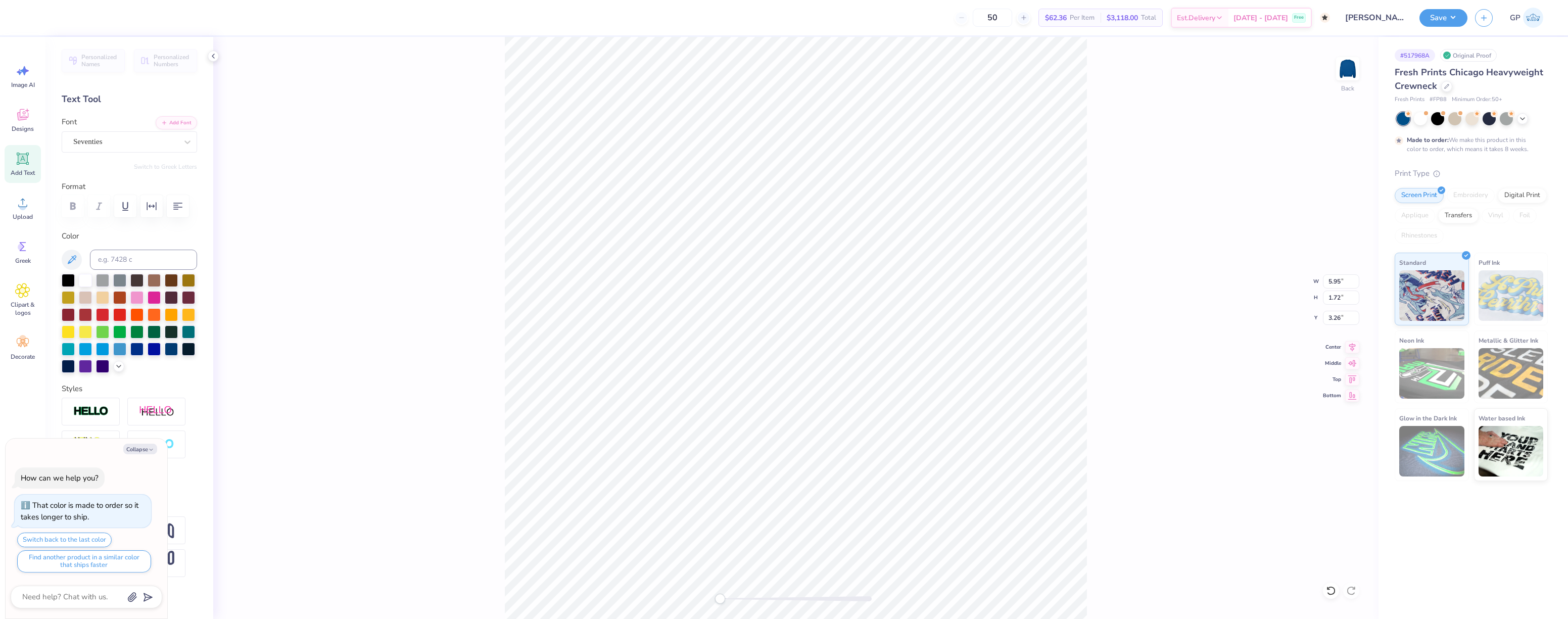
type textarea "Alpha Del"
type textarea "x"
type textarea "Alpha Delt"
type textarea "x"
type textarea "Alpha Delta"
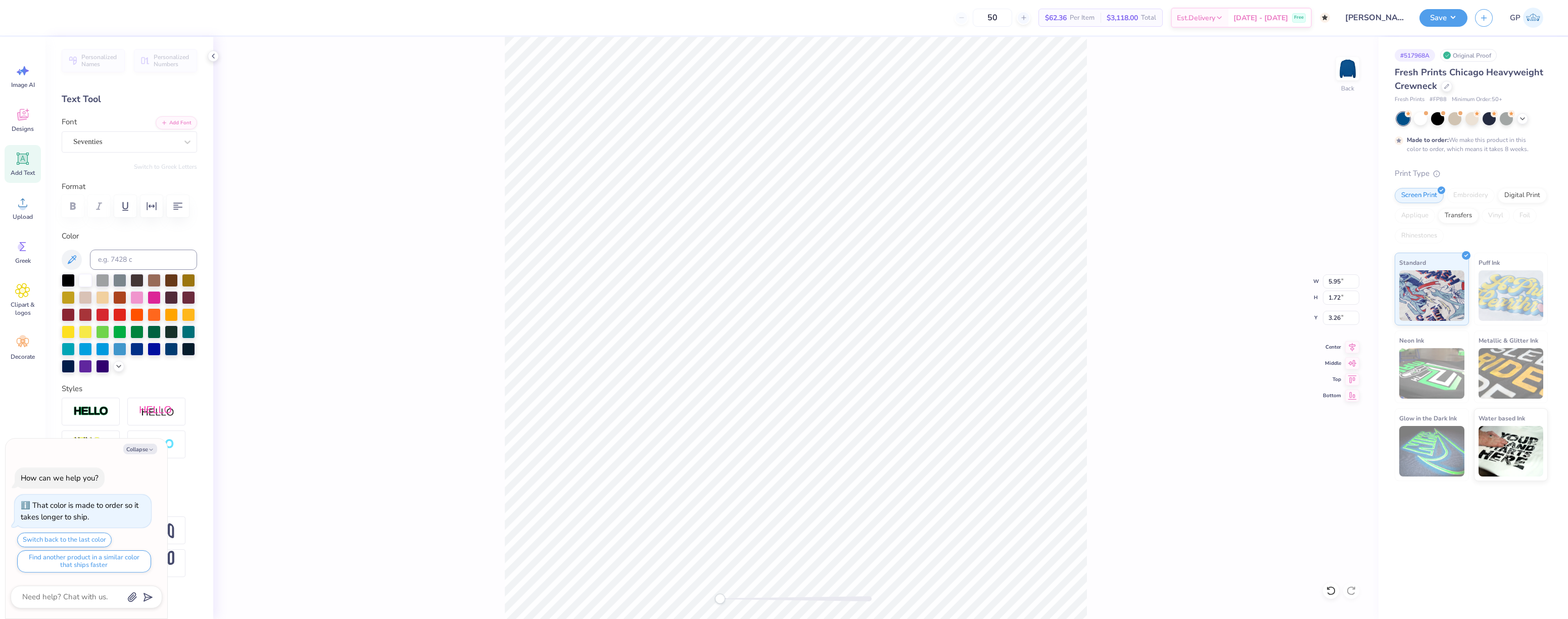
type textarea "x"
type textarea "Alpha Delta"
type textarea "x"
type textarea "Alpha Delta P"
type textarea "x"
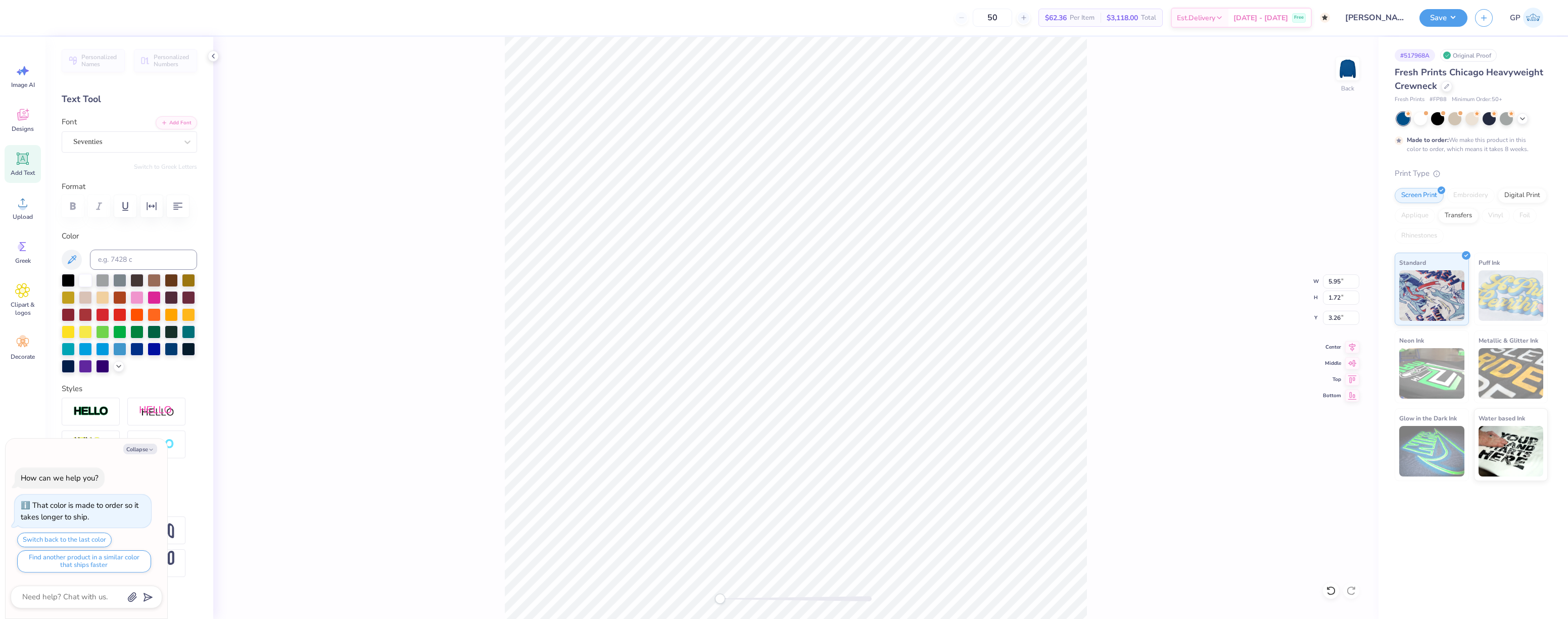
type textarea "Alpha Delta Pi"
type textarea "x"
type textarea "Alpha Delta Pie"
type textarea "x"
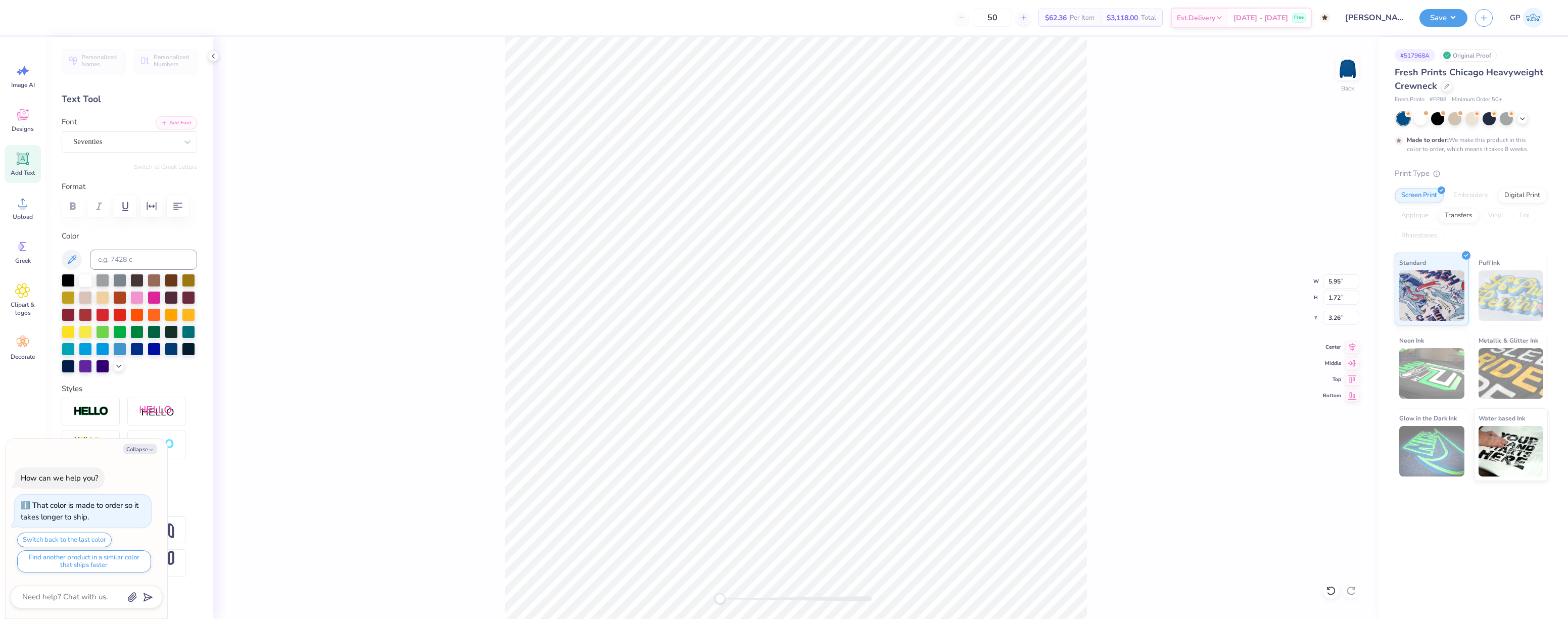
type textarea "Alpha Delta Pies"
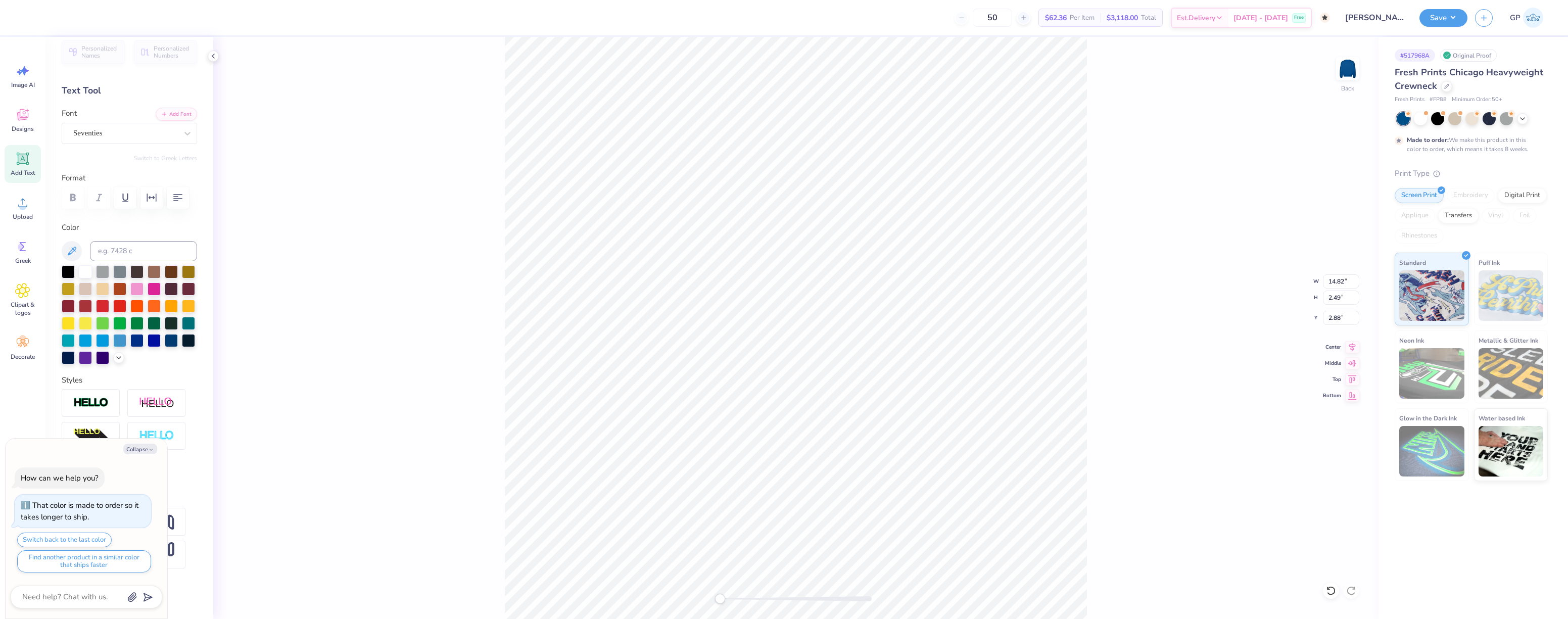
scroll to position [26, 0]
click at [131, 447] on button "Collapse" at bounding box center [140, 448] width 34 height 10
type textarea "x"
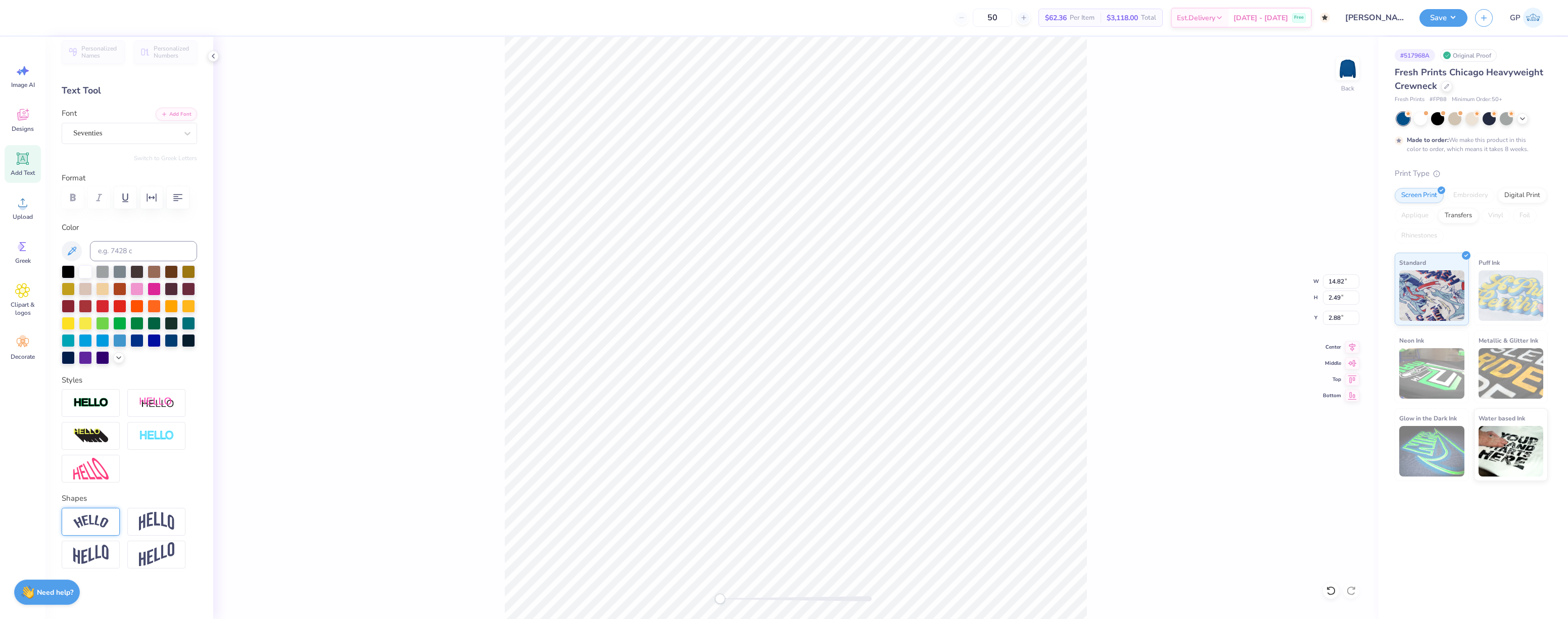
click at [98, 524] on img at bounding box center [91, 521] width 35 height 13
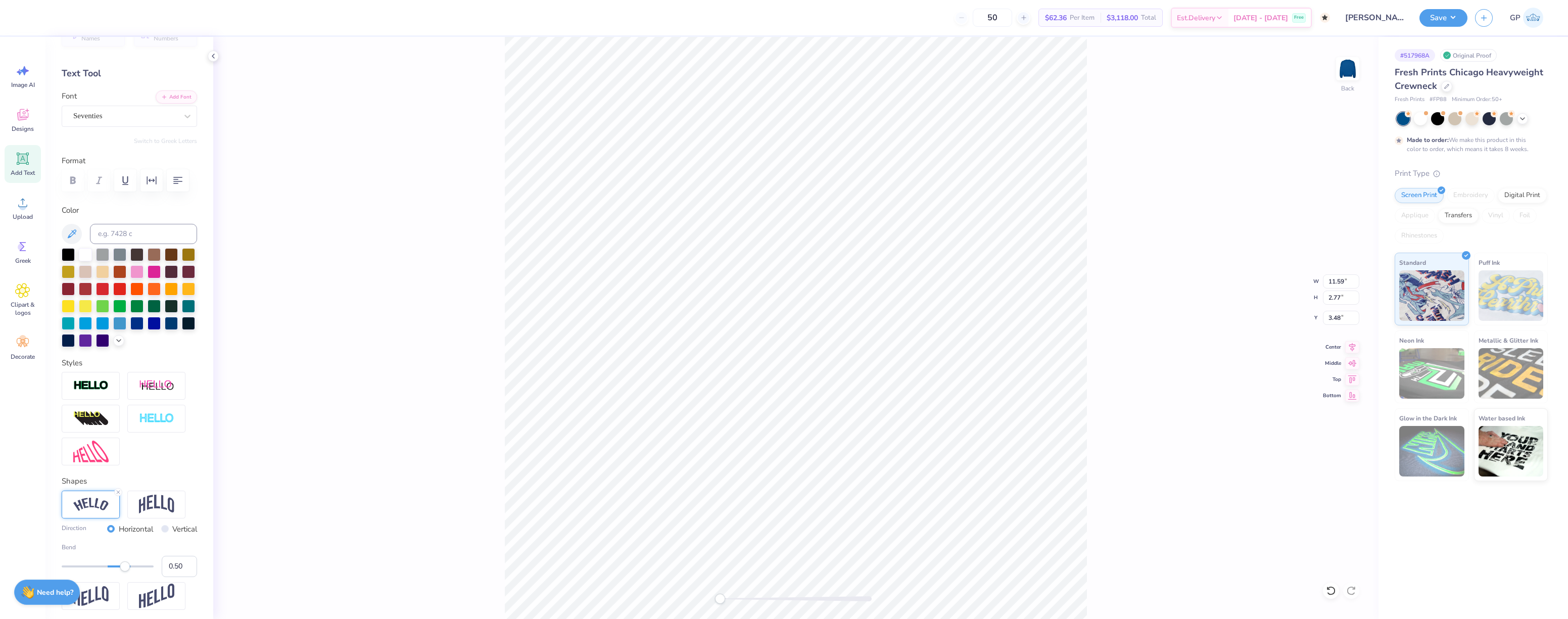
type input "11.59"
type input "2.77"
type input "3.48"
click at [1333, 284] on input "11.59" at bounding box center [1341, 281] width 37 height 14
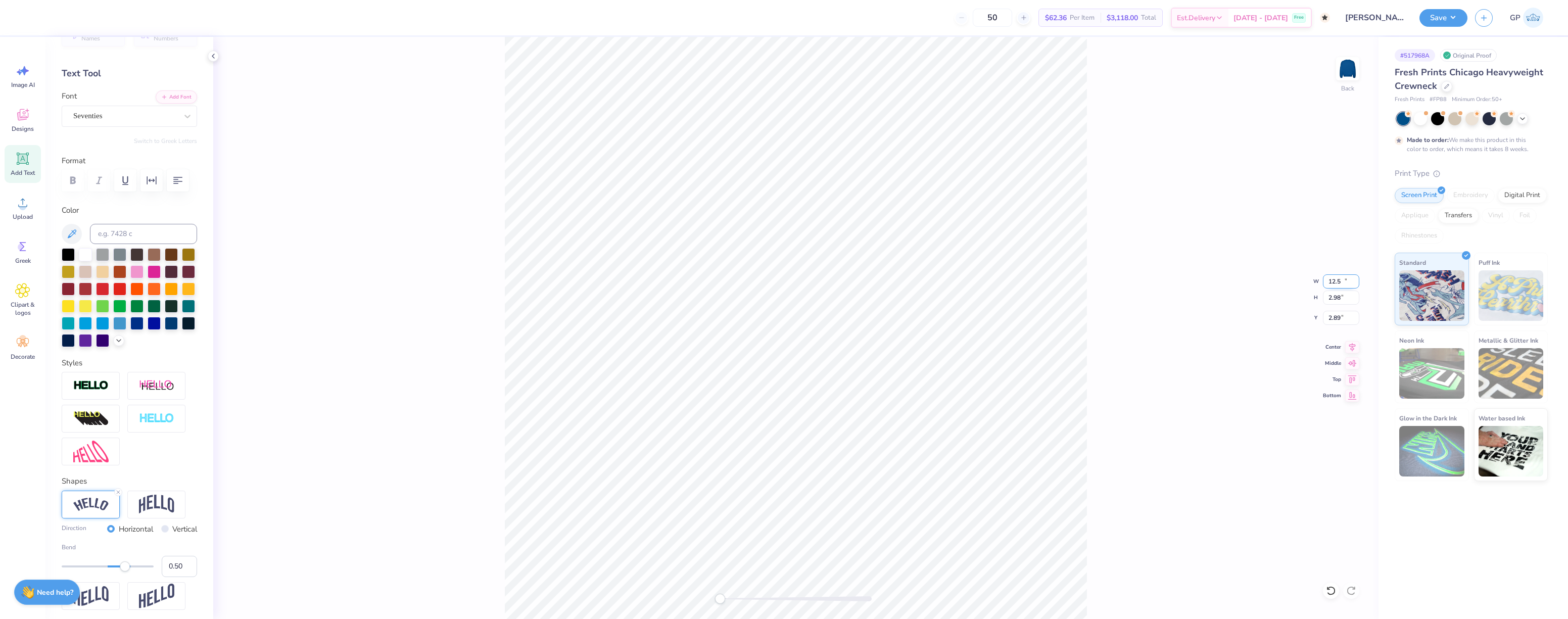
type input "12.50"
type input "2.98"
type input "2.89"
type input "8.41"
type input "5.23"
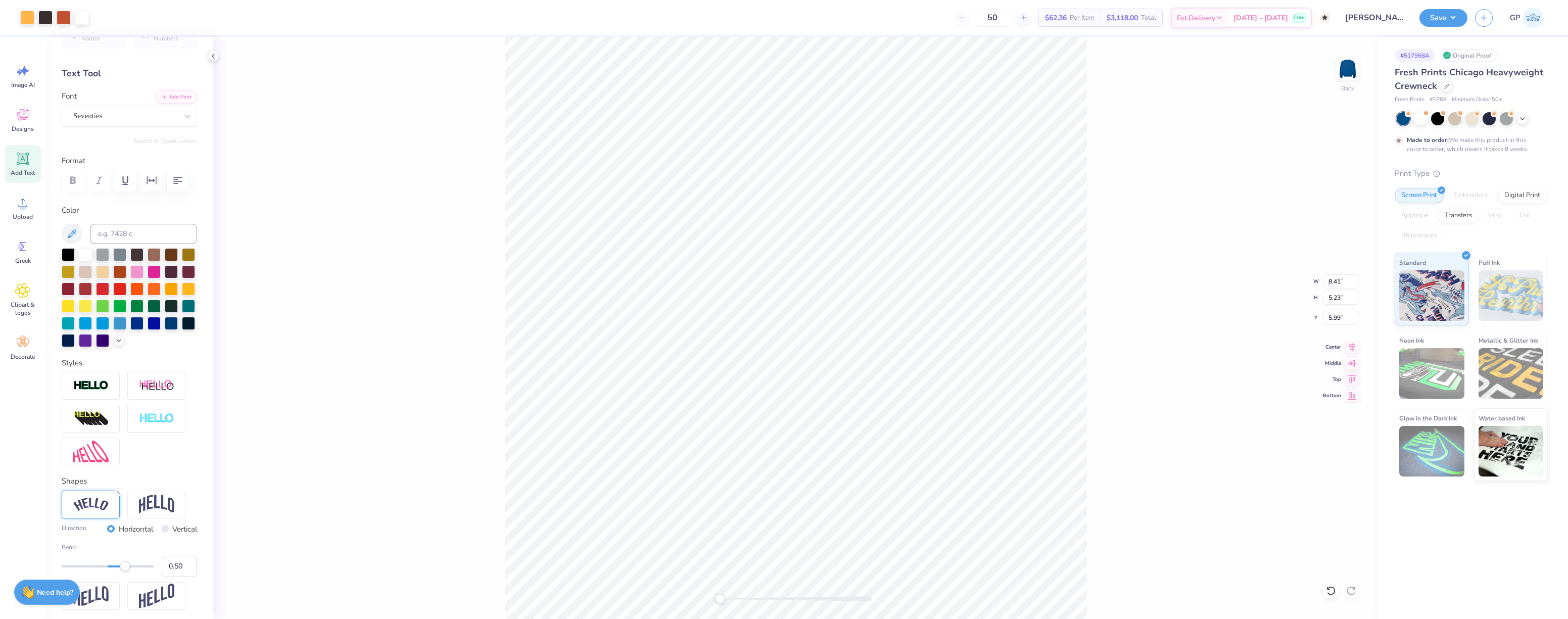
type input "4.25"
click at [848, 449] on li "Bring to Front" at bounding box center [837, 451] width 79 height 20
click at [1437, 12] on button "Save" at bounding box center [1443, 16] width 48 height 18
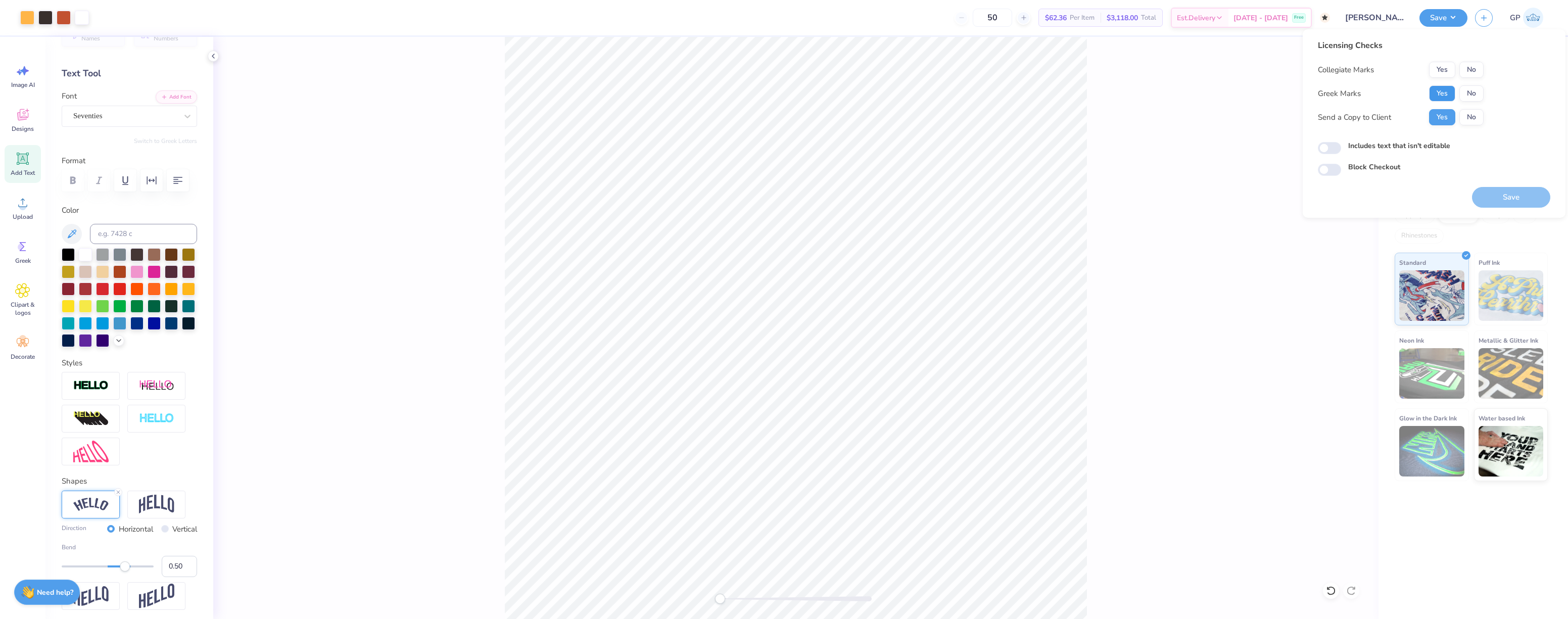
click at [1432, 93] on button "Yes" at bounding box center [1442, 93] width 26 height 16
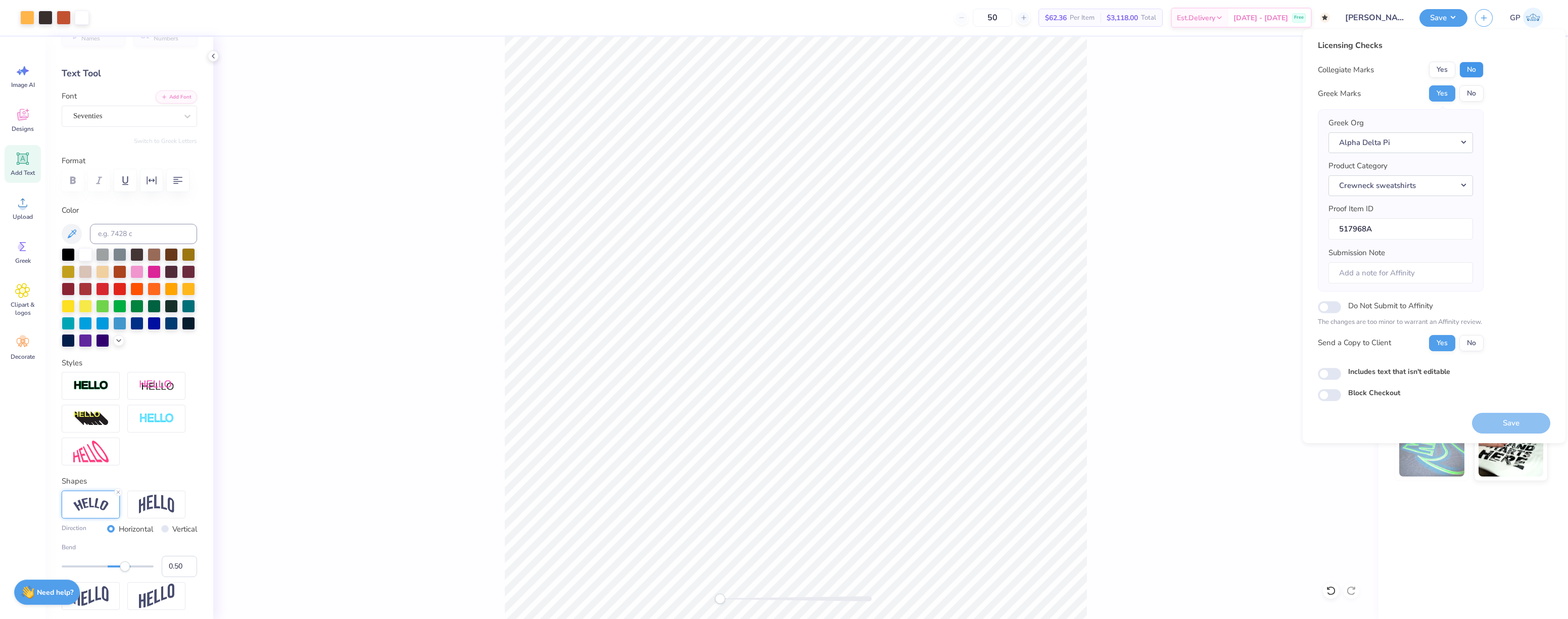
click at [1461, 70] on button "No" at bounding box center [1472, 70] width 24 height 16
click at [1493, 422] on button "Save" at bounding box center [1511, 423] width 78 height 21
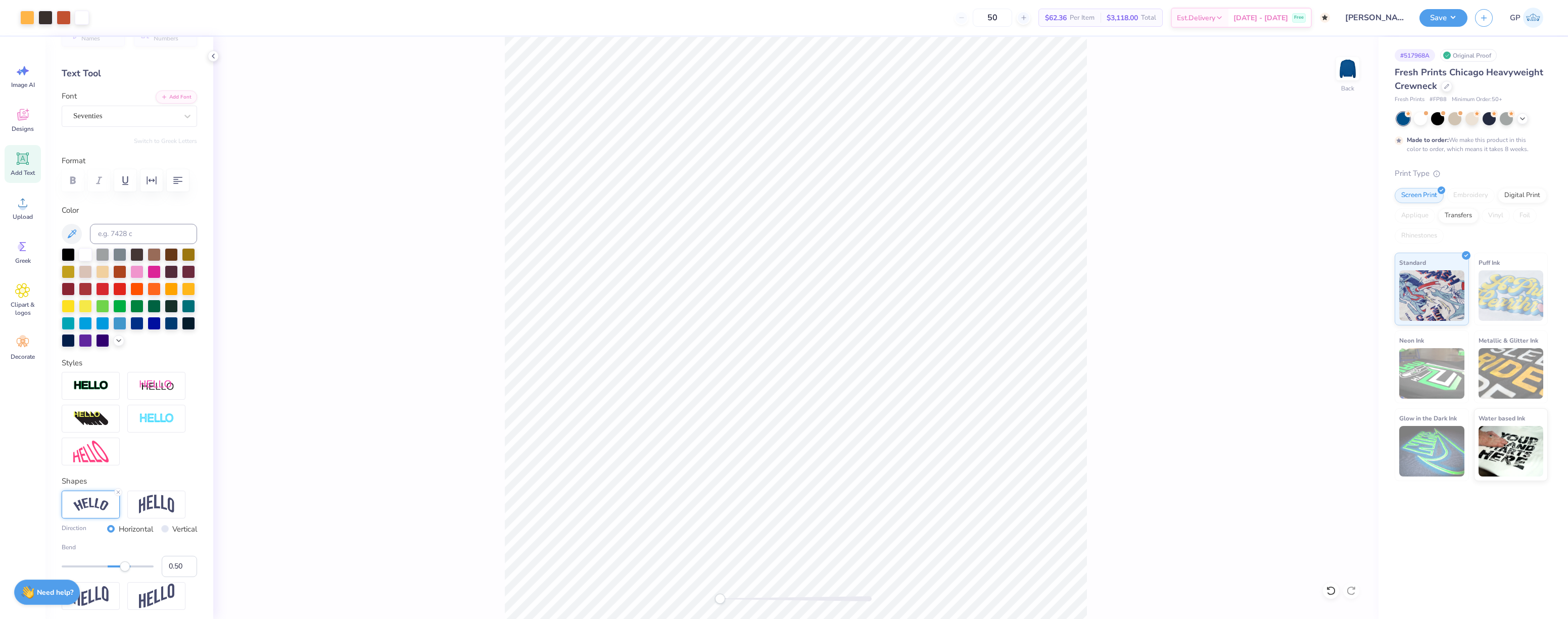
drag, startPoint x: 724, startPoint y: 598, endPoint x: 736, endPoint y: 599, distance: 12.0
click at [736, 599] on div at bounding box center [796, 599] width 152 height 5
click at [736, 605] on div "Back" at bounding box center [796, 327] width 1165 height 582
drag, startPoint x: 736, startPoint y: 599, endPoint x: 744, endPoint y: 599, distance: 8.0
click at [744, 599] on div "Accessibility label" at bounding box center [742, 599] width 10 height 10
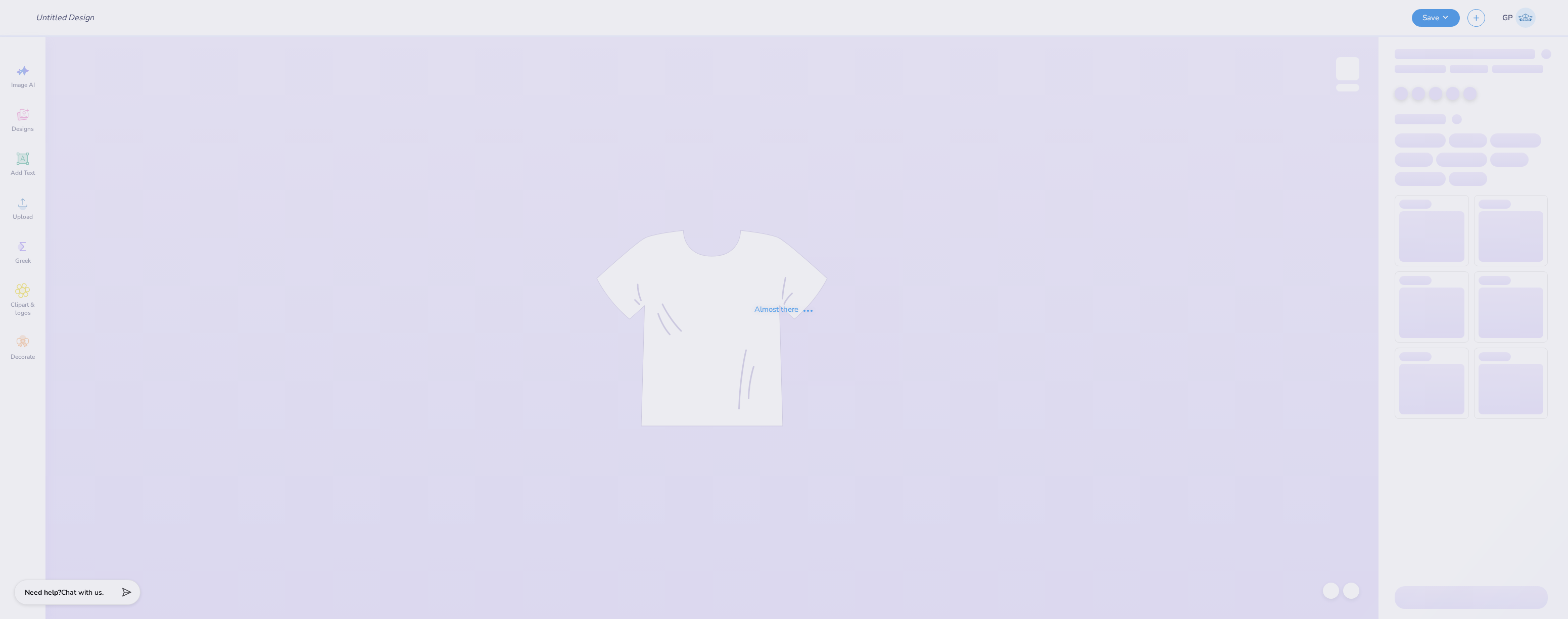
type input "gphi pink french toast"
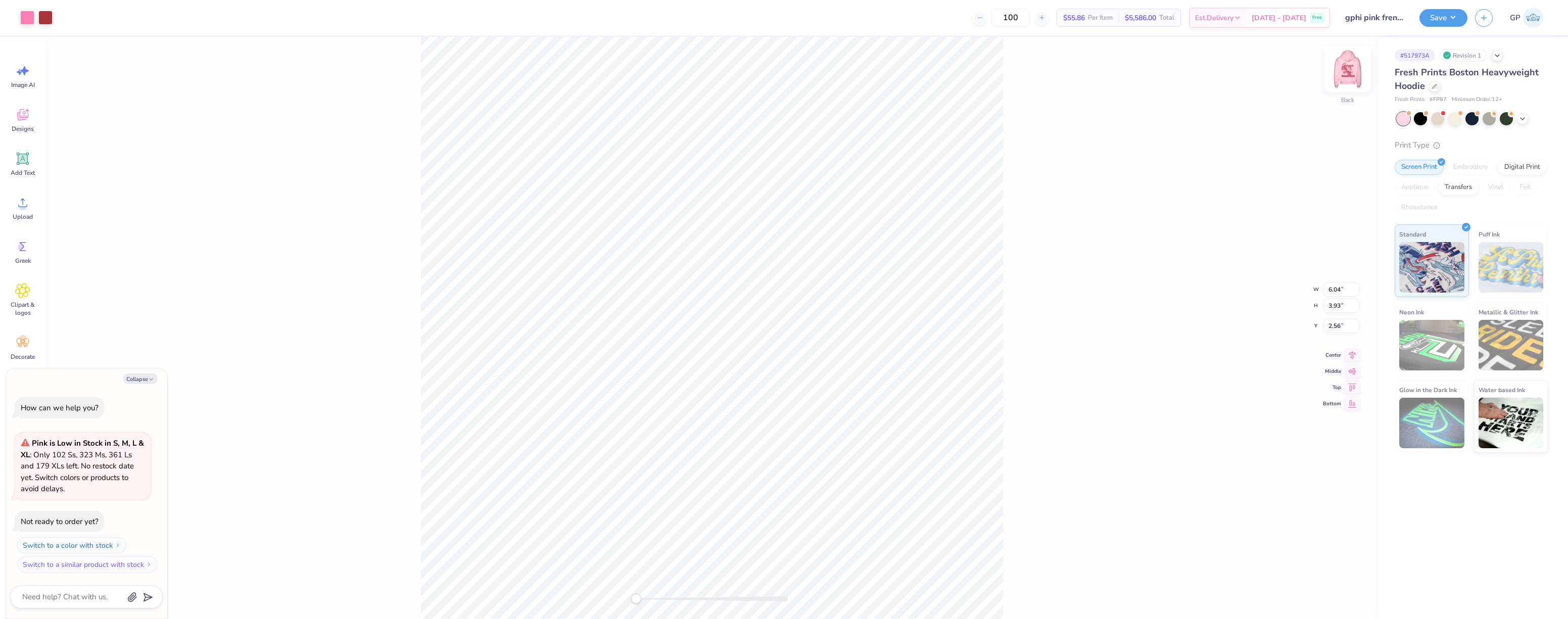
click at [1345, 73] on img at bounding box center [1348, 69] width 40 height 40
type textarea "x"
click at [781, 453] on li "Download vector" at bounding box center [778, 449] width 79 height 20
